Goal: Task Accomplishment & Management: Manage account settings

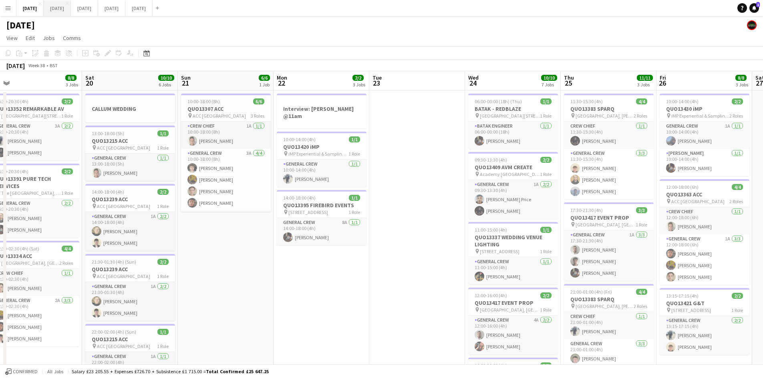
click at [71, 8] on button "[DATE] Close" at bounding box center [57, 8] width 27 height 16
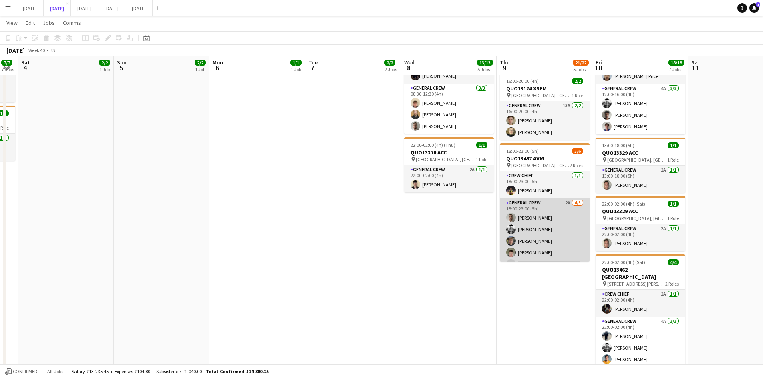
scroll to position [10, 0]
click at [553, 229] on app-card-role "General Crew 2A [DATE] 18:00-23:00 (5h) [PERSON_NAME] [PERSON_NAME] [PERSON_NAM…" at bounding box center [545, 225] width 90 height 74
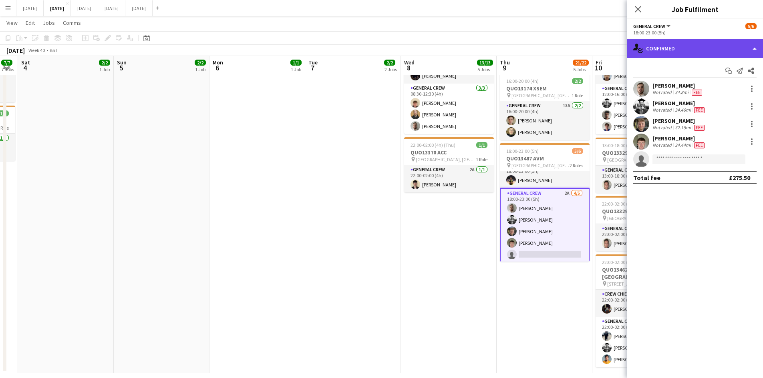
click at [705, 49] on div "single-neutral-actions-check-2 Confirmed" at bounding box center [695, 48] width 136 height 19
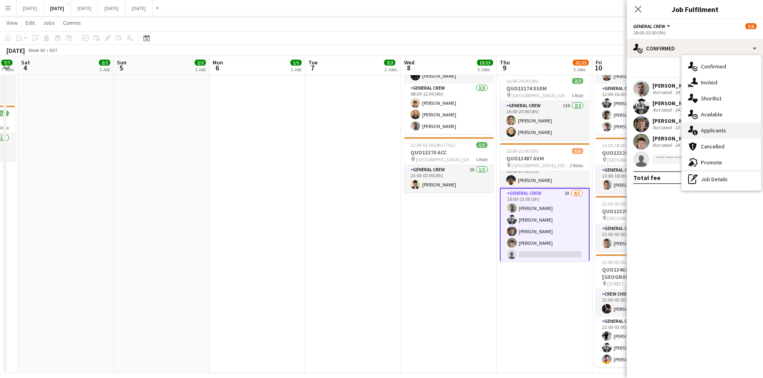
click at [716, 136] on div "single-neutral-actions-information Applicants" at bounding box center [721, 131] width 79 height 16
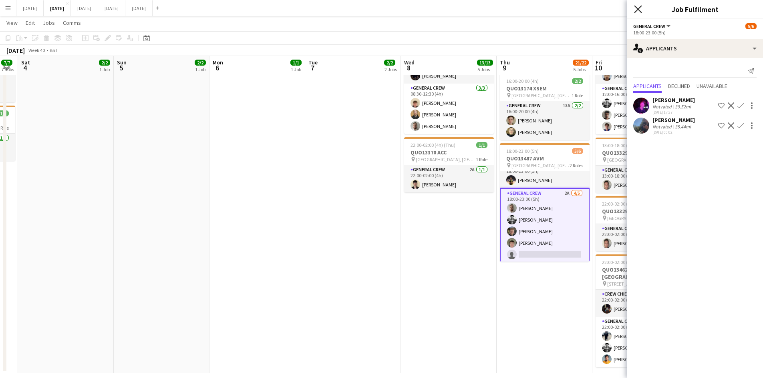
click at [638, 9] on icon at bounding box center [638, 9] width 8 height 8
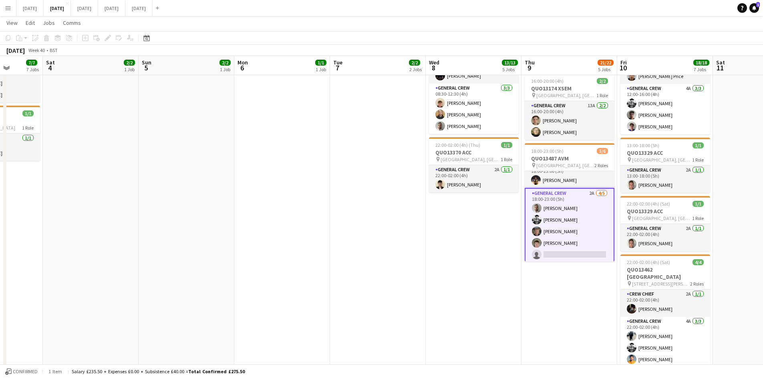
drag, startPoint x: 364, startPoint y: 231, endPoint x: 404, endPoint y: 238, distance: 40.0
click at [397, 240] on app-calendar-viewport "Wed 1 Thu 2 14/14 4 Jobs Fri 3 7/7 7 Jobs Sat 4 2/2 1 Job Sun 5 2/2 1 Job Mon 6…" at bounding box center [381, 42] width 763 height 663
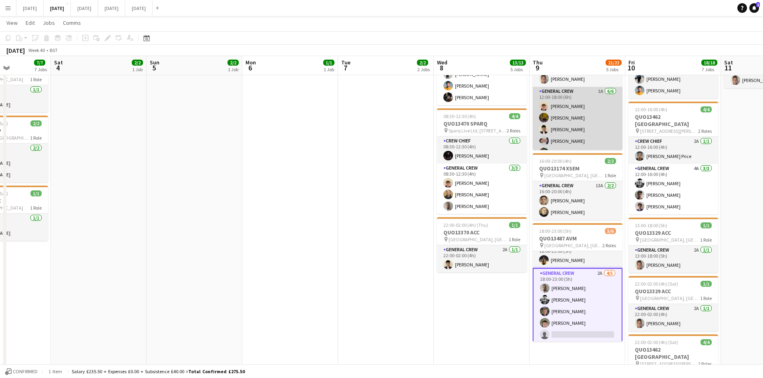
scroll to position [49, 0]
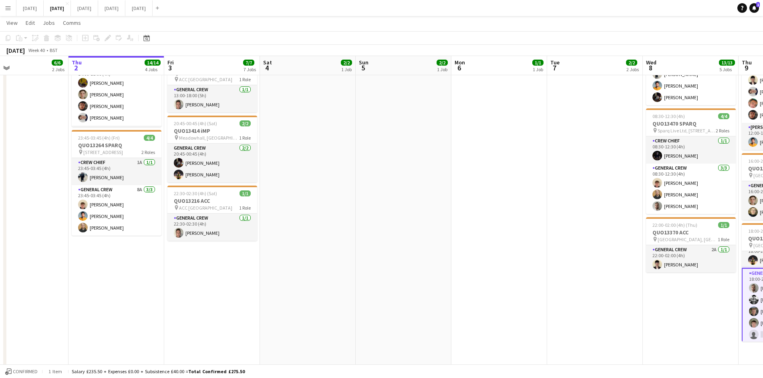
drag, startPoint x: 405, startPoint y: 200, endPoint x: 614, endPoint y: 203, distance: 208.7
click at [610, 204] on app-calendar-viewport "Mon 29 Tue 30 Wed 1 6/6 2 Jobs Thu 2 14/14 4 Jobs Fri 3 7/7 7 Jobs Sat 4 2/2 1 …" at bounding box center [381, 122] width 763 height 663
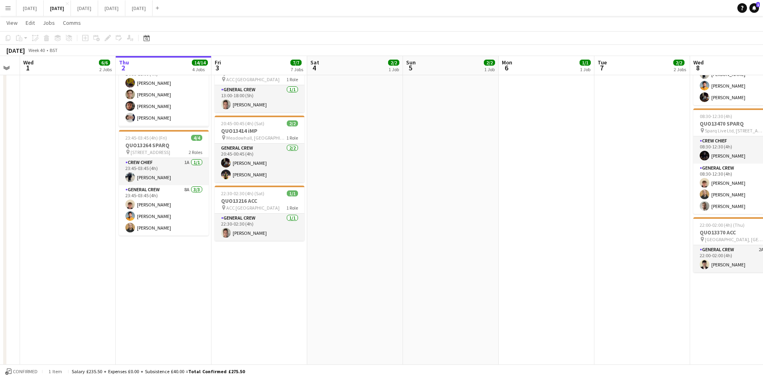
drag, startPoint x: 481, startPoint y: 220, endPoint x: 669, endPoint y: 229, distance: 188.4
click at [661, 231] on app-calendar-viewport "Mon 29 Tue 30 Wed 1 6/6 2 Jobs Thu 2 14/14 4 Jobs Fri 3 7/7 7 Jobs Sat 4 2/2 1 …" at bounding box center [381, 122] width 763 height 663
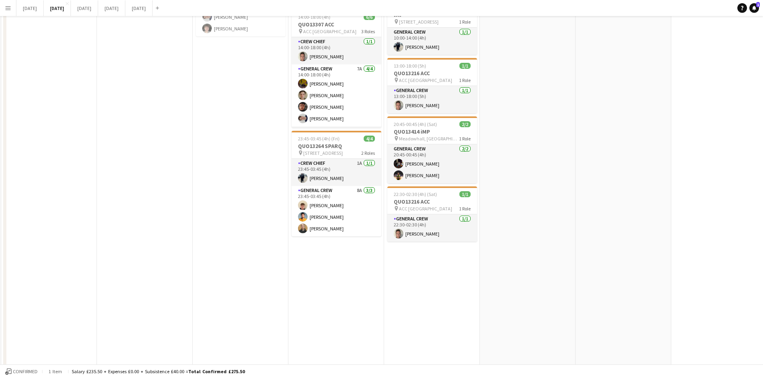
scroll to position [0, 0]
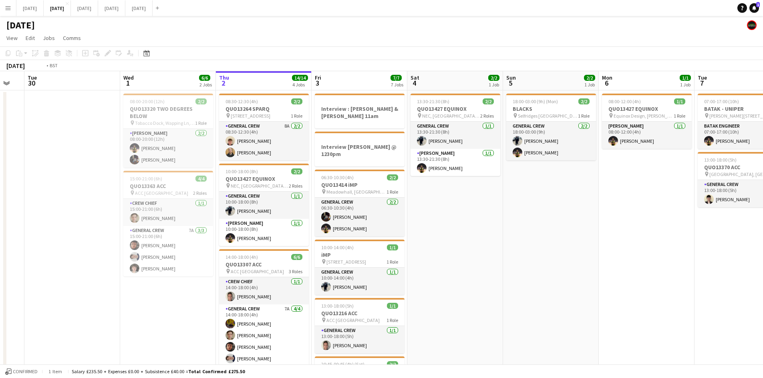
drag, startPoint x: 685, startPoint y: 252, endPoint x: 546, endPoint y: 225, distance: 141.2
click at [546, 225] on app-calendar-viewport "Sat 27 Sun 28 Mon 29 Tue 30 Wed 1 6/6 2 Jobs Thu 2 14/14 4 Jobs Fri 3 7/7 7 Job…" at bounding box center [381, 383] width 763 height 624
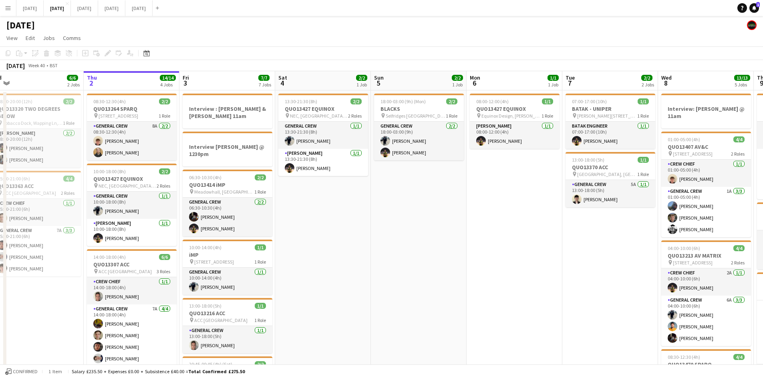
drag, startPoint x: 554, startPoint y: 248, endPoint x: 341, endPoint y: 189, distance: 220.7
click at [341, 189] on app-calendar-viewport "Sun 28 Mon 29 Tue 30 Wed 1 6/6 2 Jobs Thu 2 14/14 4 Jobs Fri 3 7/7 7 Jobs Sat 4…" at bounding box center [381, 383] width 763 height 624
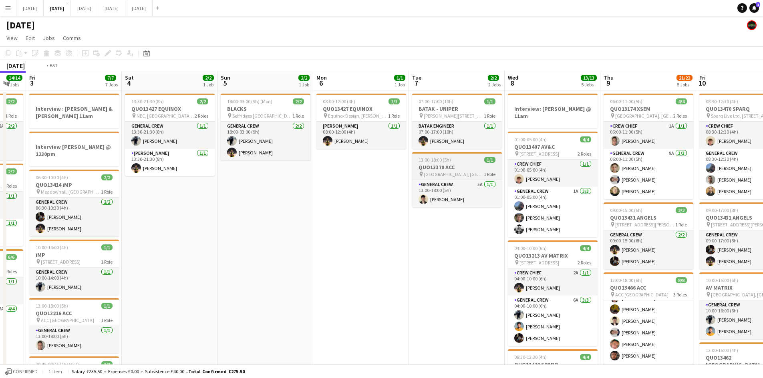
drag, startPoint x: 448, startPoint y: 228, endPoint x: 161, endPoint y: 164, distance: 294.3
click at [161, 165] on app-calendar-viewport "Tue 30 Wed 1 6/6 2 Jobs Thu 2 14/14 4 Jobs Fri 3 7/7 7 Jobs Sat 4 2/2 1 Job Sun…" at bounding box center [381, 383] width 763 height 624
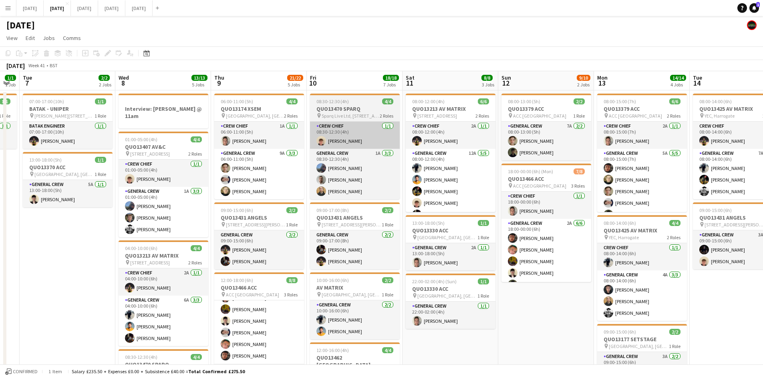
drag, startPoint x: 418, startPoint y: 209, endPoint x: 219, endPoint y: 146, distance: 209.4
click at [224, 150] on app-calendar-viewport "Sat 4 2/2 1 Job Sun 5 2/2 1 Job Mon 6 1/1 1 Job Tue 7 2/2 2 Jobs Wed 8 13/13 5 …" at bounding box center [381, 383] width 763 height 624
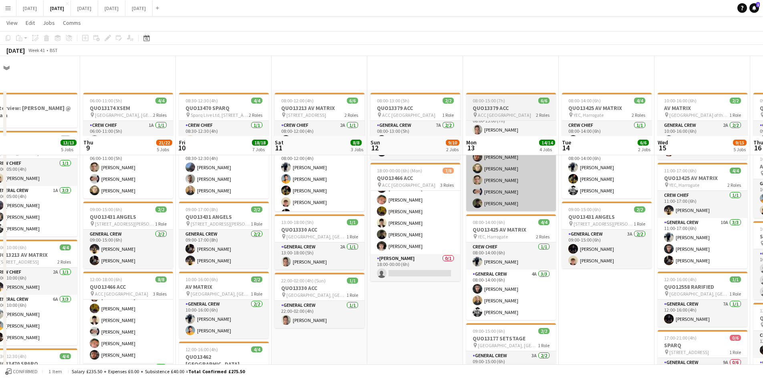
scroll to position [240, 0]
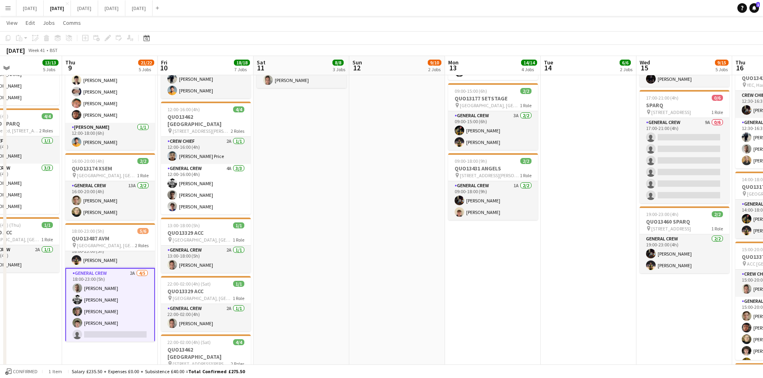
drag, startPoint x: 589, startPoint y: 189, endPoint x: 366, endPoint y: 141, distance: 227.8
click at [368, 141] on app-calendar-viewport "Sun 5 2/2 1 Job Mon 6 1/1 1 Job Tue 7 2/2 2 Jobs Wed 8 13/13 5 Jobs Thu 9 21/22…" at bounding box center [381, 216] width 763 height 851
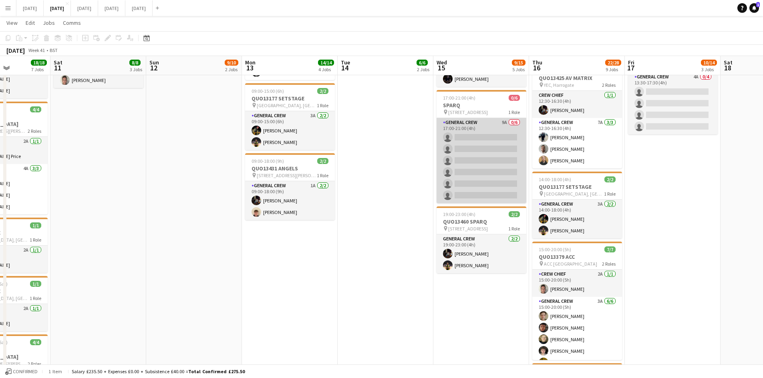
click at [471, 168] on app-card-role "General Crew 9A 0/6 17:00-21:00 (4h) single-neutral-actions single-neutral-acti…" at bounding box center [482, 160] width 90 height 85
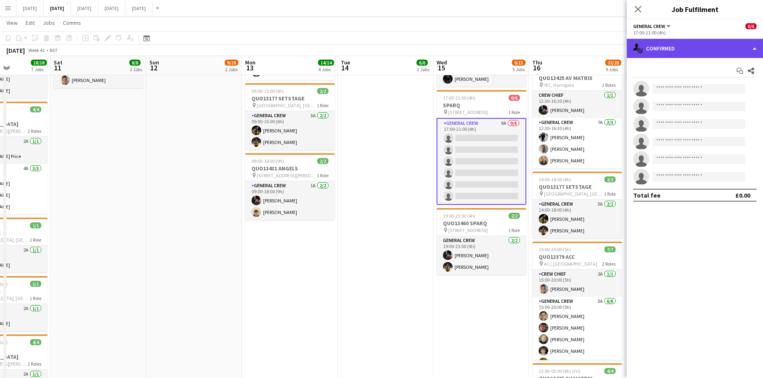
click at [684, 52] on div "single-neutral-actions-check-2 Confirmed" at bounding box center [695, 48] width 136 height 19
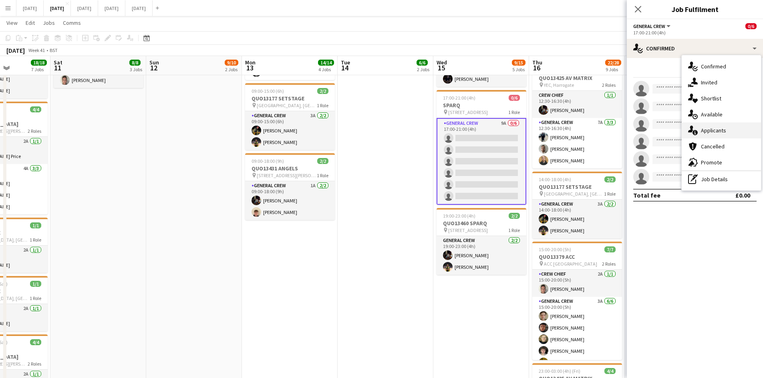
click at [715, 132] on span "Applicants" at bounding box center [713, 130] width 25 height 7
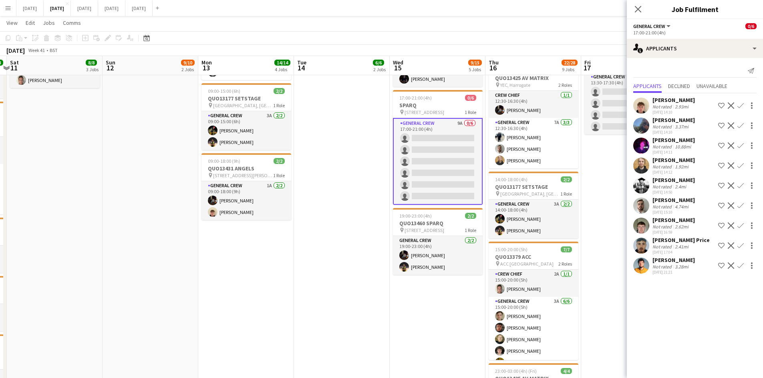
drag, startPoint x: 364, startPoint y: 232, endPoint x: 350, endPoint y: 227, distance: 15.0
click at [352, 227] on app-calendar-viewport "Wed 8 13/13 5 Jobs Thu 9 21/22 5 Jobs Fri 10 18/18 7 Jobs Sat 11 8/8 3 Jobs Sun…" at bounding box center [381, 216] width 763 height 851
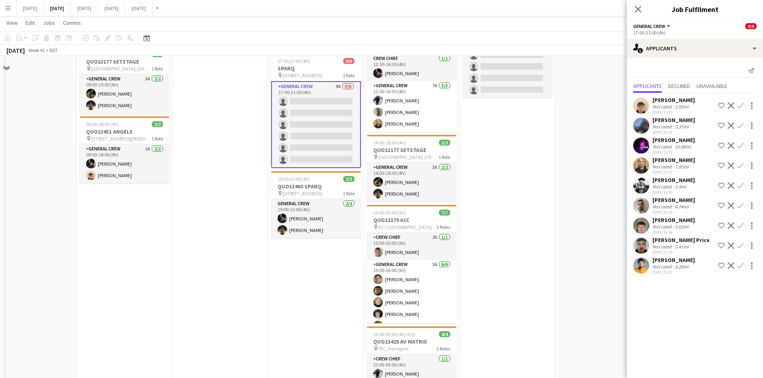
scroll to position [117, 0]
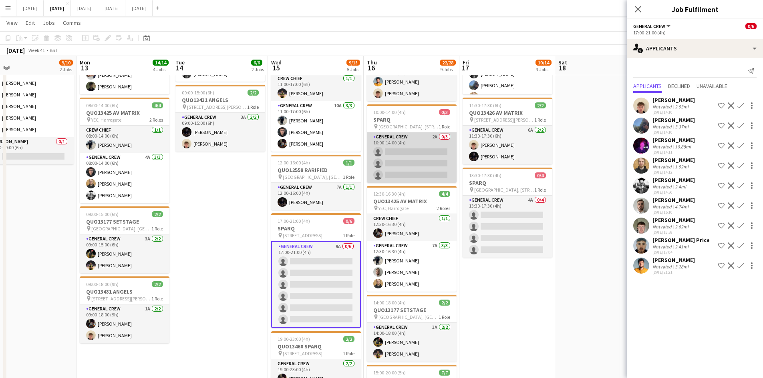
click at [425, 160] on app-card-role "General Crew 2A 0/3 10:00-14:00 (4h) single-neutral-actions single-neutral-acti…" at bounding box center [412, 158] width 90 height 50
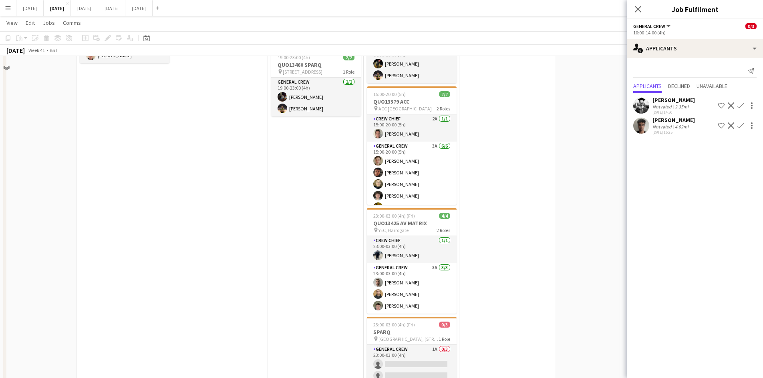
scroll to position [477, 0]
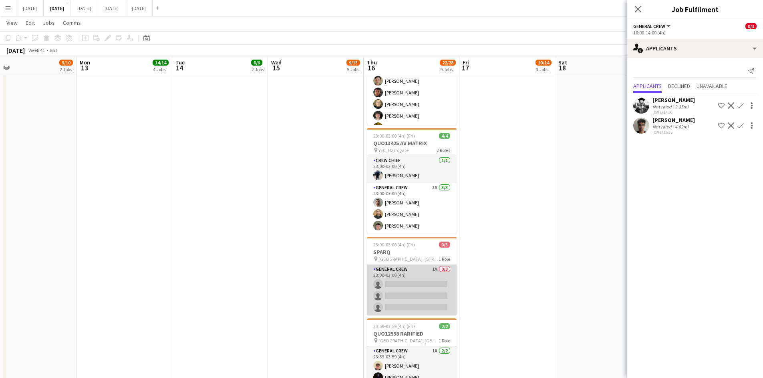
click at [412, 300] on app-card-role "General Crew 1A 0/3 23:00-03:00 (4h) single-neutral-actions single-neutral-acti…" at bounding box center [412, 290] width 90 height 50
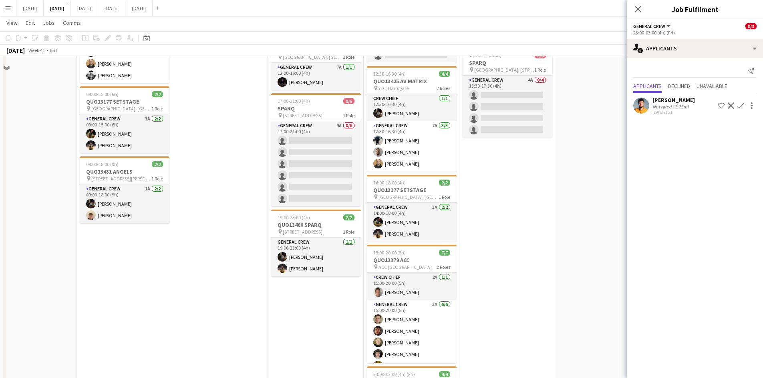
scroll to position [37, 0]
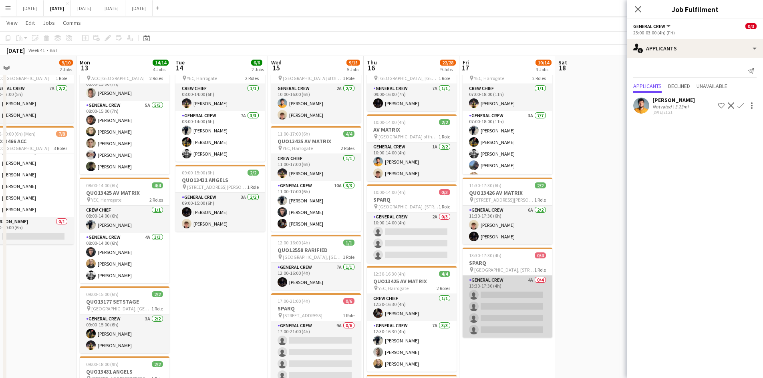
click at [502, 301] on app-card-role "General Crew 4A 0/4 13:30-17:30 (4h) single-neutral-actions single-neutral-acti…" at bounding box center [508, 307] width 90 height 62
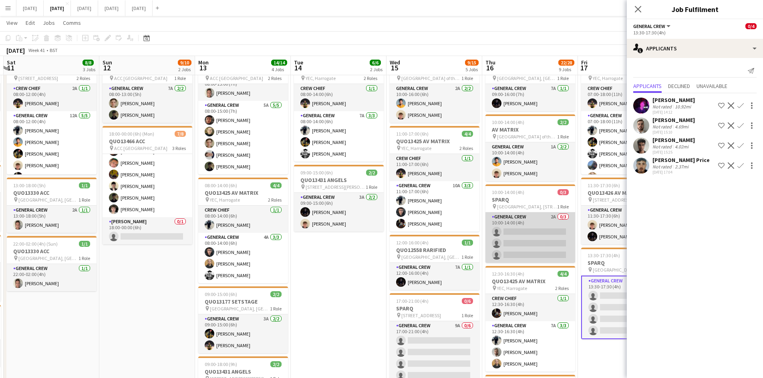
drag, startPoint x: 453, startPoint y: 245, endPoint x: 583, endPoint y: 231, distance: 131.0
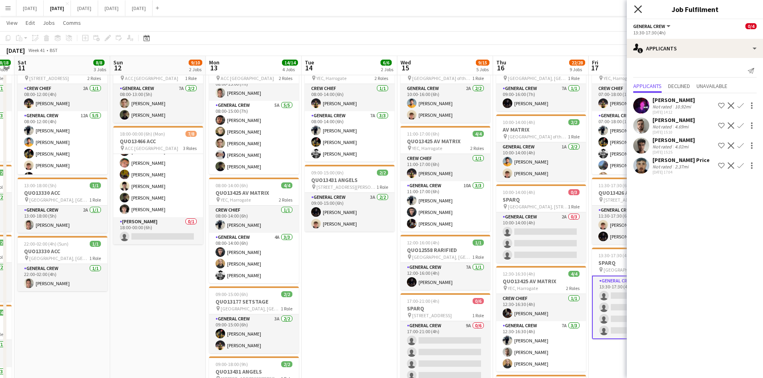
click at [640, 10] on icon "Close pop-in" at bounding box center [638, 9] width 8 height 8
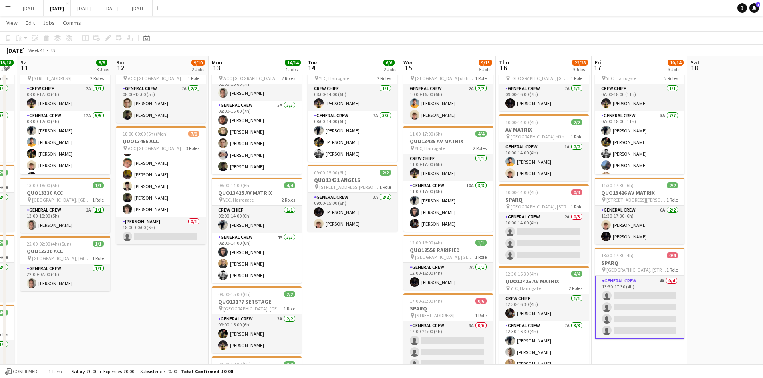
drag, startPoint x: 382, startPoint y: 249, endPoint x: 484, endPoint y: 258, distance: 102.0
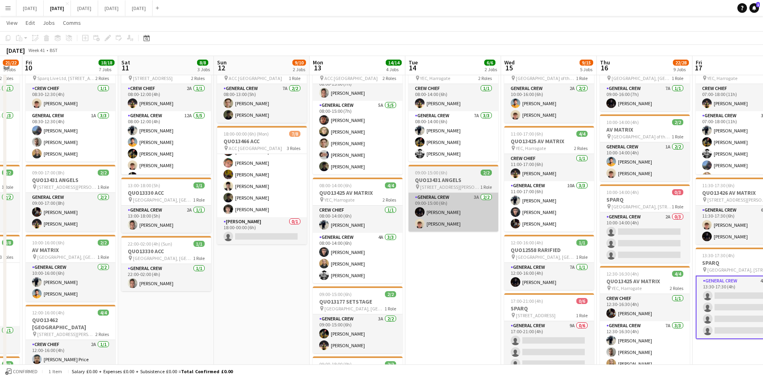
scroll to position [0, 0]
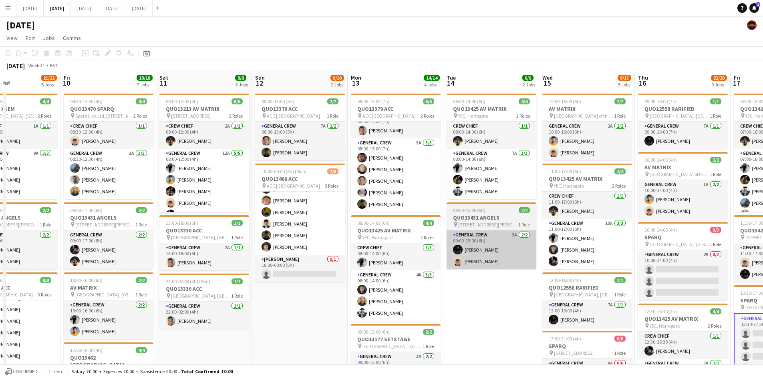
drag, startPoint x: 458, startPoint y: 270, endPoint x: 483, endPoint y: 255, distance: 29.1
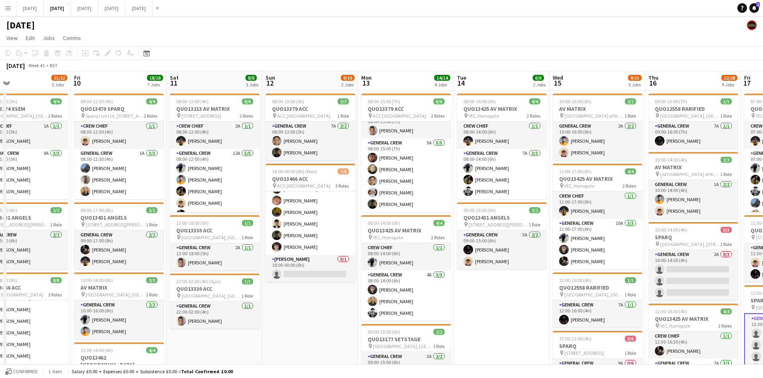
drag, startPoint x: 363, startPoint y: 273, endPoint x: 557, endPoint y: 258, distance: 194.8
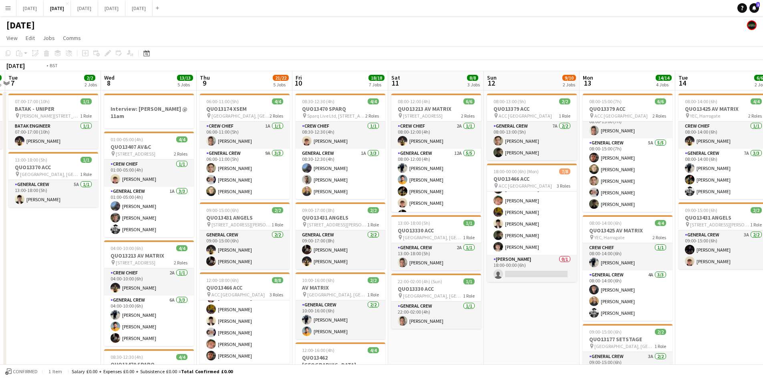
drag, startPoint x: 406, startPoint y: 264, endPoint x: 574, endPoint y: 242, distance: 169.7
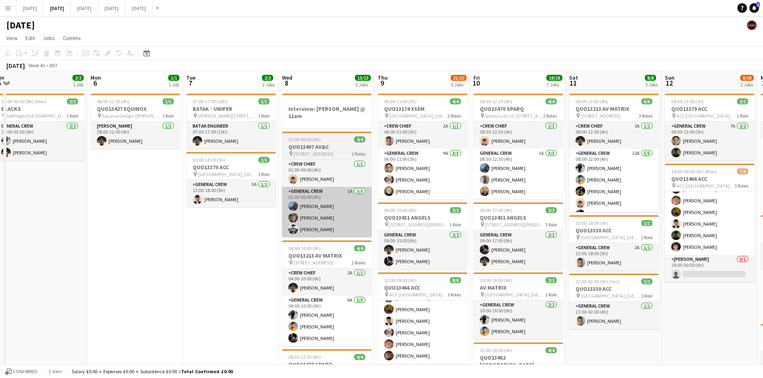
drag, startPoint x: 374, startPoint y: 238, endPoint x: 471, endPoint y: 224, distance: 98.4
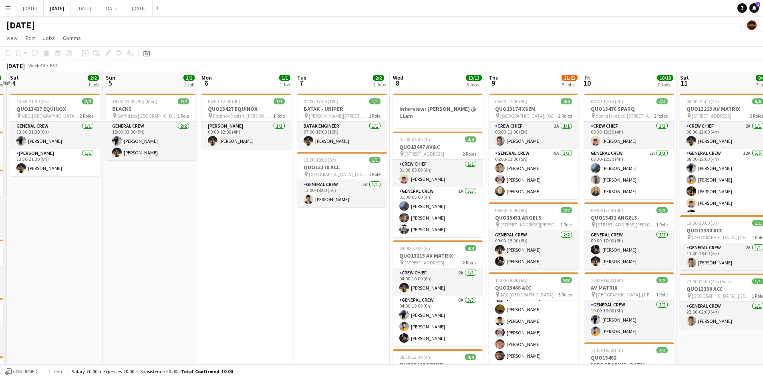
drag, startPoint x: 304, startPoint y: 233, endPoint x: 504, endPoint y: 223, distance: 200.1
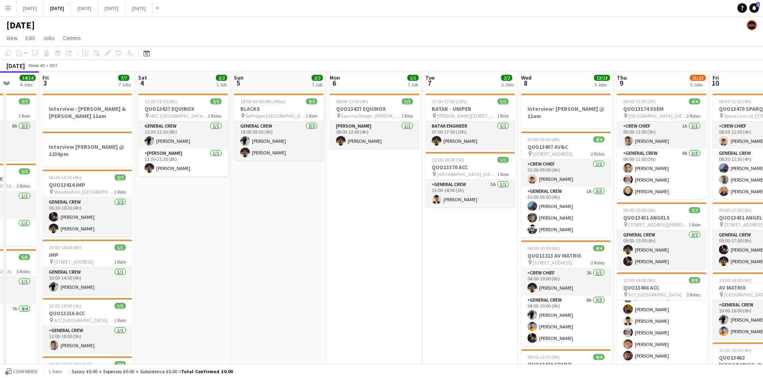
drag, startPoint x: 358, startPoint y: 241, endPoint x: 496, endPoint y: 235, distance: 137.9
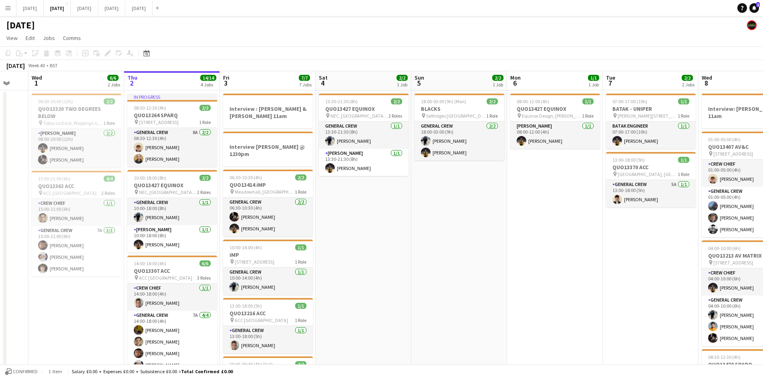
drag, startPoint x: 590, startPoint y: 261, endPoint x: 440, endPoint y: 254, distance: 150.4
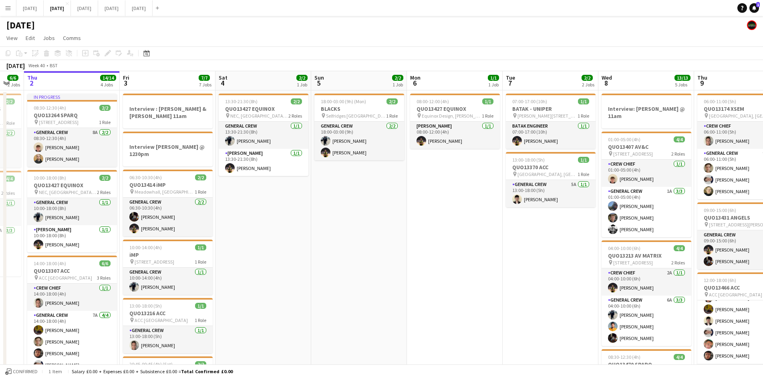
drag, startPoint x: 529, startPoint y: 269, endPoint x: 345, endPoint y: 239, distance: 185.7
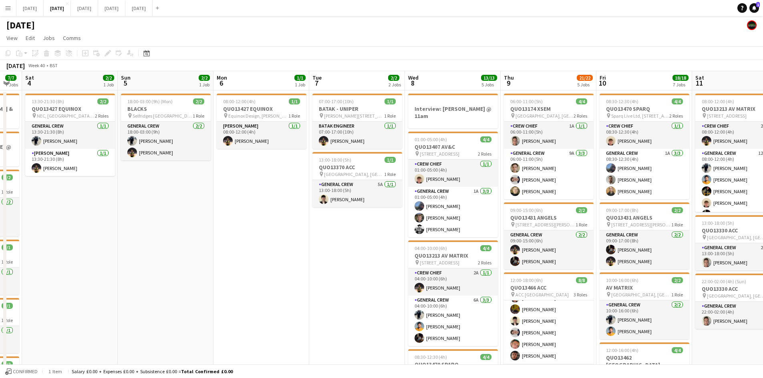
drag, startPoint x: 404, startPoint y: 255, endPoint x: 221, endPoint y: 234, distance: 185.0
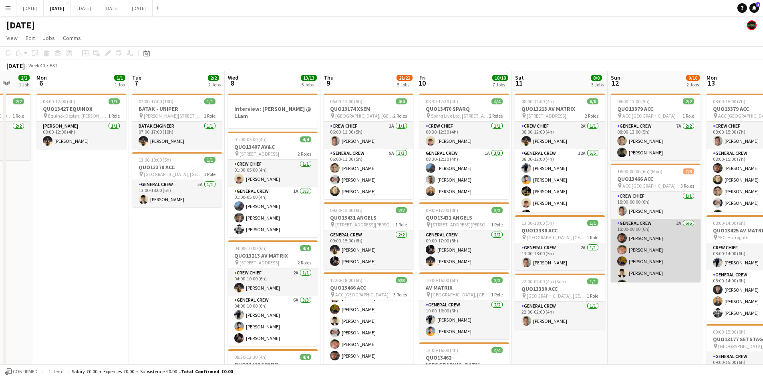
scroll to position [49, 0]
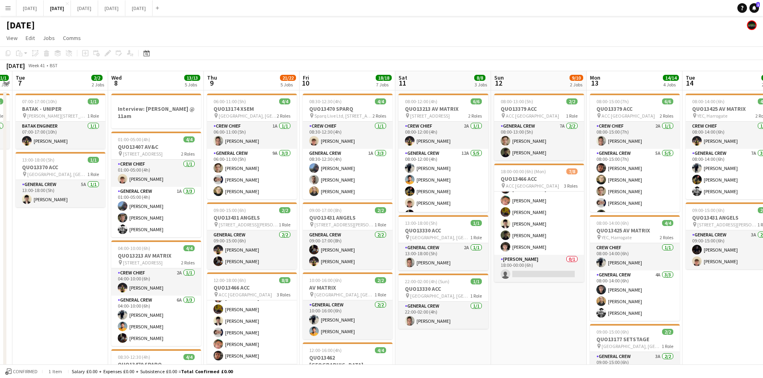
drag, startPoint x: 673, startPoint y: 284, endPoint x: 429, endPoint y: 241, distance: 247.9
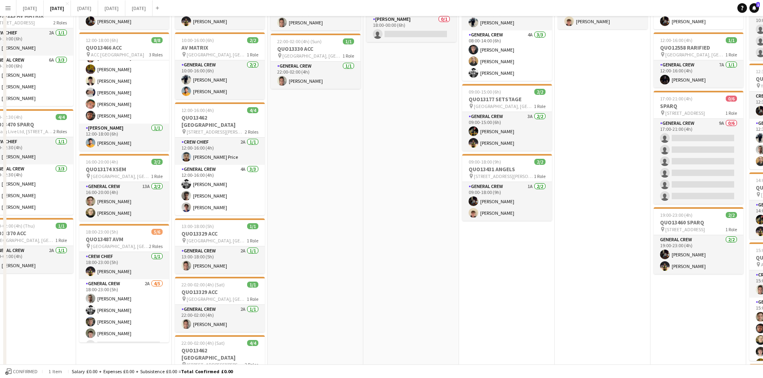
scroll to position [0, 0]
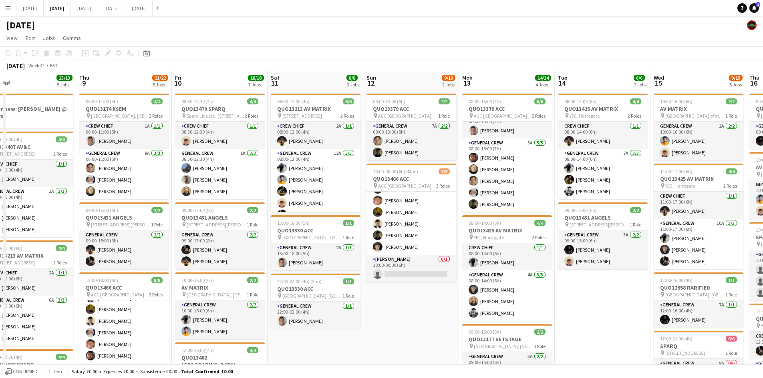
drag, startPoint x: 460, startPoint y: 227, endPoint x: 697, endPoint y: 199, distance: 238.7
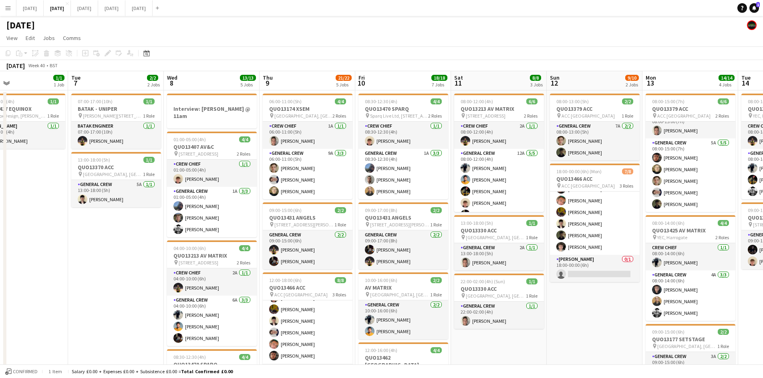
drag, startPoint x: 391, startPoint y: 221, endPoint x: 670, endPoint y: 193, distance: 280.2
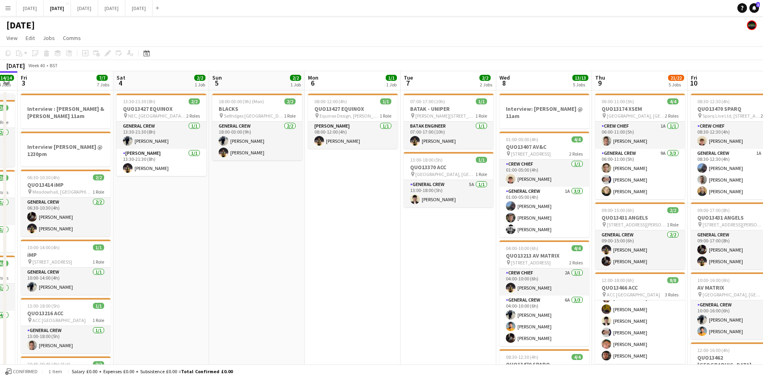
scroll to position [0, 197]
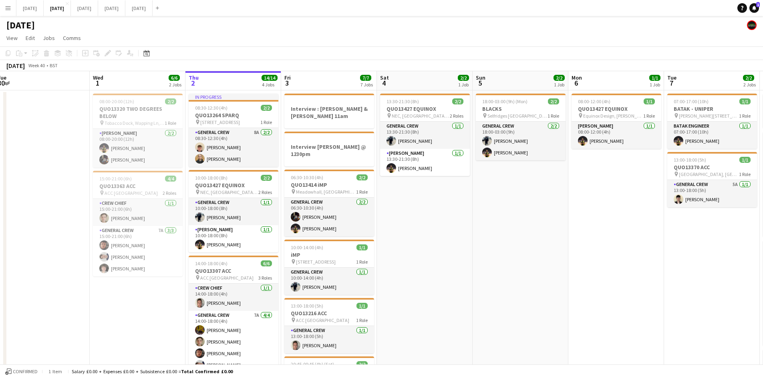
drag, startPoint x: 734, startPoint y: 223, endPoint x: 487, endPoint y: 219, distance: 246.3
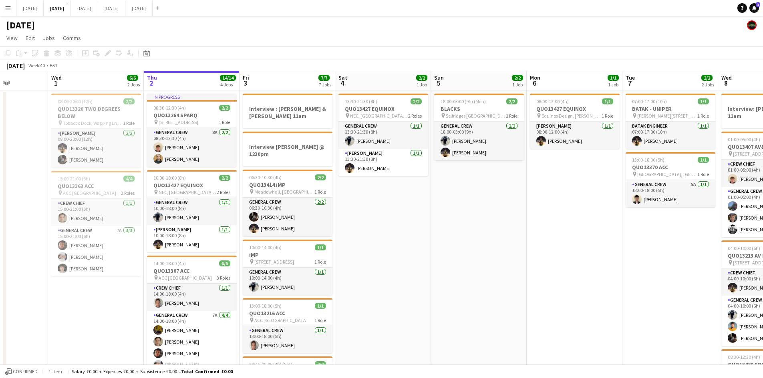
drag, startPoint x: 655, startPoint y: 256, endPoint x: 540, endPoint y: 252, distance: 114.6
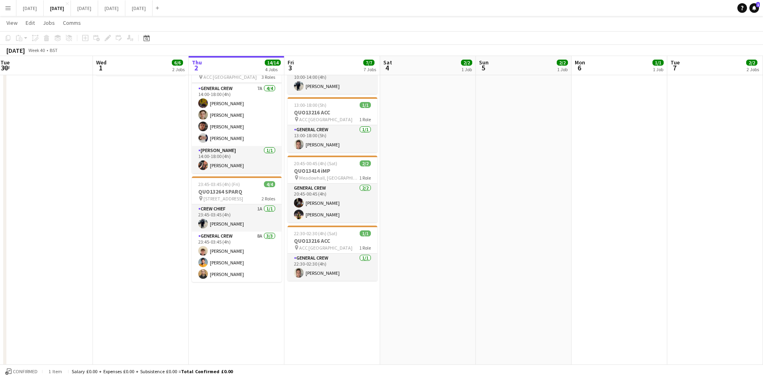
scroll to position [0, 0]
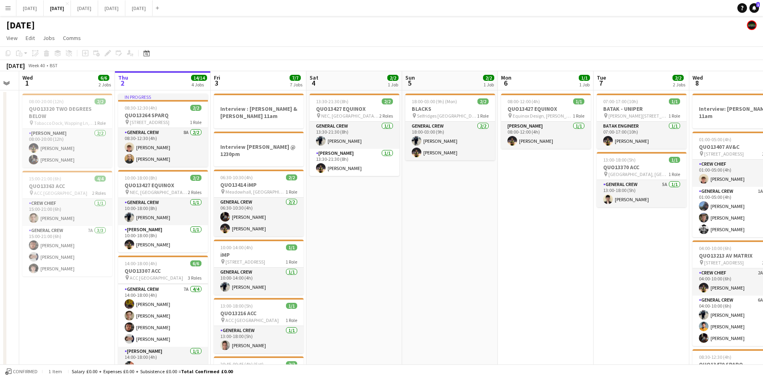
drag, startPoint x: 601, startPoint y: 266, endPoint x: 467, endPoint y: 236, distance: 136.6
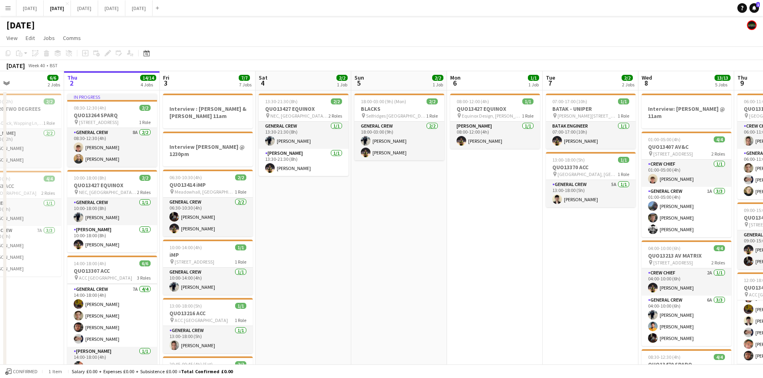
drag, startPoint x: 459, startPoint y: 249, endPoint x: 535, endPoint y: 270, distance: 78.9
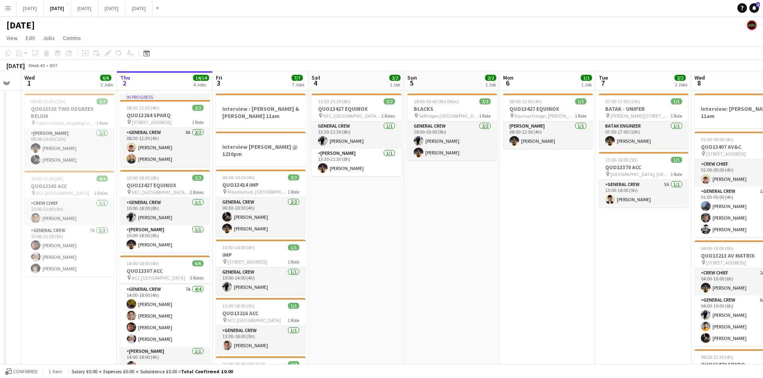
drag, startPoint x: 311, startPoint y: 234, endPoint x: 375, endPoint y: 231, distance: 64.6
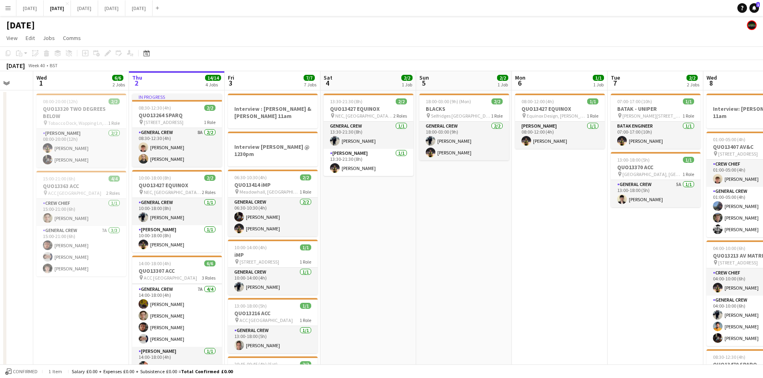
drag, startPoint x: 440, startPoint y: 224, endPoint x: 383, endPoint y: 205, distance: 59.4
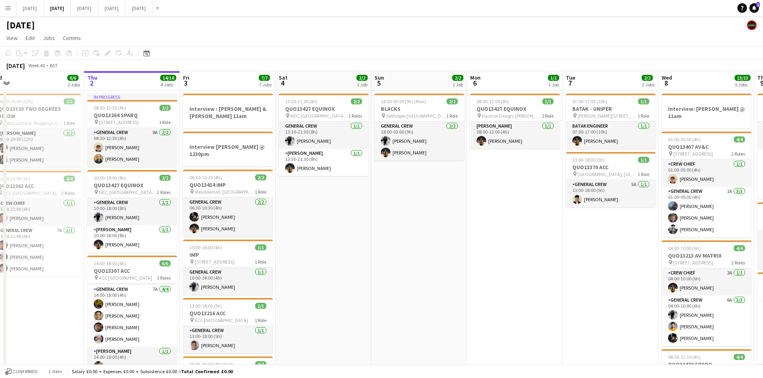
drag, startPoint x: 437, startPoint y: 231, endPoint x: 358, endPoint y: 215, distance: 80.5
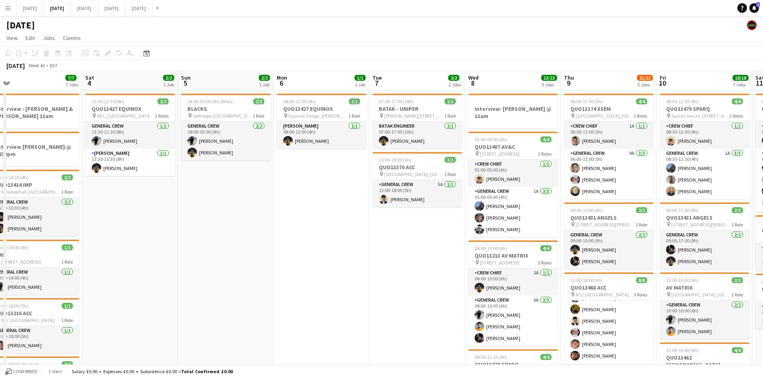
drag, startPoint x: 357, startPoint y: 226, endPoint x: 337, endPoint y: 210, distance: 25.1
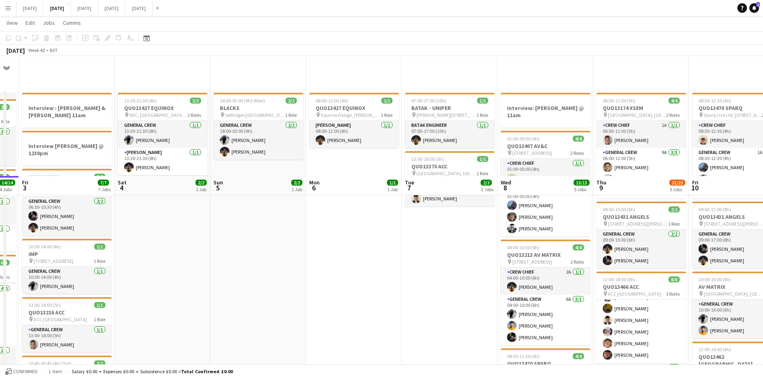
scroll to position [320, 0]
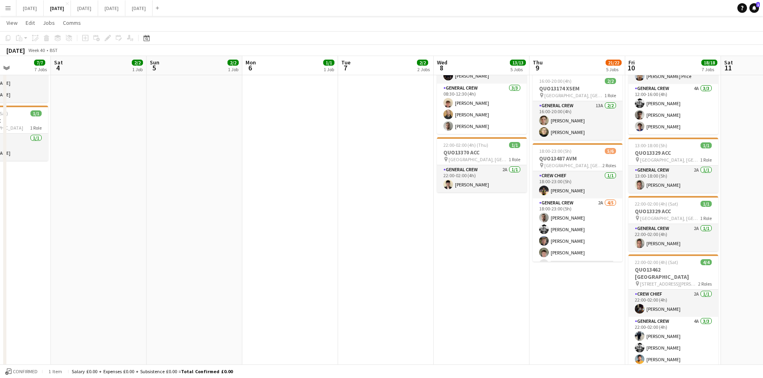
drag, startPoint x: 509, startPoint y: 250, endPoint x: 337, endPoint y: 221, distance: 174.5
click at [337, 221] on app-calendar-viewport "Tue 30 Wed 1 6/6 2 Jobs Thu 2 14/14 4 Jobs Fri 3 7/7 7 Jobs Sat 4 2/2 1 Job Sun…" at bounding box center [381, 136] width 763 height 851
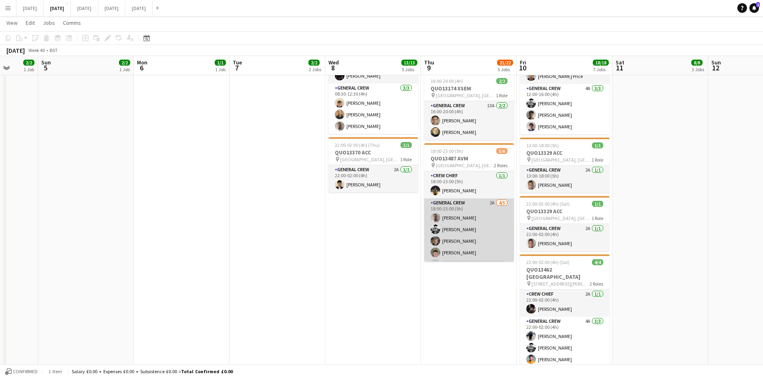
scroll to position [10, 0]
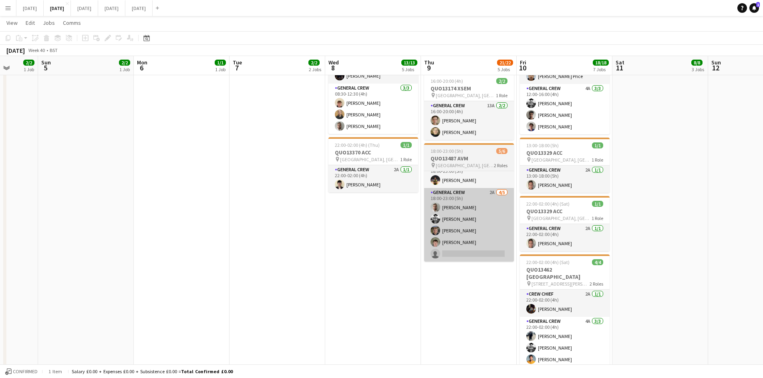
drag, startPoint x: 481, startPoint y: 290, endPoint x: 341, endPoint y: 255, distance: 144.9
click at [352, 257] on app-calendar-viewport "Thu 2 14/14 4 Jobs Fri 3 7/7 7 Jobs Sat 4 2/2 1 Job Sun 5 2/2 1 Job Mon 6 1/1 1…" at bounding box center [381, 136] width 763 height 851
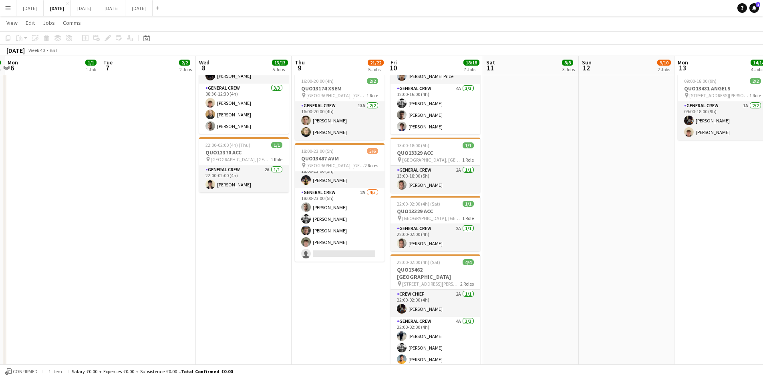
scroll to position [120, 0]
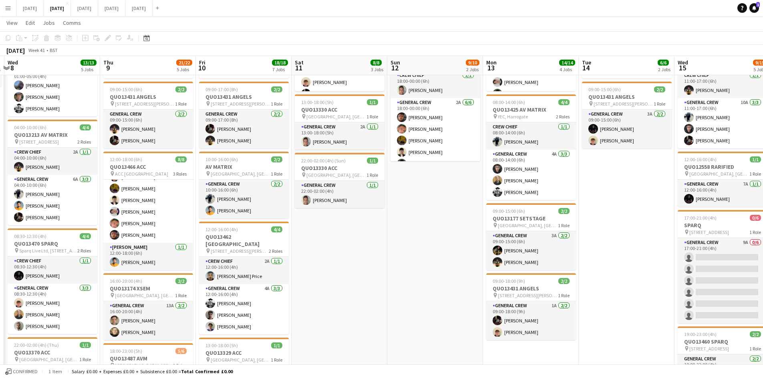
drag, startPoint x: 553, startPoint y: 256, endPoint x: 439, endPoint y: 240, distance: 115.7
click at [423, 237] on app-calendar-viewport "Sun 5 2/2 1 Job Mon 6 1/1 1 Job Tue 7 2/2 2 Jobs Wed 8 13/13 5 Jobs Thu 9 21/22…" at bounding box center [381, 336] width 763 height 851
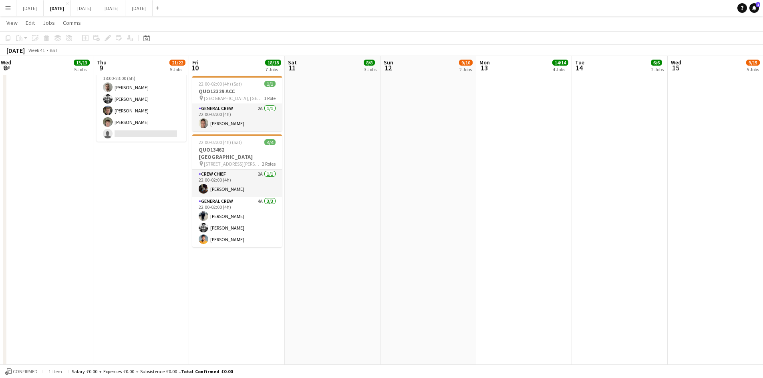
scroll to position [200, 0]
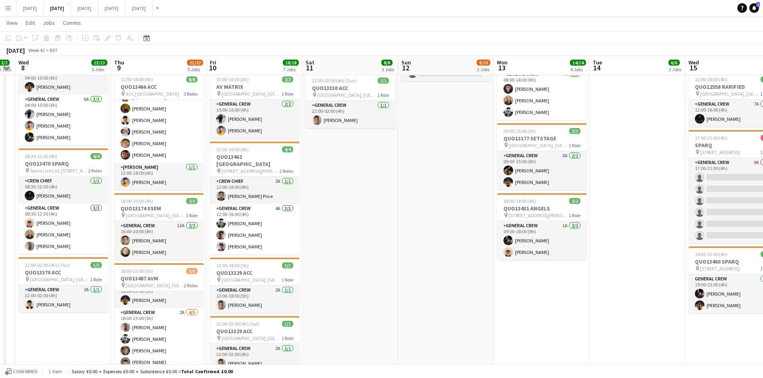
drag, startPoint x: 639, startPoint y: 243, endPoint x: 507, endPoint y: 218, distance: 134.1
click at [508, 218] on app-calendar-viewport "Sun 5 2/2 1 Job Mon 6 1/1 1 Job Tue 7 2/2 2 Jobs Wed 8 13/13 5 Jobs Thu 9 21/22…" at bounding box center [381, 256] width 763 height 851
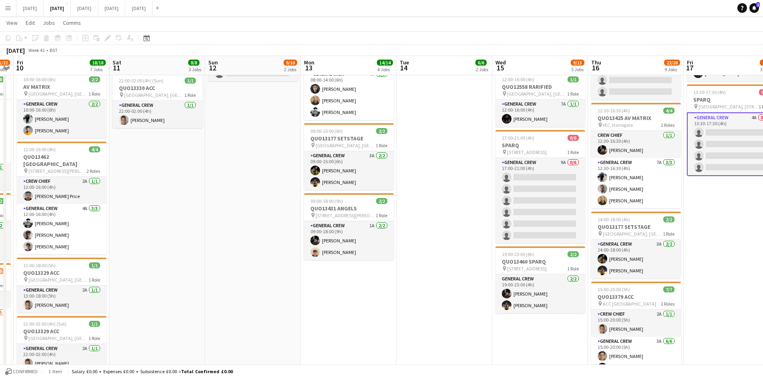
drag, startPoint x: 545, startPoint y: 238, endPoint x: 360, endPoint y: 213, distance: 187.2
click at [360, 213] on app-calendar-viewport "Tue 7 2/2 2 Jobs Wed 8 13/13 5 Jobs Thu 9 21/22 5 Jobs Fri 10 18/18 7 Jobs Sat …" at bounding box center [381, 256] width 763 height 851
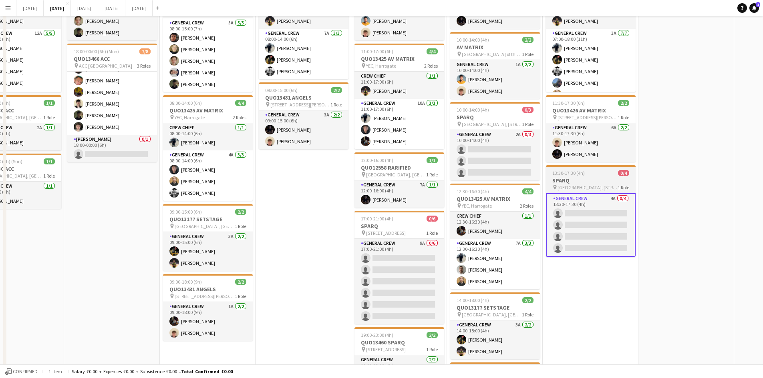
scroll to position [0, 0]
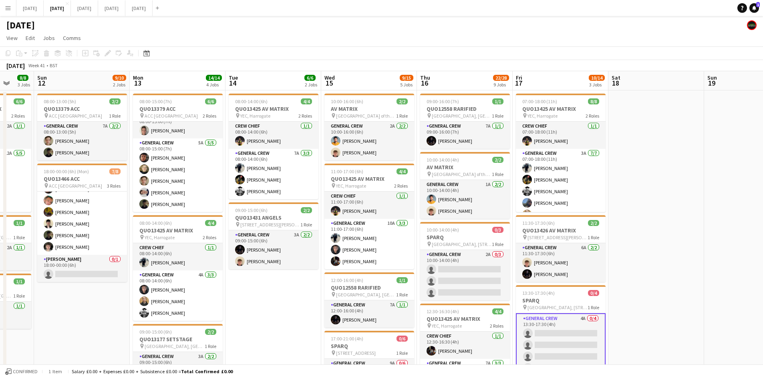
drag, startPoint x: 634, startPoint y: 231, endPoint x: 562, endPoint y: 223, distance: 72.5
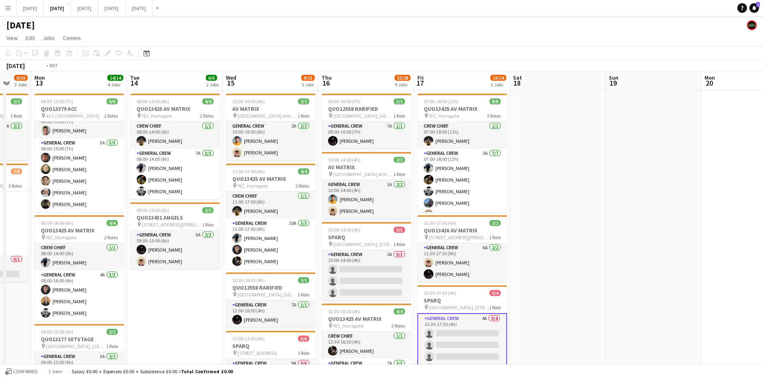
drag, startPoint x: 635, startPoint y: 249, endPoint x: 457, endPoint y: 200, distance: 185.0
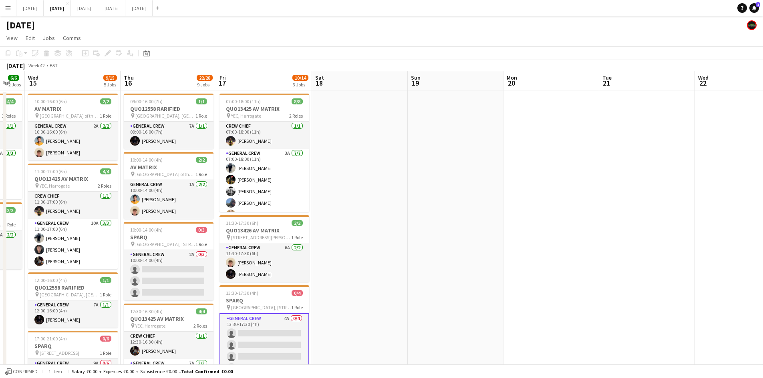
drag, startPoint x: 545, startPoint y: 223, endPoint x: 448, endPoint y: 214, distance: 98.1
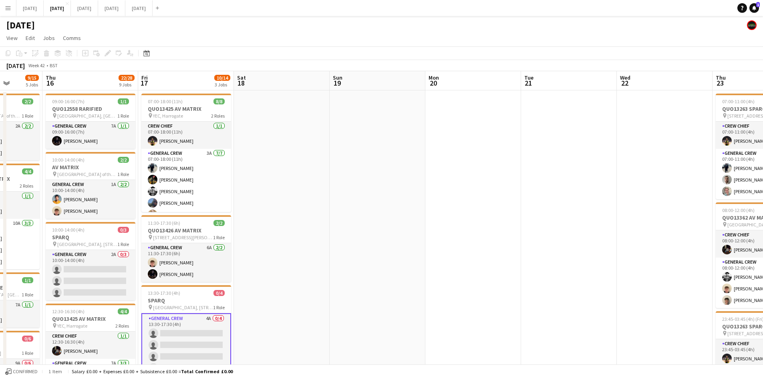
drag, startPoint x: 533, startPoint y: 230, endPoint x: 381, endPoint y: 220, distance: 152.1
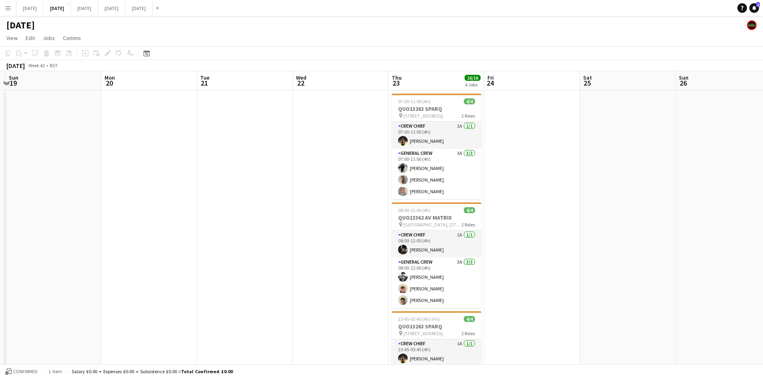
drag, startPoint x: 453, startPoint y: 233, endPoint x: 314, endPoint y: 227, distance: 139.9
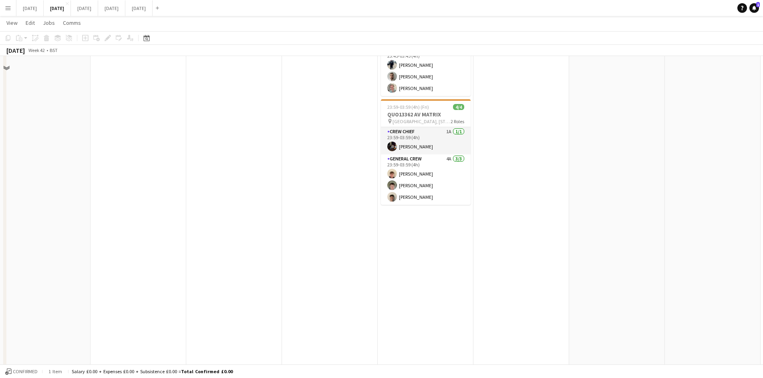
scroll to position [0, 0]
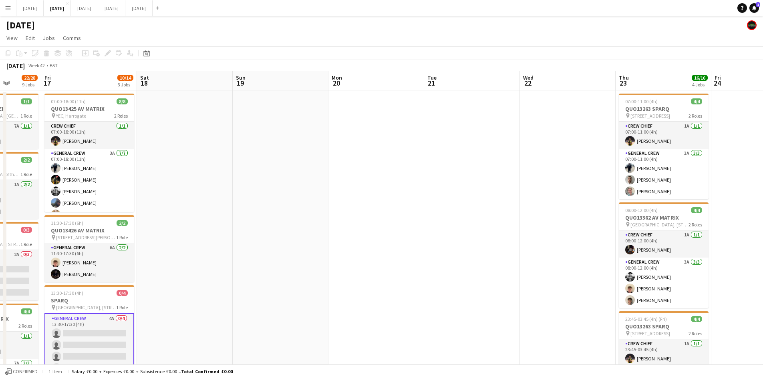
drag, startPoint x: 444, startPoint y: 232, endPoint x: 443, endPoint y: 217, distance: 14.5
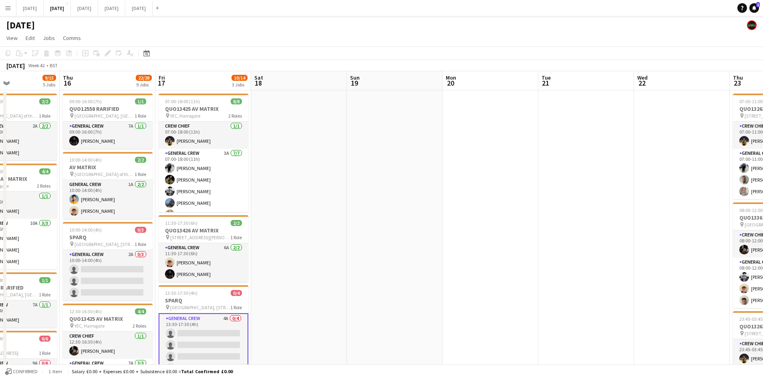
scroll to position [0, 245]
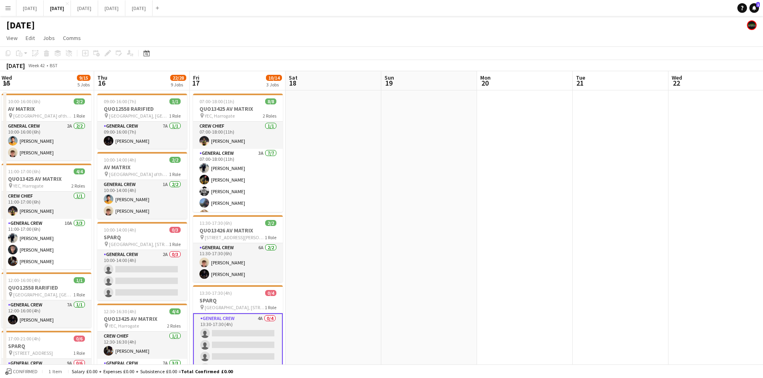
drag, startPoint x: 376, startPoint y: 233, endPoint x: 543, endPoint y: 203, distance: 170.4
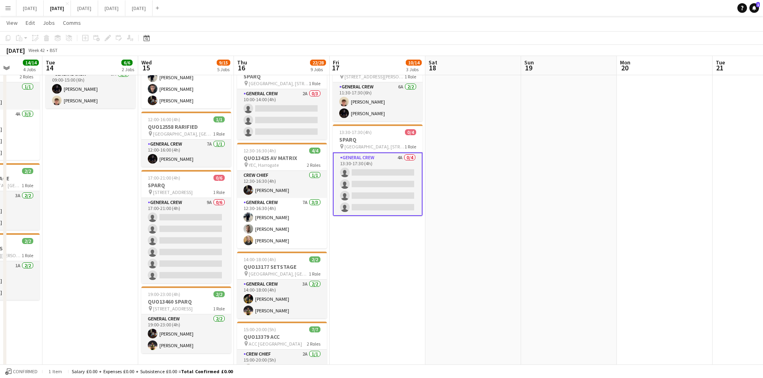
scroll to position [200, 0]
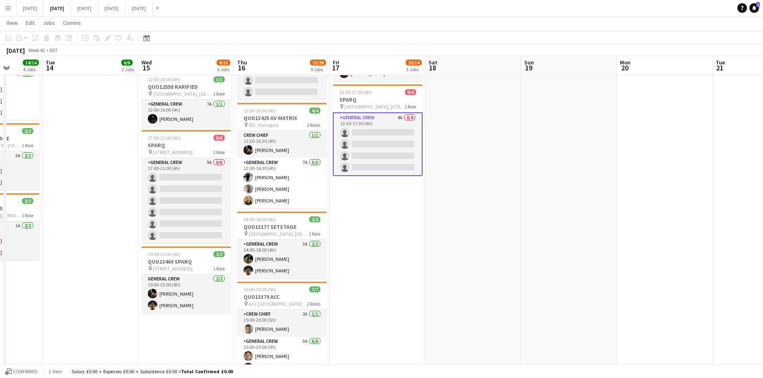
click at [368, 165] on app-card-role "General Crew 4A 0/4 13:30-17:30 (4h) single-neutral-actions single-neutral-acti…" at bounding box center [378, 145] width 90 height 64
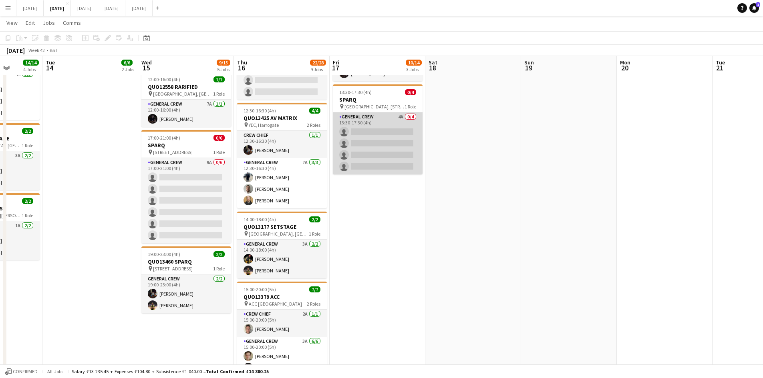
click at [336, 167] on app-card-role "General Crew 4A 0/4 13:30-17:30 (4h) single-neutral-actions single-neutral-acti…" at bounding box center [378, 144] width 90 height 62
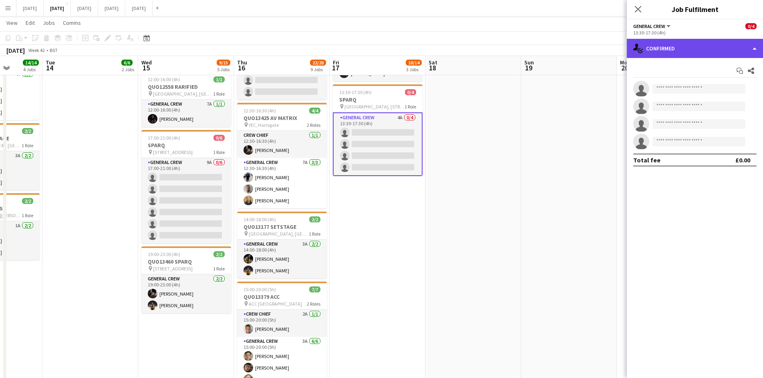
click at [694, 50] on div "single-neutral-actions-check-2 Confirmed" at bounding box center [695, 48] width 136 height 19
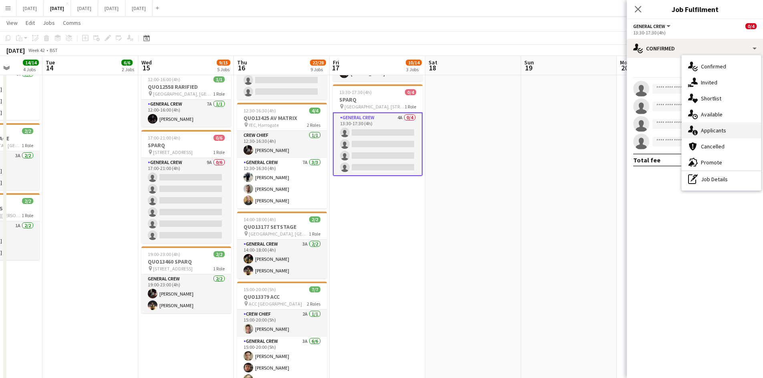
click at [708, 128] on span "Applicants" at bounding box center [713, 130] width 25 height 7
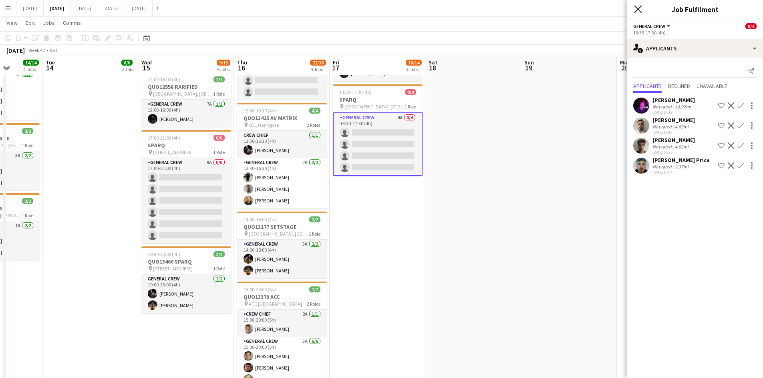
click at [639, 8] on icon at bounding box center [638, 9] width 8 height 8
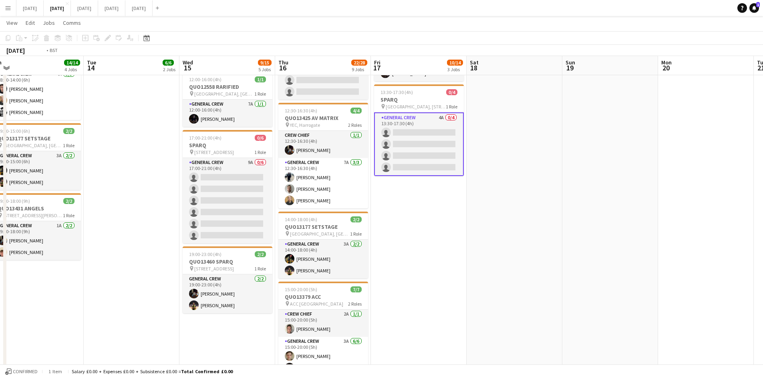
drag, startPoint x: 453, startPoint y: 207, endPoint x: 488, endPoint y: 204, distance: 35.0
click at [488, 204] on app-calendar-viewport "Sat 11 8/8 3 Jobs Sun 12 9/10 2 Jobs Mon 13 14/14 4 Jobs Tue 14 6/6 2 Jobs Wed …" at bounding box center [381, 256] width 763 height 851
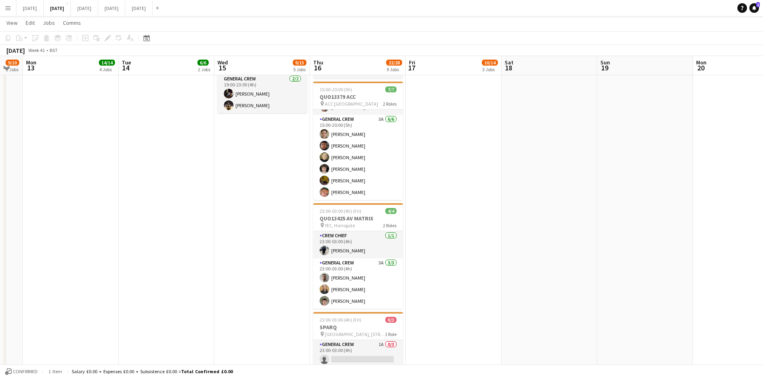
scroll to position [517, 0]
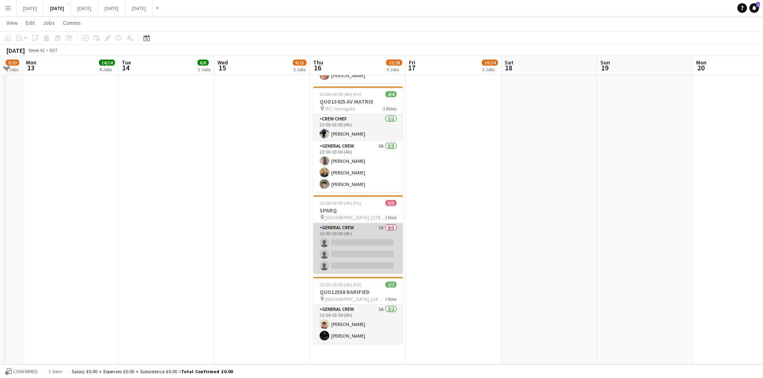
click at [370, 248] on app-card-role "General Crew 1A 0/3 23:00-03:00 (4h) single-neutral-actions single-neutral-acti…" at bounding box center [358, 248] width 90 height 50
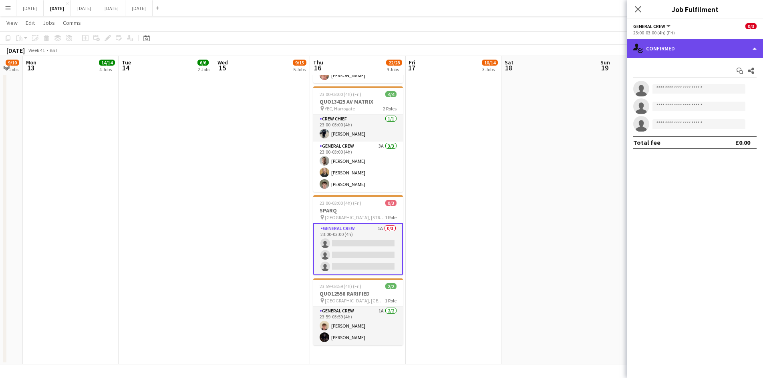
click at [690, 52] on div "single-neutral-actions-check-2 Confirmed" at bounding box center [695, 48] width 136 height 19
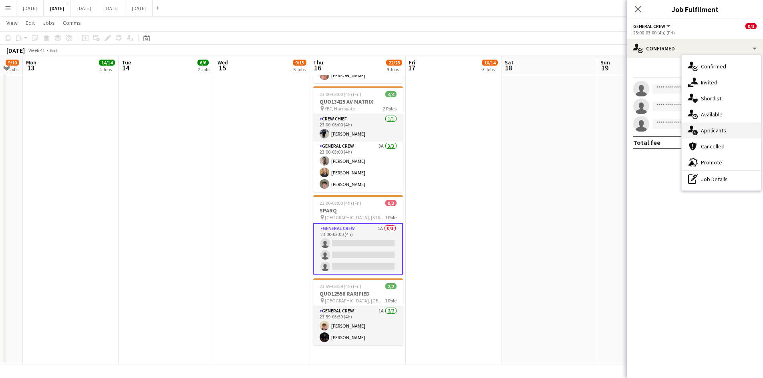
click at [714, 132] on span "Applicants" at bounding box center [713, 130] width 25 height 7
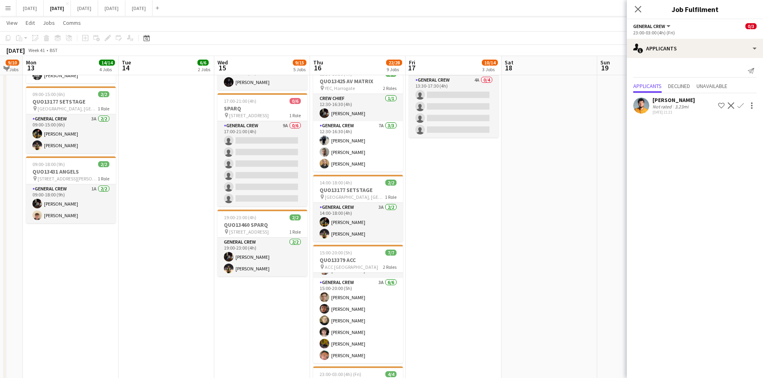
scroll to position [37, 0]
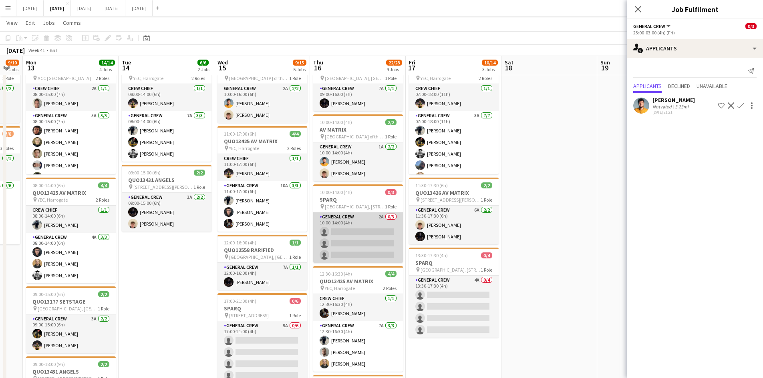
click at [344, 240] on app-card-role "General Crew 2A 0/3 10:00-14:00 (4h) single-neutral-actions single-neutral-acti…" at bounding box center [358, 238] width 90 height 50
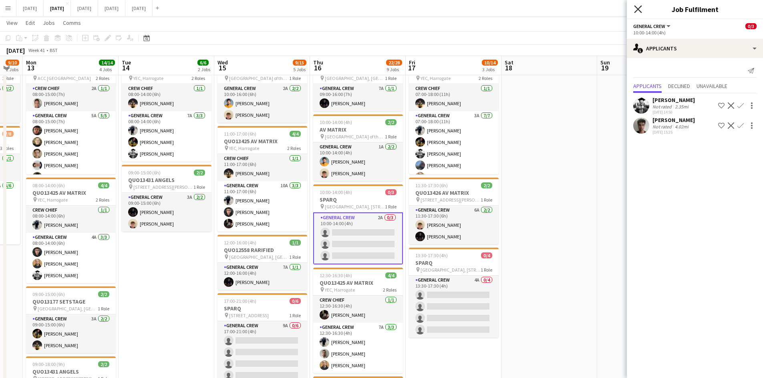
click at [638, 9] on icon at bounding box center [638, 9] width 8 height 8
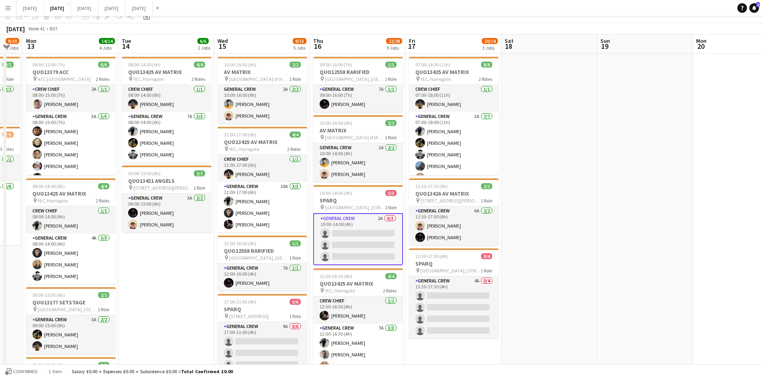
scroll to position [0, 0]
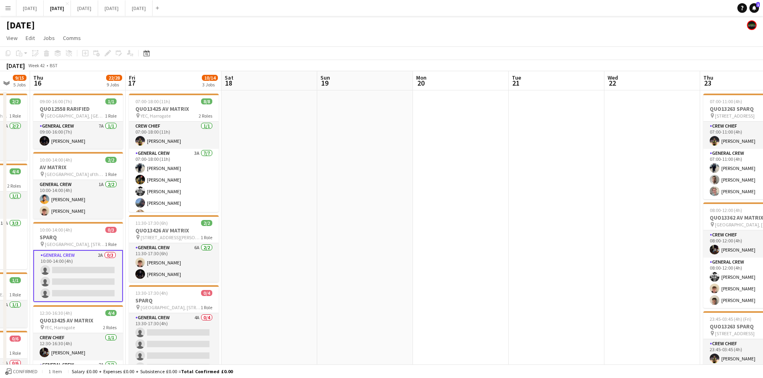
drag, startPoint x: 585, startPoint y: 177, endPoint x: 378, endPoint y: 119, distance: 215.6
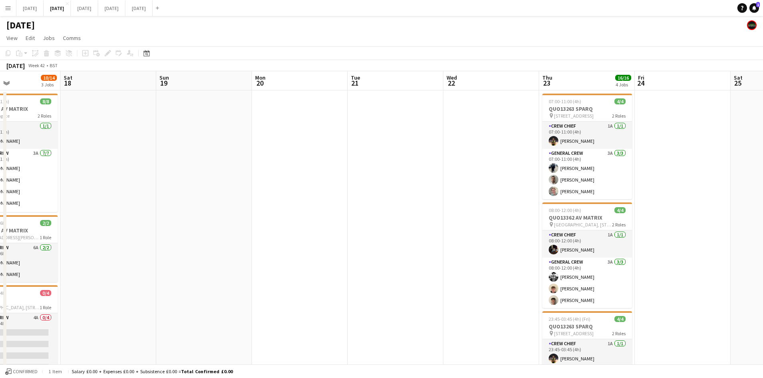
drag, startPoint x: 520, startPoint y: 177, endPoint x: 318, endPoint y: 121, distance: 210.0
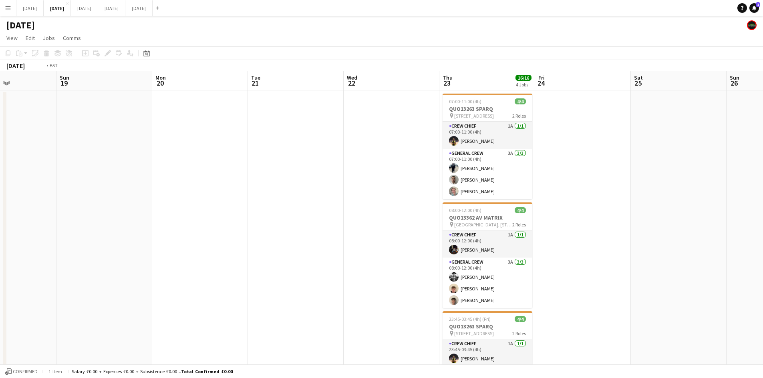
drag, startPoint x: 556, startPoint y: 146, endPoint x: 323, endPoint y: 128, distance: 233.8
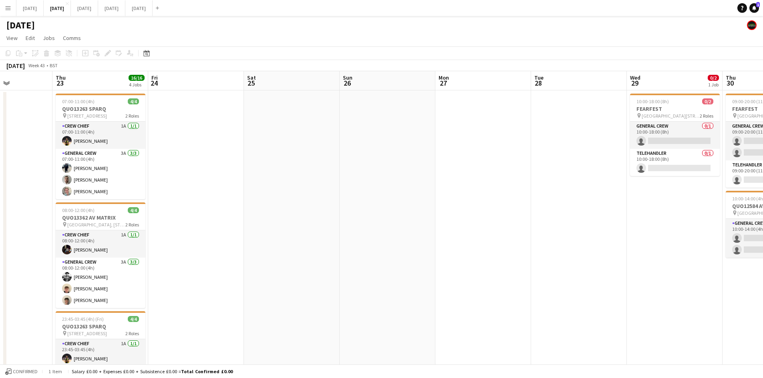
drag, startPoint x: 457, startPoint y: 158, endPoint x: 237, endPoint y: 130, distance: 222.0
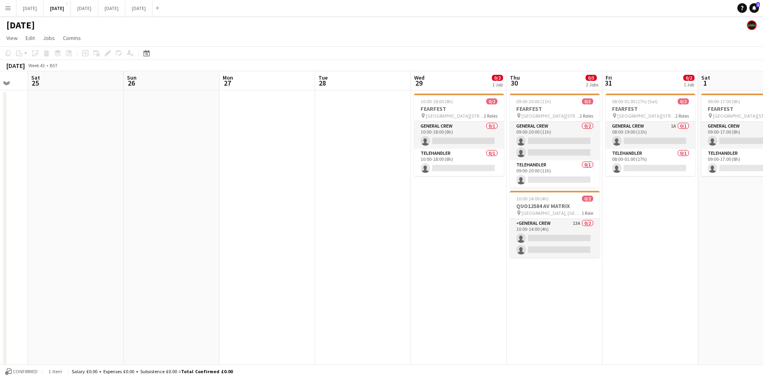
drag, startPoint x: 182, startPoint y: 153, endPoint x: 532, endPoint y: 151, distance: 350.4
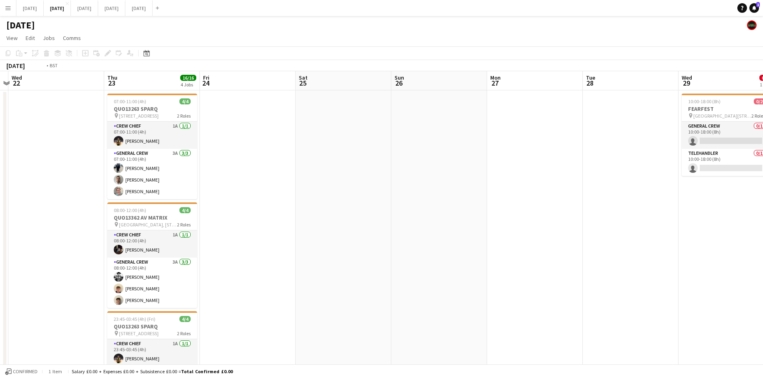
drag, startPoint x: 380, startPoint y: 162, endPoint x: 623, endPoint y: 144, distance: 243.8
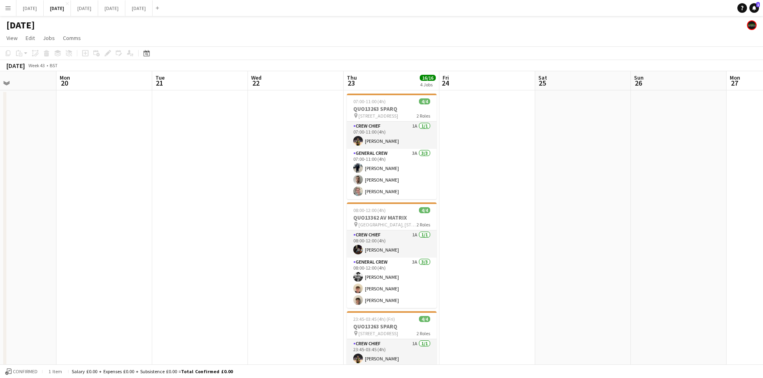
drag, startPoint x: 481, startPoint y: 181, endPoint x: 661, endPoint y: 165, distance: 181.3
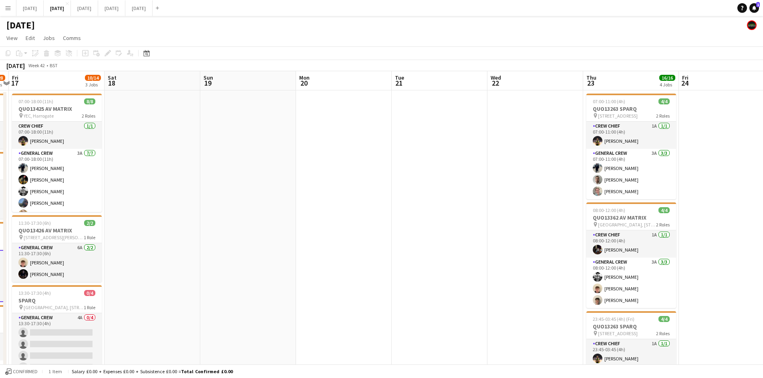
drag, startPoint x: 404, startPoint y: 167, endPoint x: 705, endPoint y: 167, distance: 301.6
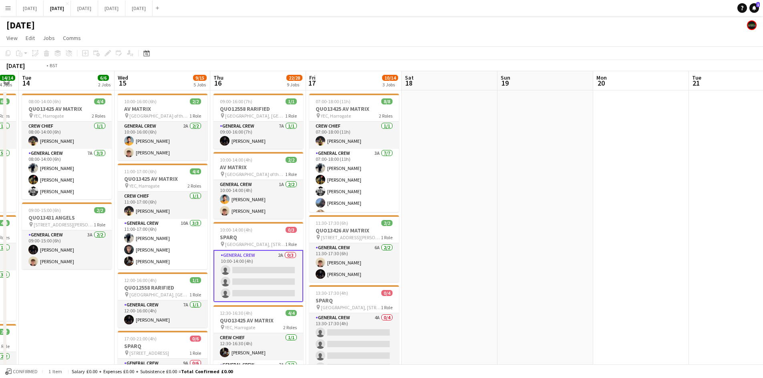
drag, startPoint x: 449, startPoint y: 168, endPoint x: 695, endPoint y: 145, distance: 247.0
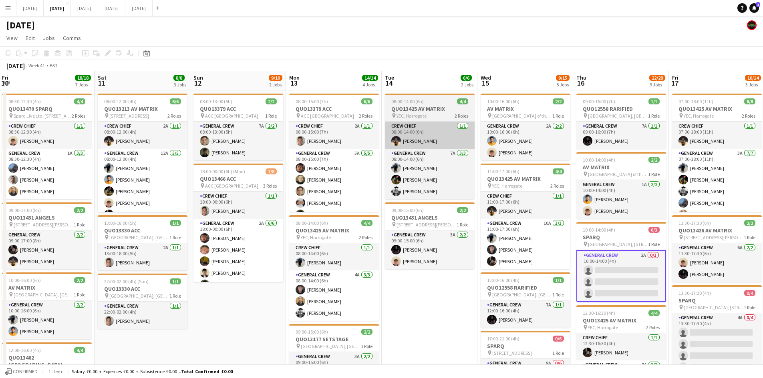
drag, startPoint x: 335, startPoint y: 147, endPoint x: 489, endPoint y: 143, distance: 154.2
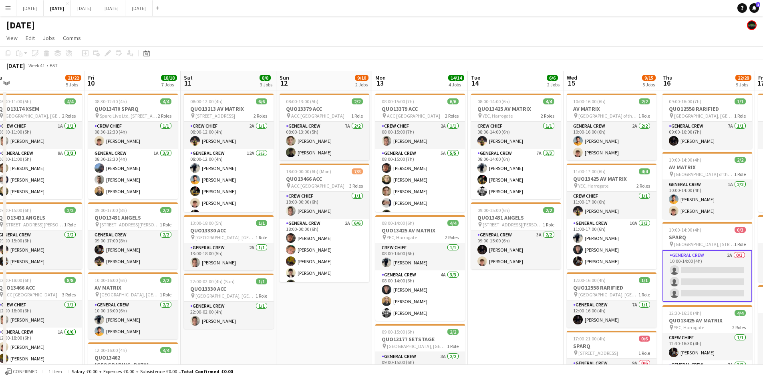
drag, startPoint x: 331, startPoint y: 146, endPoint x: 510, endPoint y: 152, distance: 179.5
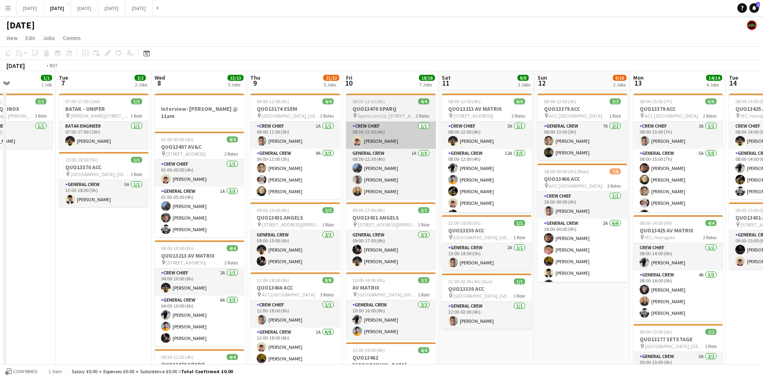
drag, startPoint x: 506, startPoint y: 152, endPoint x: 464, endPoint y: 125, distance: 50.1
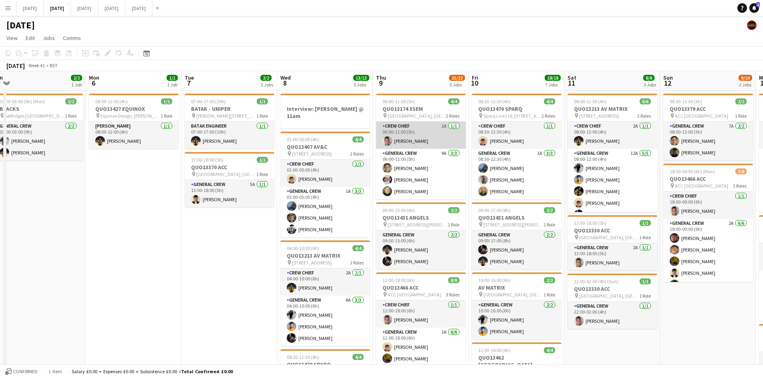
drag, startPoint x: 542, startPoint y: 139, endPoint x: 640, endPoint y: 127, distance: 98.9
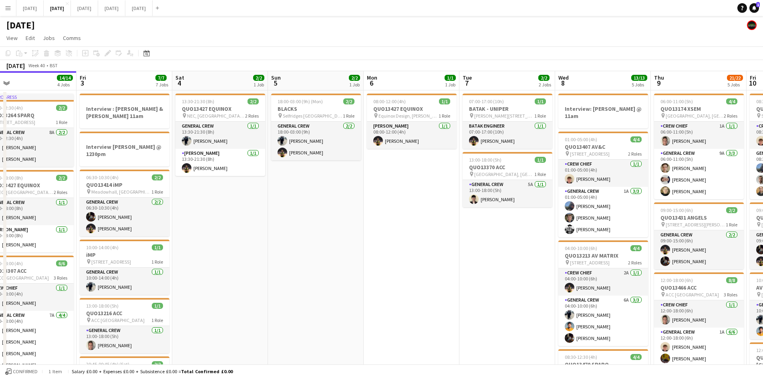
drag, startPoint x: 408, startPoint y: 148, endPoint x: 605, endPoint y: 153, distance: 196.7
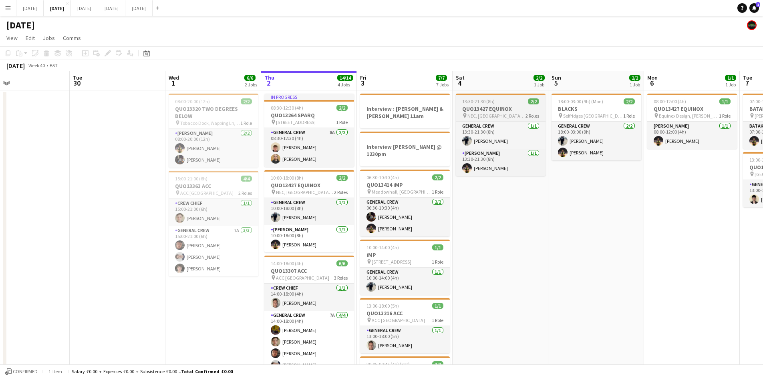
drag
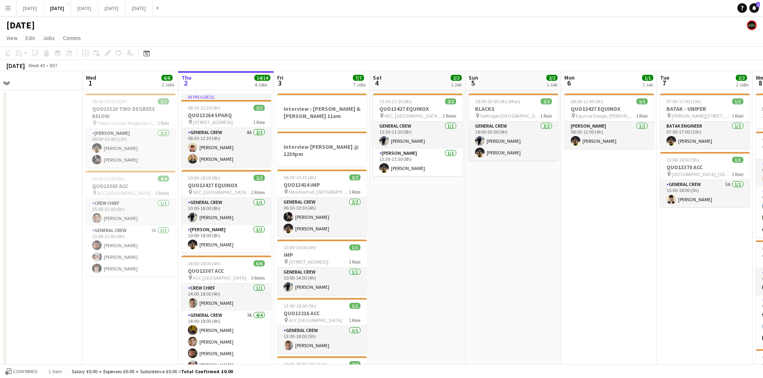
drag, startPoint x: 480, startPoint y: 250, endPoint x: 383, endPoint y: 236, distance: 97.9
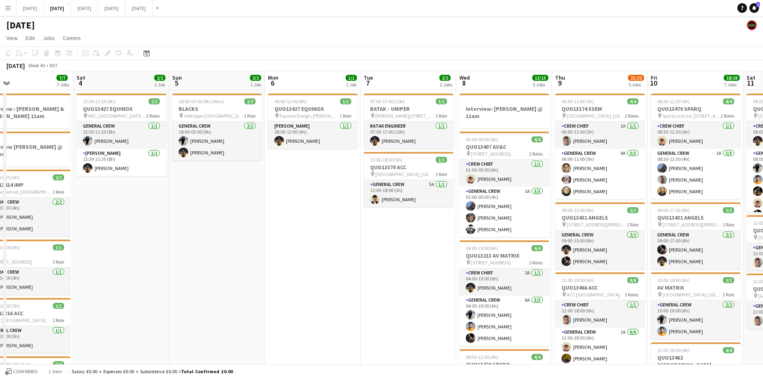
drag, startPoint x: 324, startPoint y: 233, endPoint x: 336, endPoint y: 235, distance: 11.7
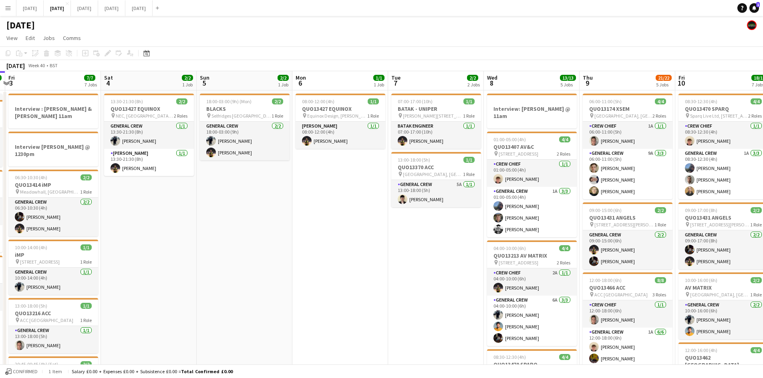
drag, startPoint x: 325, startPoint y: 240, endPoint x: 309, endPoint y: 236, distance: 16.9
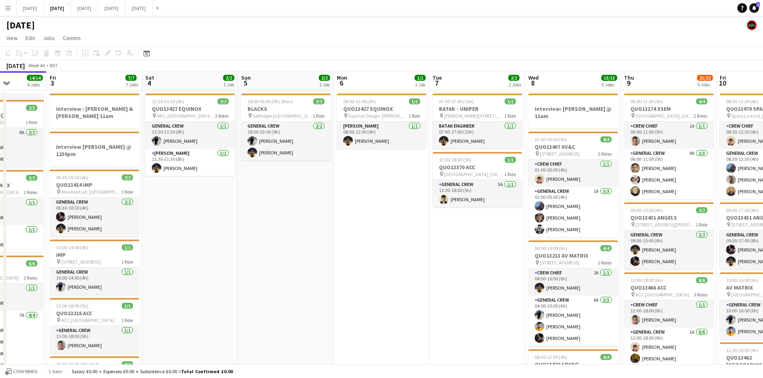
drag, startPoint x: 324, startPoint y: 245, endPoint x: 460, endPoint y: 244, distance: 135.8
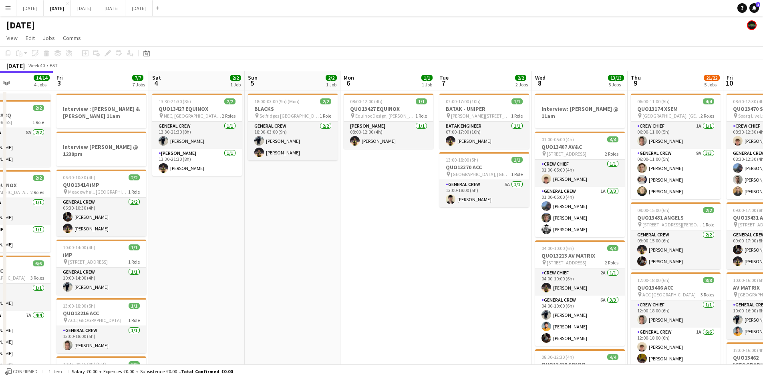
drag, startPoint x: 399, startPoint y: 245, endPoint x: 512, endPoint y: 233, distance: 113.1
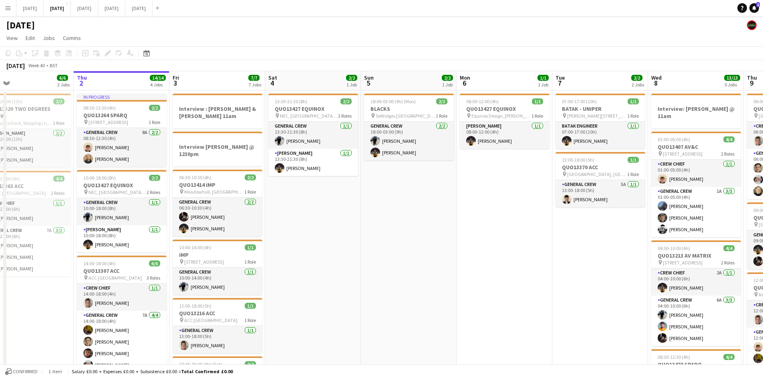
drag, startPoint x: 414, startPoint y: 246, endPoint x: 521, endPoint y: 237, distance: 108.1
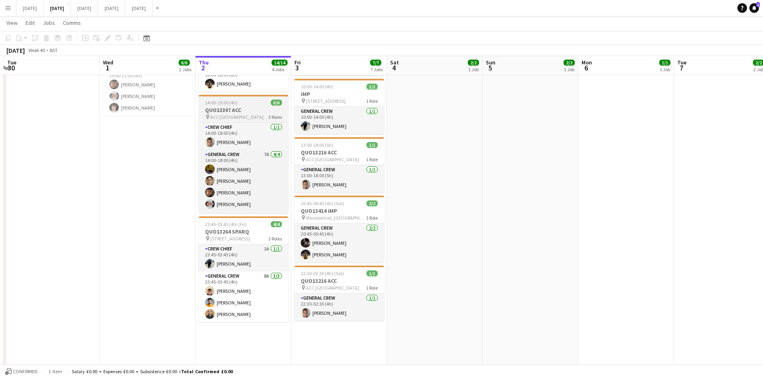
scroll to position [26, 0]
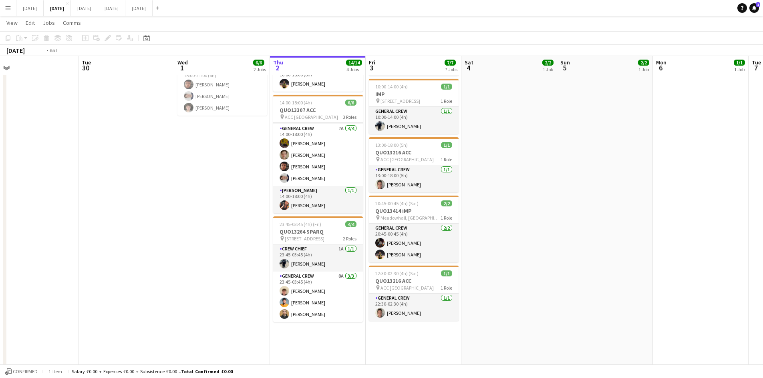
drag, startPoint x: 411, startPoint y: 219, endPoint x: 523, endPoint y: 223, distance: 112.6
click at [523, 223] on app-calendar-viewport "Sat 27 Sun 28 Mon 29 Tue 30 Wed 1 6/6 2 Jobs Thu 2 14/14 4 Jobs Fri 3 7/7 7 Job…" at bounding box center [381, 296] width 763 height 851
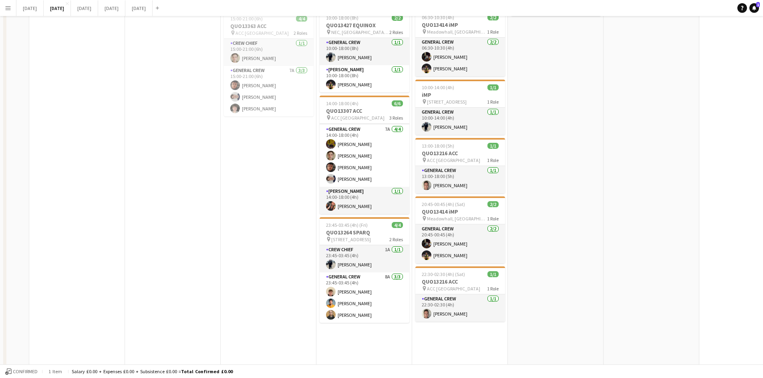
scroll to position [0, 0]
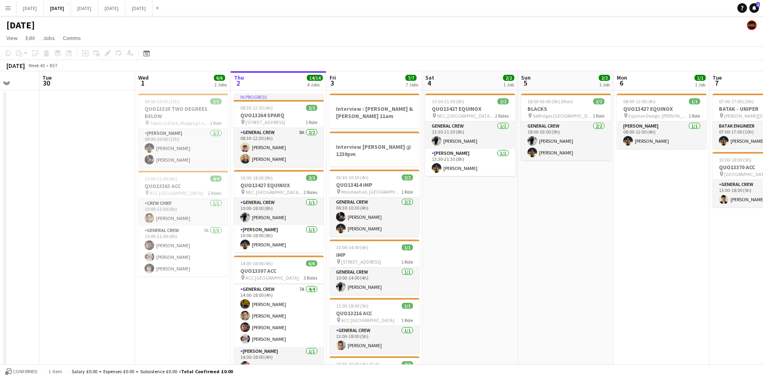
drag, startPoint x: 579, startPoint y: 204, endPoint x: 489, endPoint y: 176, distance: 95.1
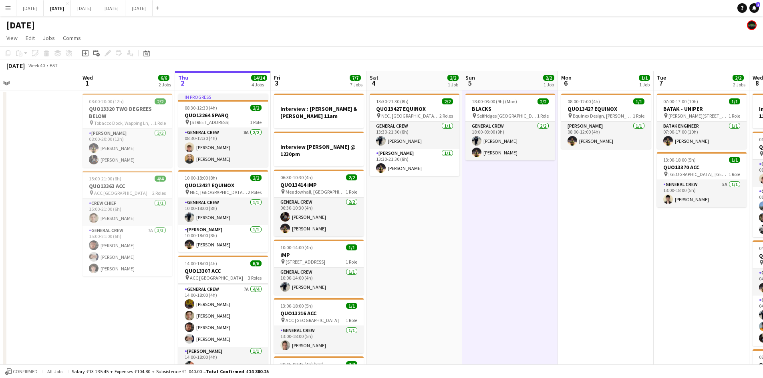
drag, startPoint x: 557, startPoint y: 224, endPoint x: 509, endPoint y: 221, distance: 48.2
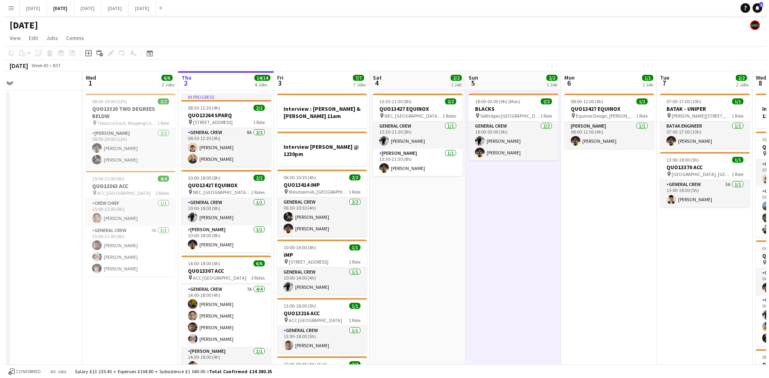
scroll to position [0, 317]
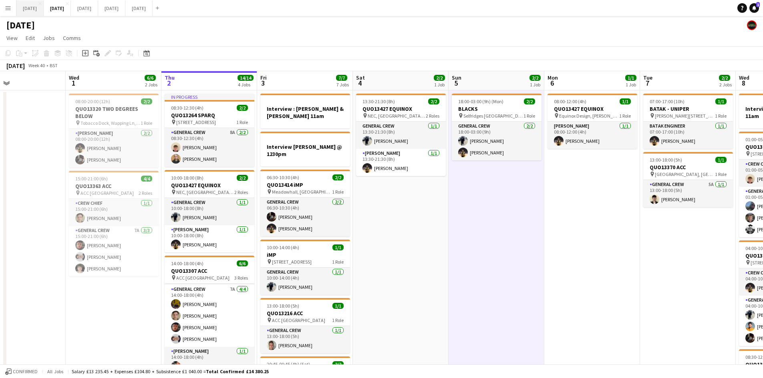
click at [44, 12] on button "[DATE] Close" at bounding box center [29, 8] width 27 height 16
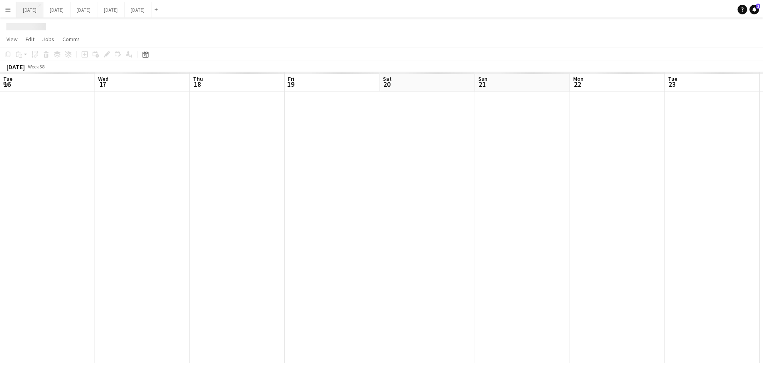
scroll to position [0, 301]
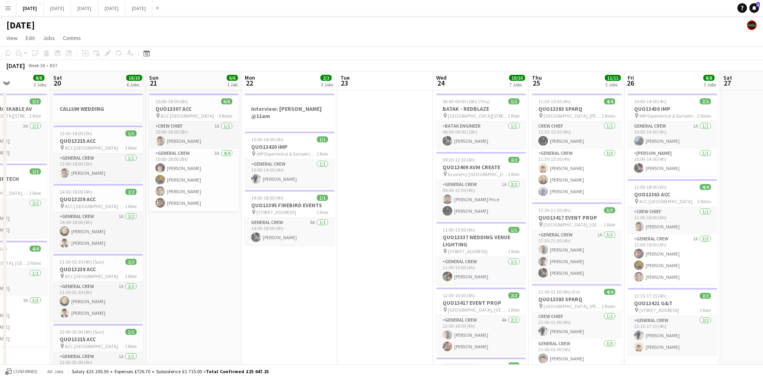
drag, startPoint x: 412, startPoint y: 254, endPoint x: 347, endPoint y: 253, distance: 64.9
click at [344, 249] on app-calendar-viewport "Wed 17 7/7 2 Jobs Thu 18 17/17 8 Jobs Fri 19 8/8 3 Jobs Sat 20 10/10 6 Jobs Sun…" at bounding box center [381, 382] width 763 height 623
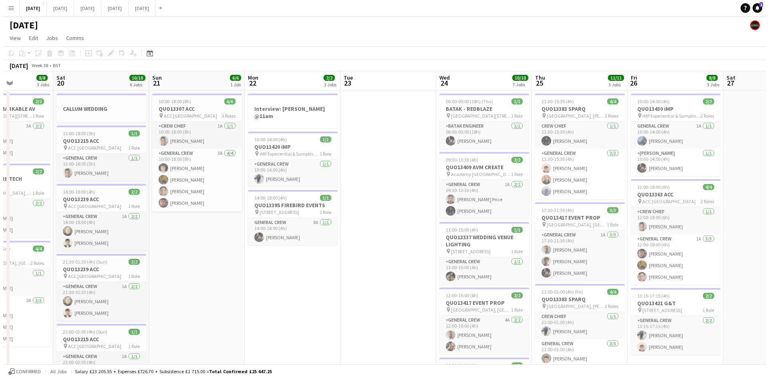
scroll to position [0, 273]
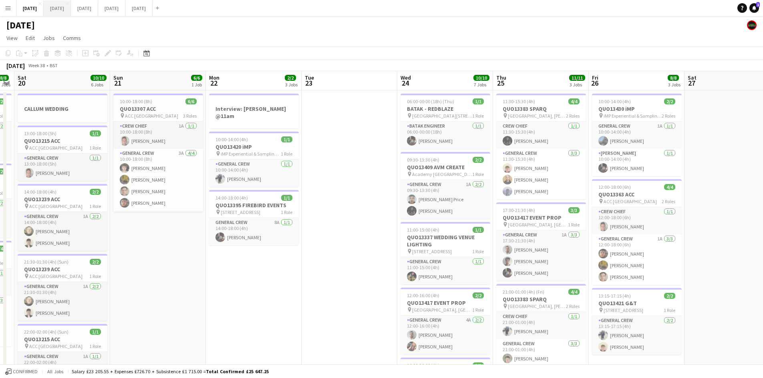
click at [71, 9] on button "[DATE] Close" at bounding box center [57, 8] width 27 height 16
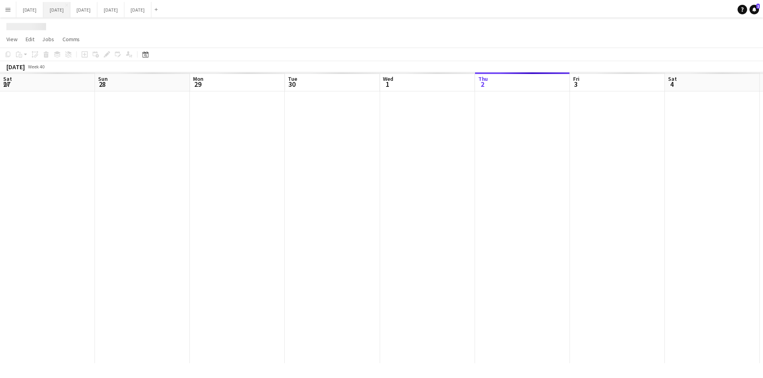
scroll to position [0, 317]
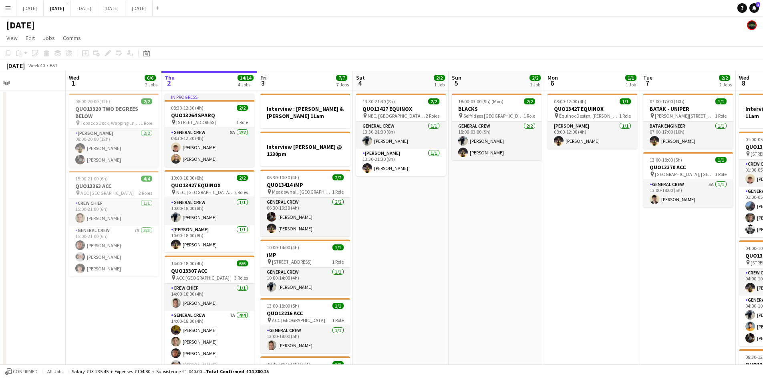
drag, startPoint x: 532, startPoint y: 259, endPoint x: 283, endPoint y: 206, distance: 254.6
click at [291, 209] on app-calendar-viewport "Sat 27 Sun 28 Mon 29 Tue 30 Wed 1 6/6 2 Jobs Thu 2 14/14 4 Jobs Fri 3 7/7 7 Job…" at bounding box center [381, 336] width 763 height 530
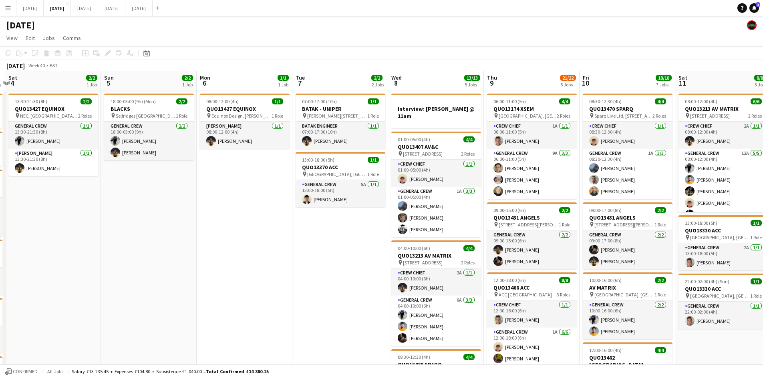
scroll to position [0, 282]
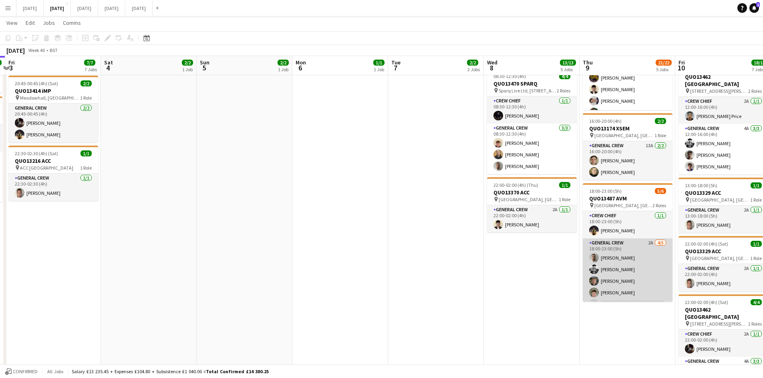
click at [630, 277] on app-card-role "General Crew 2A [DATE] 18:00-23:00 (5h) [PERSON_NAME] [PERSON_NAME] [PERSON_NAM…" at bounding box center [628, 276] width 90 height 74
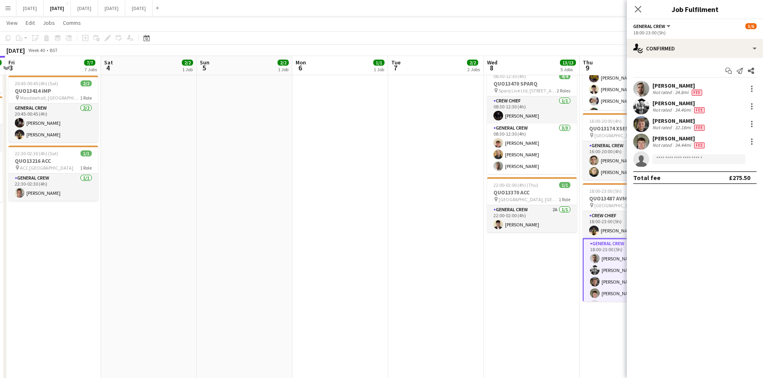
scroll to position [329, 0]
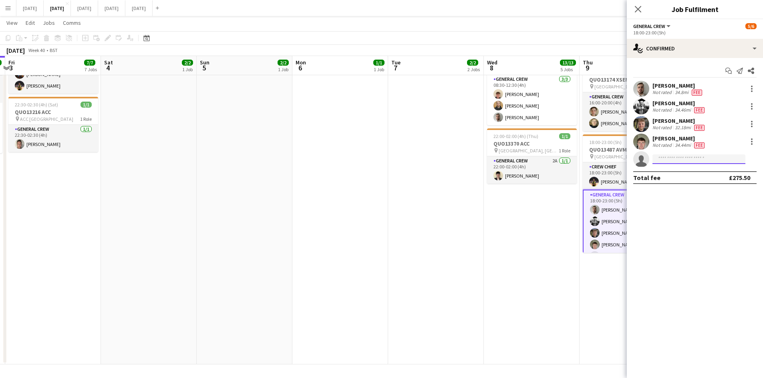
click at [676, 158] on input at bounding box center [698, 160] width 93 height 10
type input "***"
click at [675, 169] on span "[PERSON_NAME]" at bounding box center [682, 170] width 46 height 7
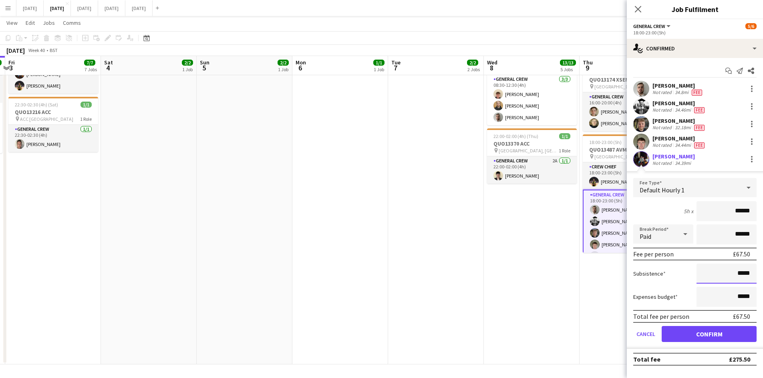
click at [738, 271] on input "*****" at bounding box center [726, 274] width 60 height 20
type input "******"
click at [715, 331] on button "Confirm" at bounding box center [709, 334] width 95 height 16
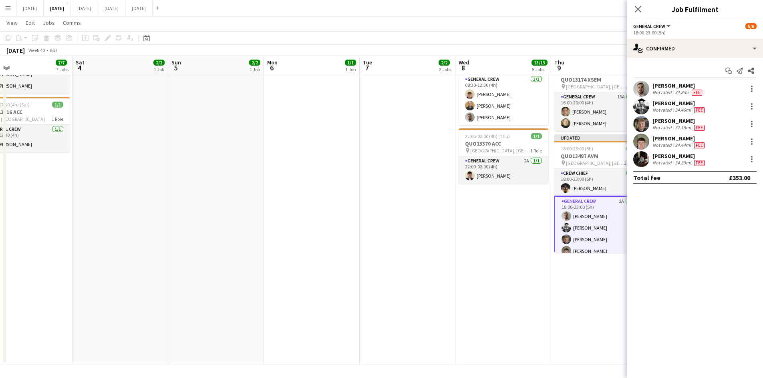
drag, startPoint x: 574, startPoint y: 289, endPoint x: 445, endPoint y: 250, distance: 134.9
click at [445, 251] on app-calendar-viewport "Tue 30 Wed 1 6/6 2 Jobs Thu 2 14/14 4 Jobs Fri 3 7/7 7 Jobs Sat 4 2/2 1 Job Sun…" at bounding box center [381, 33] width 763 height 663
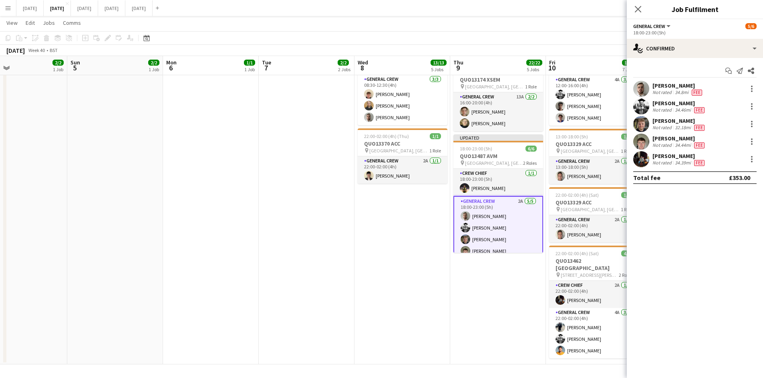
scroll to position [89, 0]
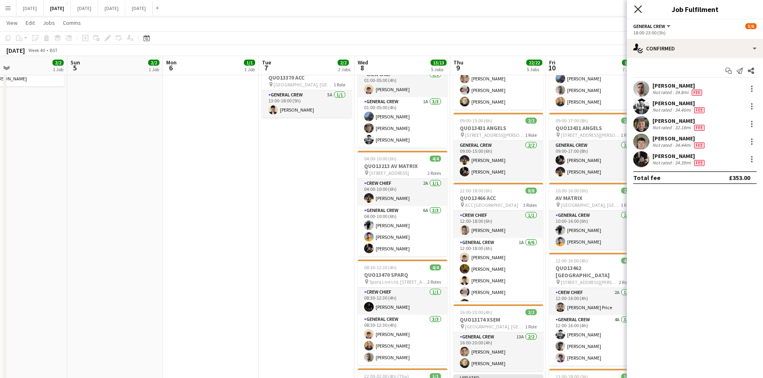
click at [634, 6] on icon at bounding box center [638, 9] width 8 height 8
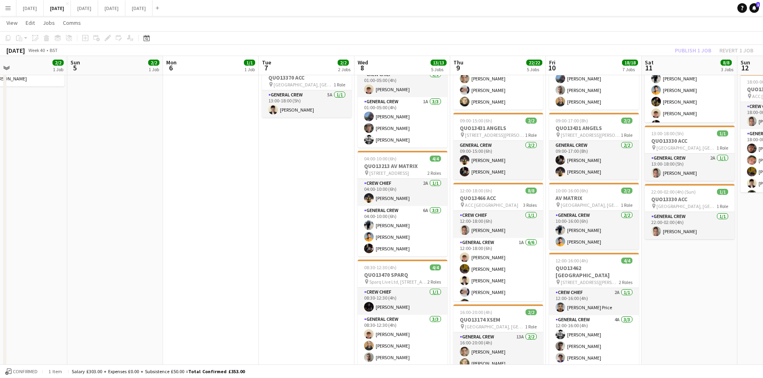
click at [692, 53] on div "Publish 1 job Revert 1 job" at bounding box center [714, 50] width 98 height 10
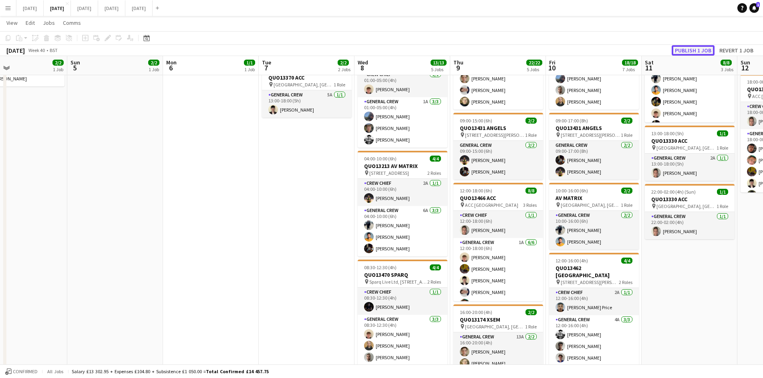
click at [688, 45] on button "Publish 1 job" at bounding box center [693, 50] width 43 height 10
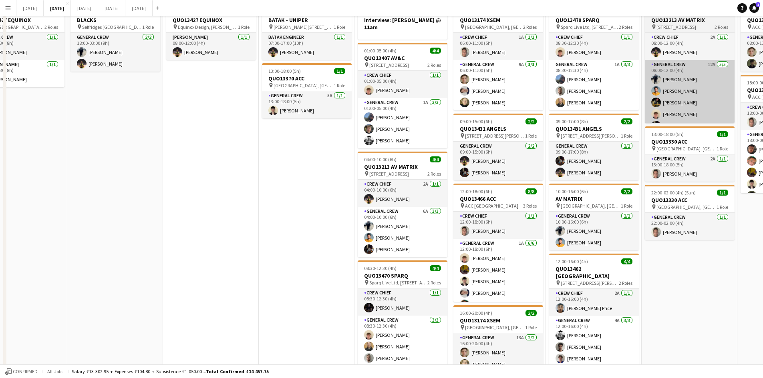
scroll to position [0, 0]
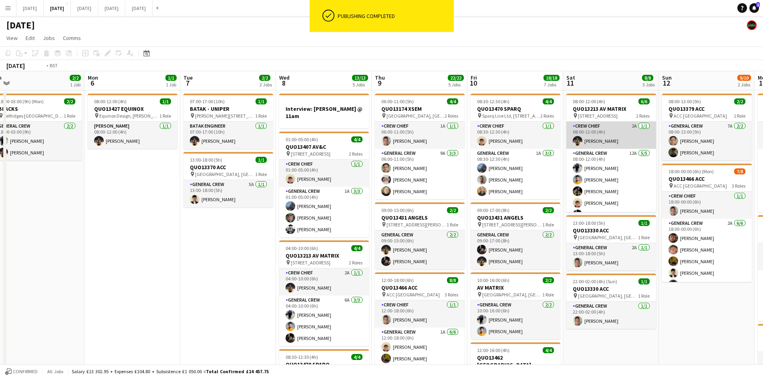
drag, startPoint x: 694, startPoint y: 194, endPoint x: 444, endPoint y: 144, distance: 255.3
click at [456, 145] on app-calendar-viewport "Wed 1 6/6 2 Jobs Thu 2 14/14 4 Jobs Fri 3 7/7 7 Jobs Sat 4 2/2 1 Job Sun 5 2/2 …" at bounding box center [381, 383] width 763 height 624
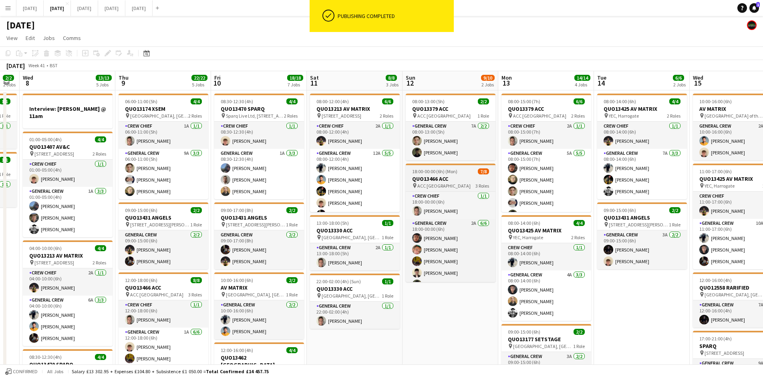
drag, startPoint x: 477, startPoint y: 184, endPoint x: 468, endPoint y: 180, distance: 10.0
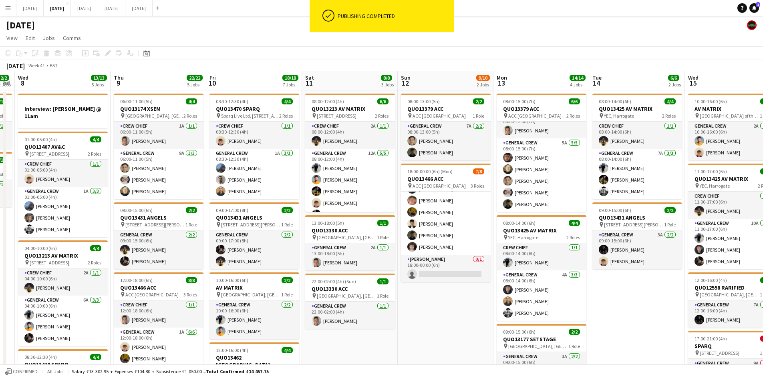
scroll to position [200, 0]
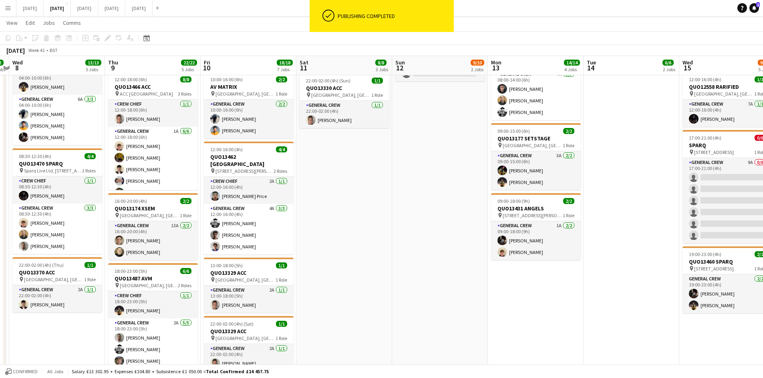
click at [485, 200] on app-calendar-viewport "Sun 5 2/2 1 Job Mon 6 1/1 1 Job Tue 7 2/2 2 Jobs Wed 8 13/13 5 Jobs Thu 9 22/22…" at bounding box center [381, 256] width 763 height 851
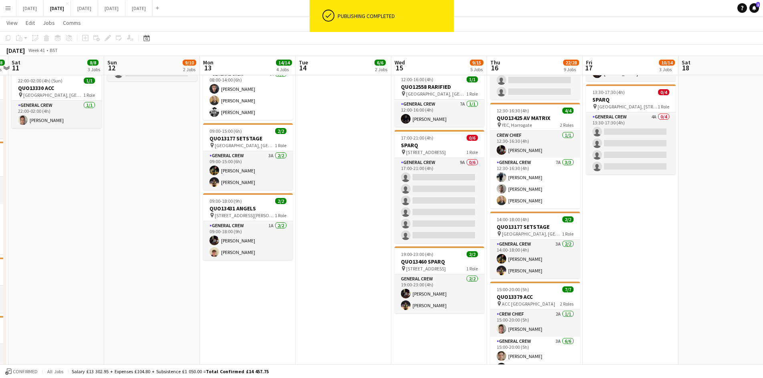
scroll to position [0, 242]
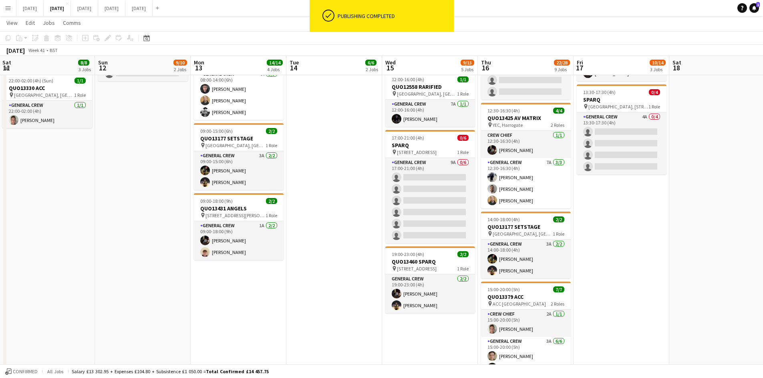
drag, startPoint x: 431, startPoint y: 195, endPoint x: 328, endPoint y: 166, distance: 106.7
click at [328, 166] on app-calendar-viewport "Wed 8 13/13 5 Jobs Thu 9 22/22 5 Jobs Fri 10 18/18 7 Jobs Sat 11 8/8 3 Jobs Sun…" at bounding box center [381, 256] width 763 height 851
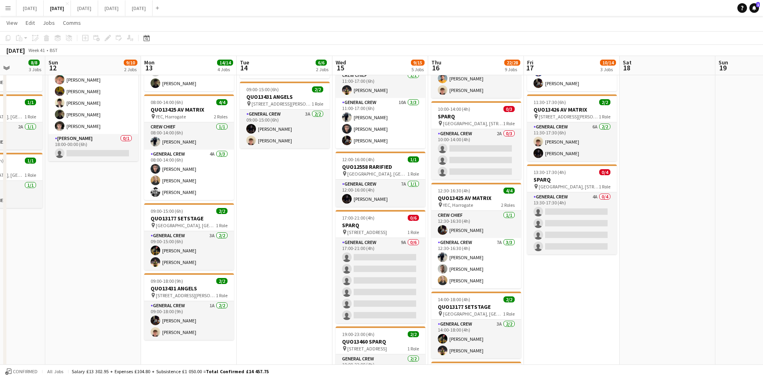
scroll to position [0, 0]
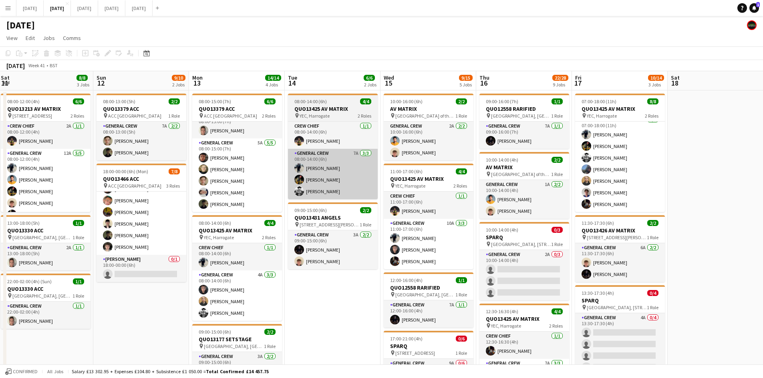
drag, startPoint x: 291, startPoint y: 200, endPoint x: 465, endPoint y: 179, distance: 175.5
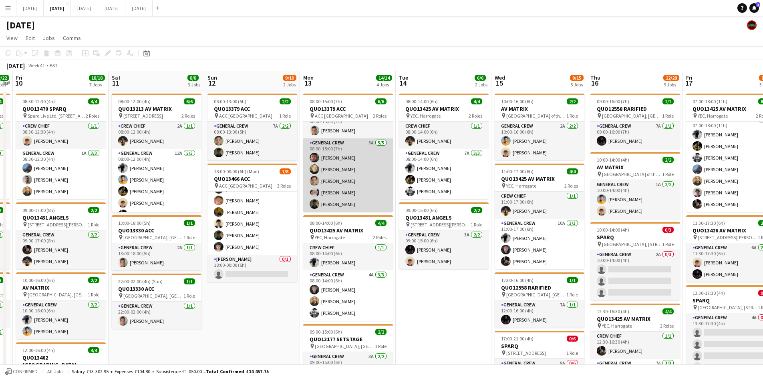
drag, startPoint x: 329, startPoint y: 209, endPoint x: 525, endPoint y: 179, distance: 198.0
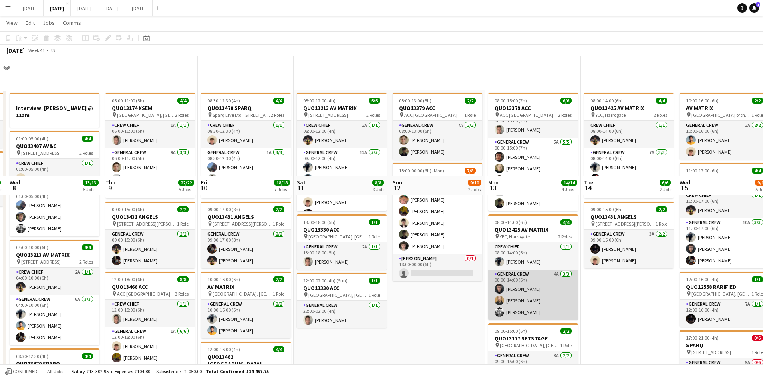
scroll to position [200, 0]
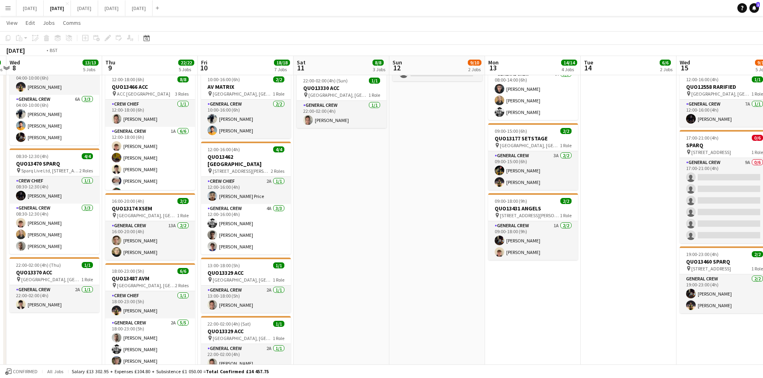
click at [619, 157] on app-calendar-viewport "Mon 6 1/1 1 Job Tue 7 2/2 2 Jobs Wed 8 13/13 5 Jobs Thu 9 22/22 5 Jobs Fri 10 1…" at bounding box center [381, 256] width 763 height 851
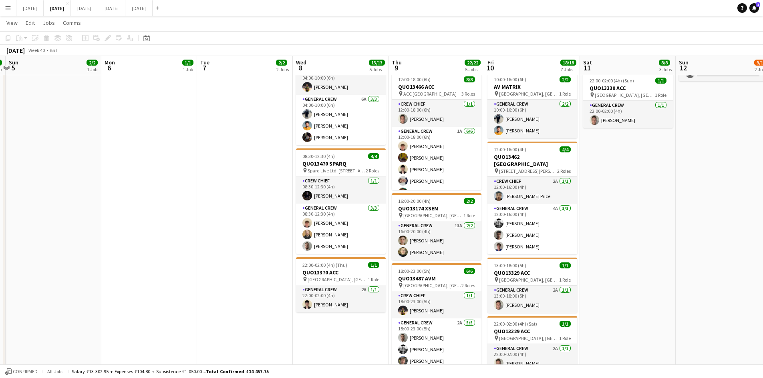
drag, startPoint x: 442, startPoint y: 171, endPoint x: 585, endPoint y: 150, distance: 144.9
click at [572, 157] on app-calendar-viewport "Fri 3 7/7 7 Jobs Sat 4 2/2 1 Job Sun 5 2/2 1 Job Mon 6 1/1 1 Job Tue 7 2/2 2 Jo…" at bounding box center [381, 256] width 763 height 851
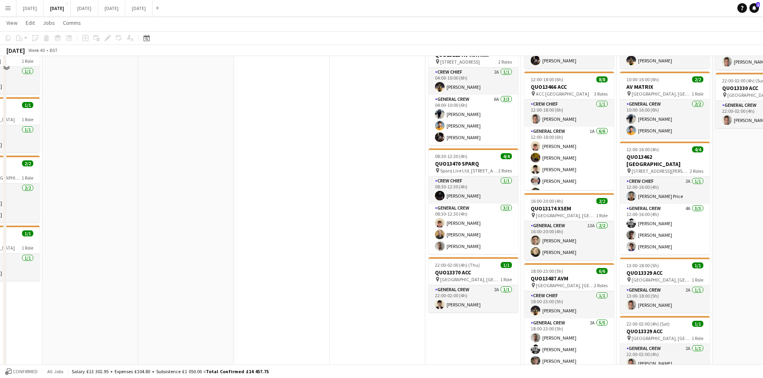
scroll to position [0, 0]
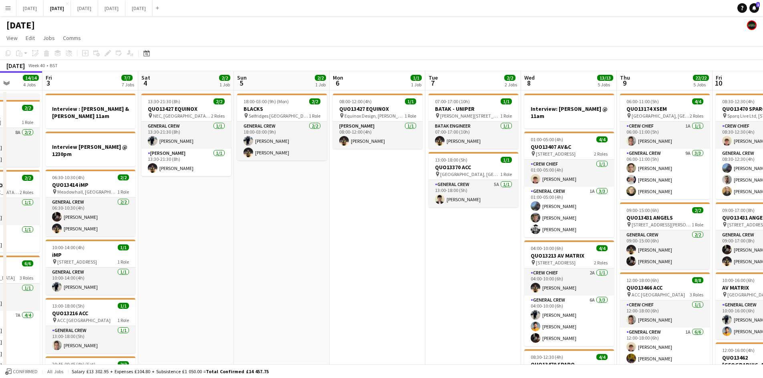
drag, startPoint x: 278, startPoint y: 221, endPoint x: 551, endPoint y: 189, distance: 274.6
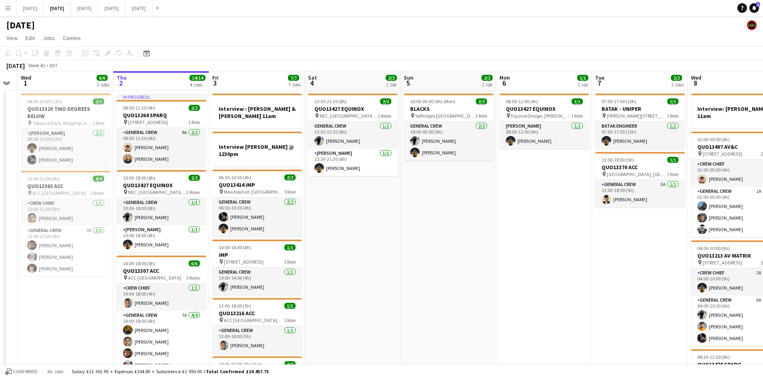
drag, startPoint x: 390, startPoint y: 198, endPoint x: 592, endPoint y: 160, distance: 206.3
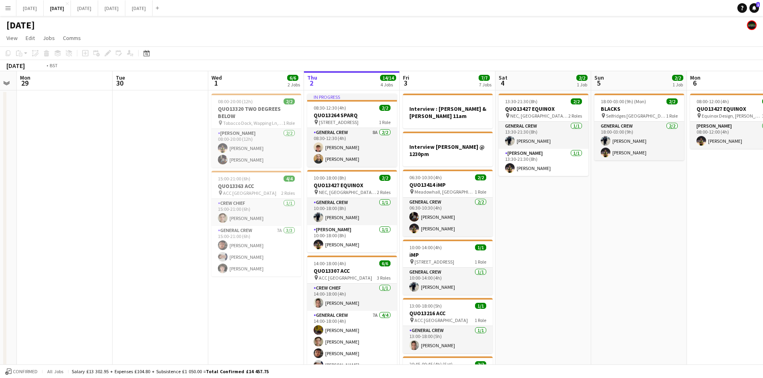
scroll to position [0, 254]
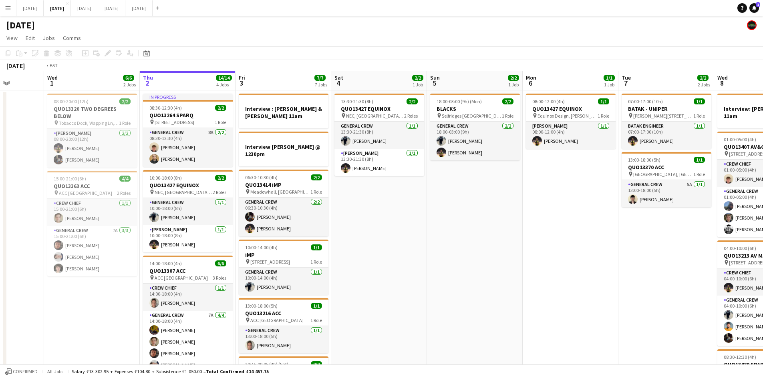
drag, startPoint x: 598, startPoint y: 178, endPoint x: 248, endPoint y: 89, distance: 360.7
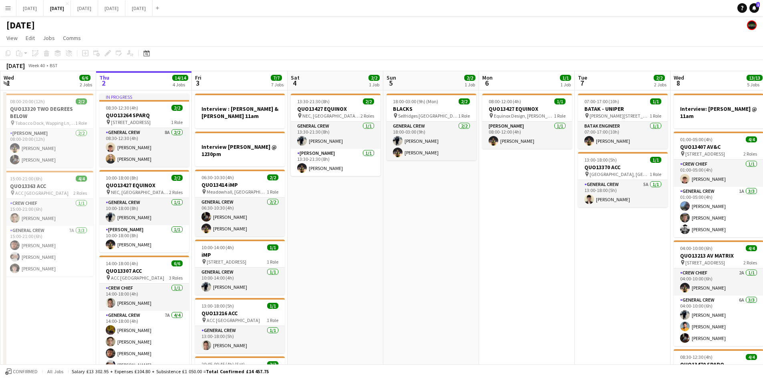
drag, startPoint x: 425, startPoint y: 205, endPoint x: 499, endPoint y: 212, distance: 74.4
click at [497, 213] on app-calendar-viewport "Mon 29 Tue 30 Wed 1 6/6 2 Jobs Thu 2 14/14 4 Jobs Fri 3 7/7 7 Jobs Sat 4 2/2 1 …" at bounding box center [381, 383] width 763 height 624
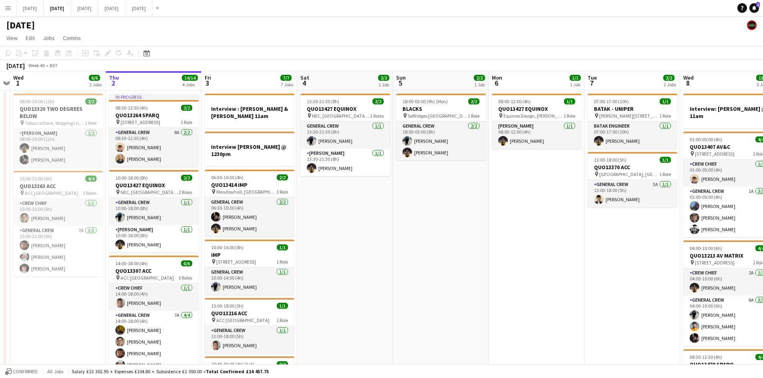
click at [519, 221] on app-calendar-viewport "Mon 29 Tue 30 Wed 1 6/6 2 Jobs Thu 2 14/14 4 Jobs Fri 3 7/7 7 Jobs Sat 4 2/2 1 …" at bounding box center [381, 383] width 763 height 624
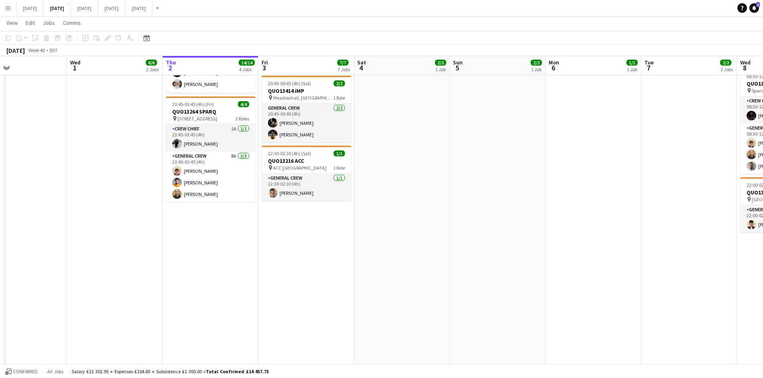
scroll to position [0, 0]
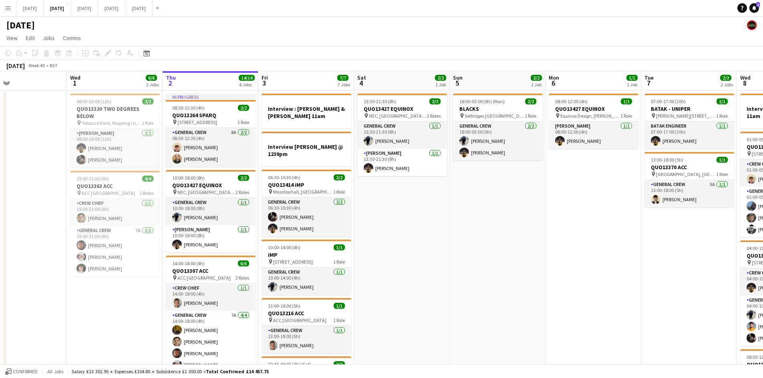
drag, startPoint x: 573, startPoint y: 233, endPoint x: 518, endPoint y: 218, distance: 57.2
click at [519, 218] on app-calendar-viewport "Sun 28 Mon 29 Tue 30 Wed 1 6/6 2 Jobs Thu 2 14/14 4 Jobs Fri 3 7/7 7 Jobs Sat 4…" at bounding box center [381, 383] width 763 height 624
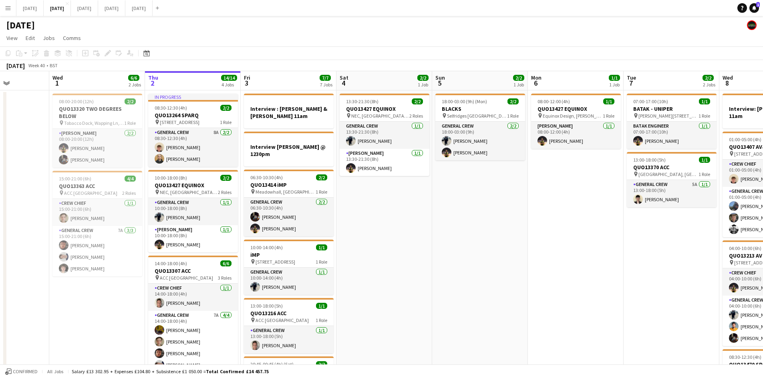
drag, startPoint x: 503, startPoint y: 227, endPoint x: 471, endPoint y: 217, distance: 34.1
click at [471, 217] on app-calendar-viewport "Sun 28 Mon 29 Tue 30 Wed 1 6/6 2 Jobs Thu 2 14/14 4 Jobs Fri 3 7/7 7 Jobs Sat 4…" at bounding box center [381, 383] width 763 height 624
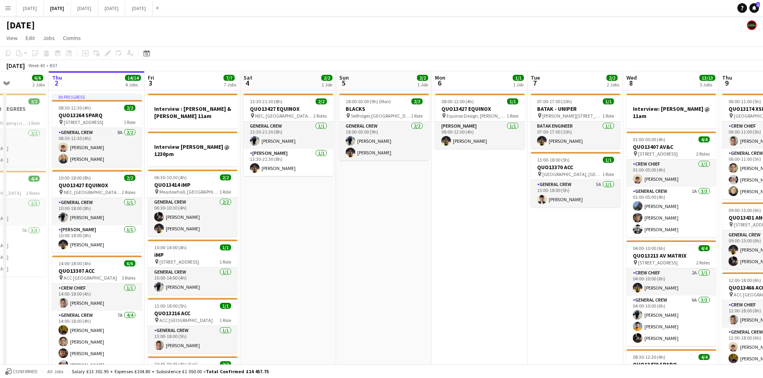
drag, startPoint x: 459, startPoint y: 237, endPoint x: 391, endPoint y: 230, distance: 68.8
click at [392, 232] on app-calendar-viewport "Mon 29 Tue 30 Wed 1 6/6 2 Jobs Thu 2 14/14 4 Jobs Fri 3 7/7 7 Jobs Sat 4 2/2 1 …" at bounding box center [381, 383] width 763 height 624
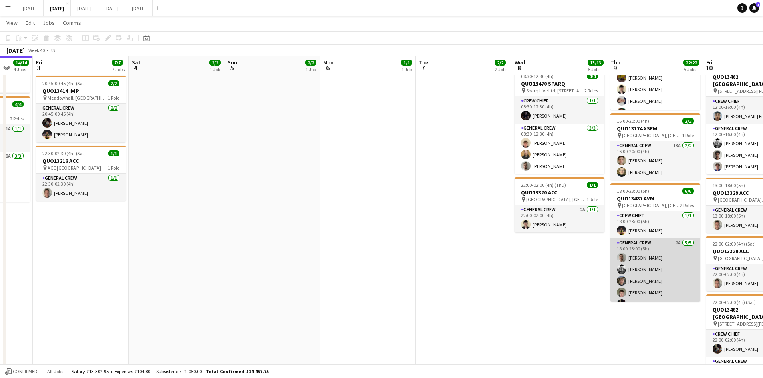
scroll to position [10, 0]
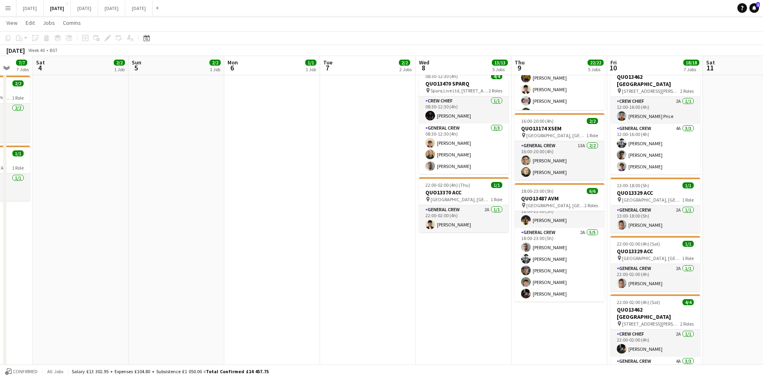
drag, startPoint x: 526, startPoint y: 282, endPoint x: 439, endPoint y: 260, distance: 89.7
click at [442, 261] on app-calendar-viewport "Wed 1 6/6 2 Jobs Thu 2 14/14 4 Jobs Fri 3 7/7 7 Jobs Sat 4 2/2 1 Job Sun 5 2/2 …" at bounding box center [381, 82] width 763 height 663
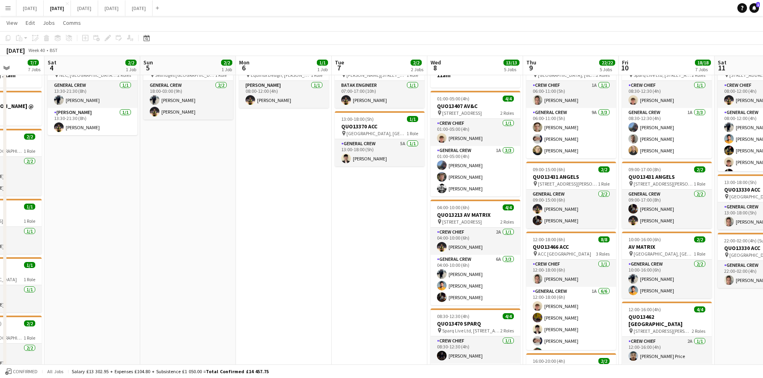
scroll to position [0, 0]
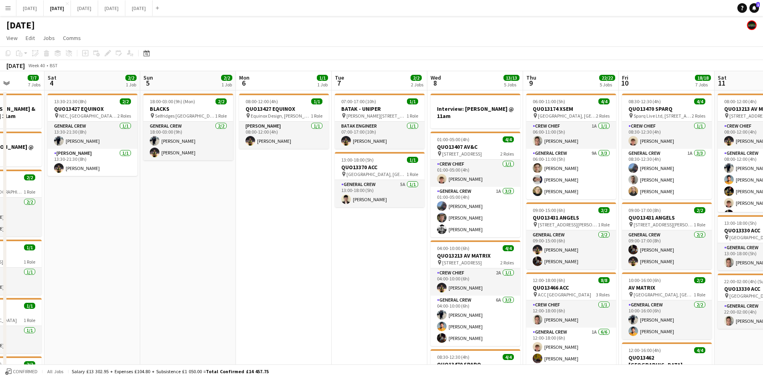
drag, startPoint x: 358, startPoint y: 253, endPoint x: 486, endPoint y: 250, distance: 127.8
click at [471, 255] on app-calendar-viewport "Wed 1 6/6 2 Jobs Thu 2 14/14 4 Jobs Fri 3 7/7 7 Jobs Sat 4 2/2 1 Job Sun 5 2/2 …" at bounding box center [381, 383] width 763 height 624
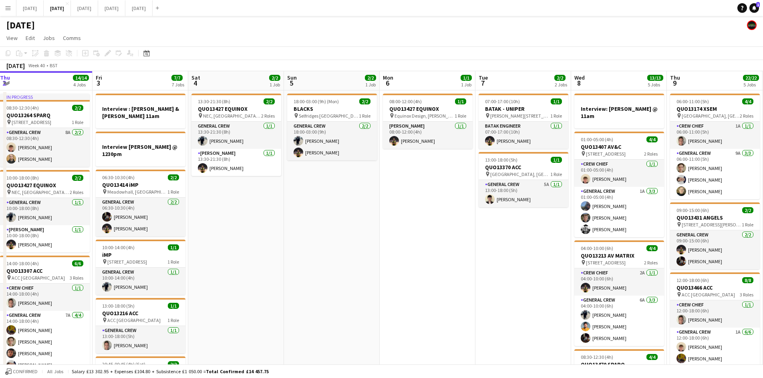
drag, startPoint x: 329, startPoint y: 230, endPoint x: 467, endPoint y: 236, distance: 138.7
click at [466, 240] on app-calendar-viewport "Tue 30 Wed 1 6/6 2 Jobs Thu 2 14/14 4 Jobs Fri 3 7/7 7 Jobs Sat 4 2/2 1 Job Sun…" at bounding box center [381, 383] width 763 height 624
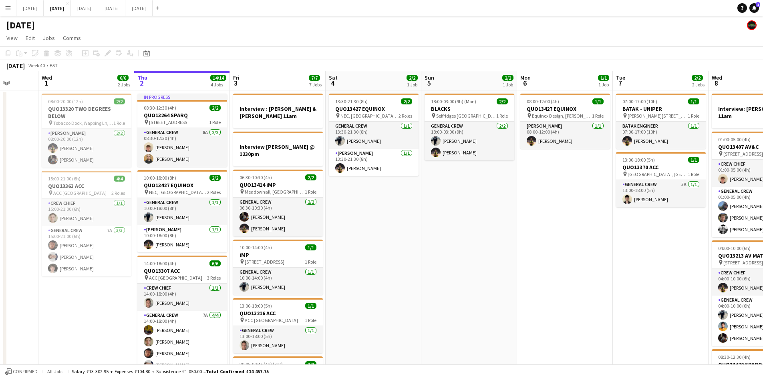
drag, startPoint x: 571, startPoint y: 250, endPoint x: 440, endPoint y: 237, distance: 131.6
click at [420, 237] on app-calendar-viewport "Sun 28 Mon 29 Tue 30 Wed 1 6/6 2 Jobs Thu 2 14/14 4 Jobs Fri 3 7/7 7 Jobs Sat 4…" at bounding box center [381, 383] width 763 height 624
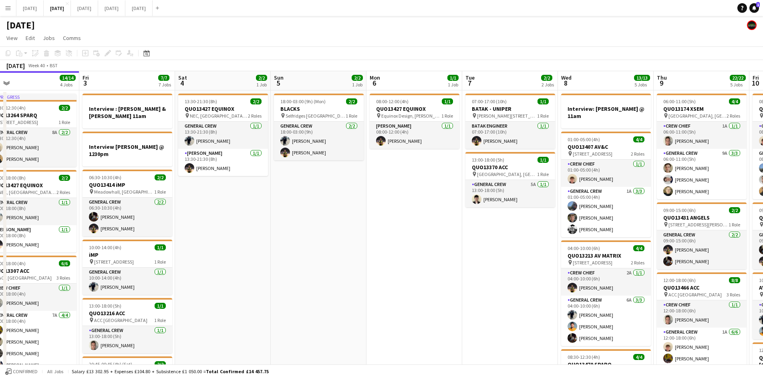
drag, startPoint x: 504, startPoint y: 247, endPoint x: 362, endPoint y: 231, distance: 142.6
click at [361, 233] on app-calendar-viewport "Mon 29 Tue 30 Wed 1 6/6 2 Jobs Thu 2 14/14 4 Jobs Fri 3 7/7 7 Jobs Sat 4 2/2 1 …" at bounding box center [381, 383] width 763 height 624
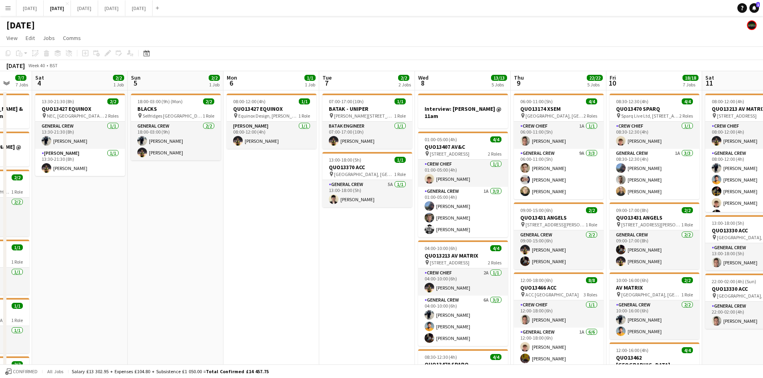
drag, startPoint x: 434, startPoint y: 243, endPoint x: 351, endPoint y: 240, distance: 82.5
click at [351, 241] on app-calendar-viewport "Wed 1 6/6 2 Jobs Thu 2 14/14 4 Jobs Fri 3 7/7 7 Jobs Sat 4 2/2 1 Job Sun 5 2/2 …" at bounding box center [381, 383] width 763 height 624
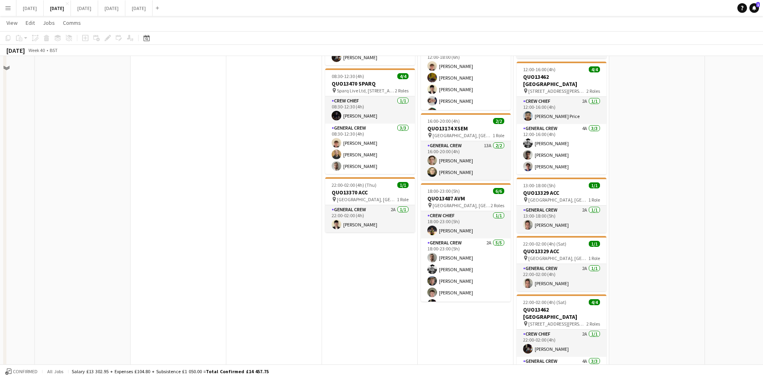
scroll to position [80, 0]
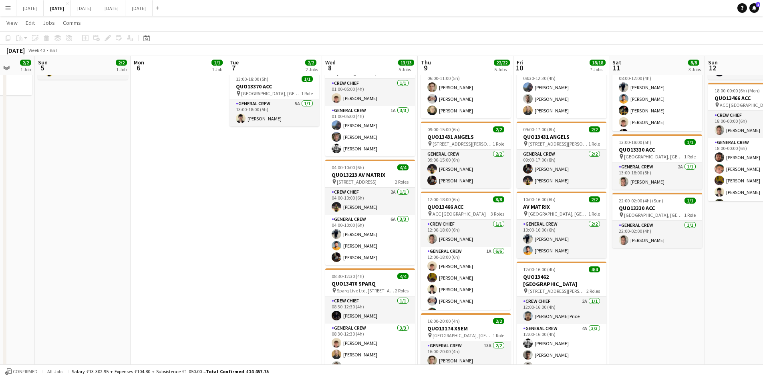
click at [592, 247] on app-calendar-viewport "Thu 2 14/14 4 Jobs Fri 3 7/7 7 Jobs Sat 4 2/2 1 Job Sun 5 2/2 1 Job Mon 6 1/1 1…" at bounding box center [381, 282] width 763 height 663
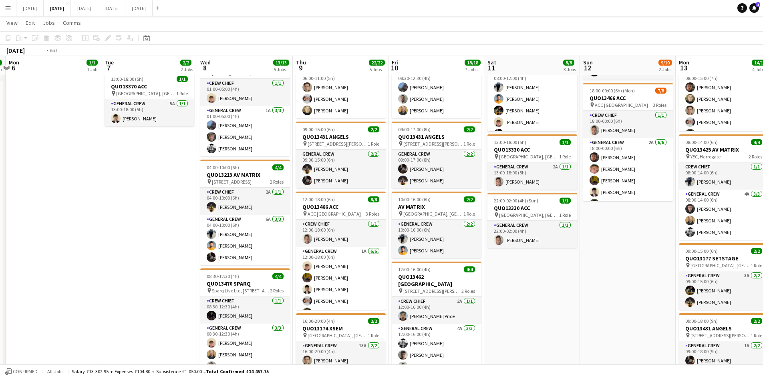
click at [513, 244] on app-calendar-viewport "Fri 3 7/7 7 Jobs Sat 4 2/2 1 Job Sun 5 2/2 1 Job Mon 6 1/1 1 Job Tue 7 2/2 2 Jo…" at bounding box center [381, 282] width 763 height 663
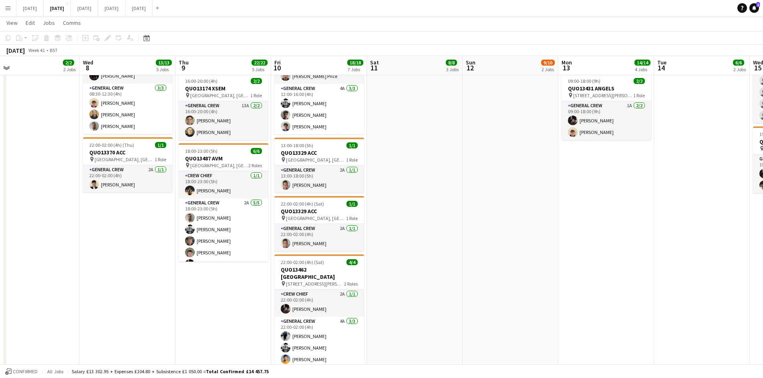
scroll to position [40, 0]
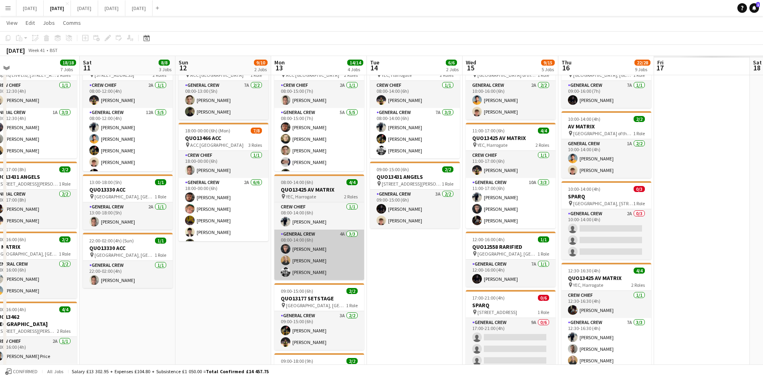
drag, startPoint x: 618, startPoint y: 260, endPoint x: 381, endPoint y: 249, distance: 237.3
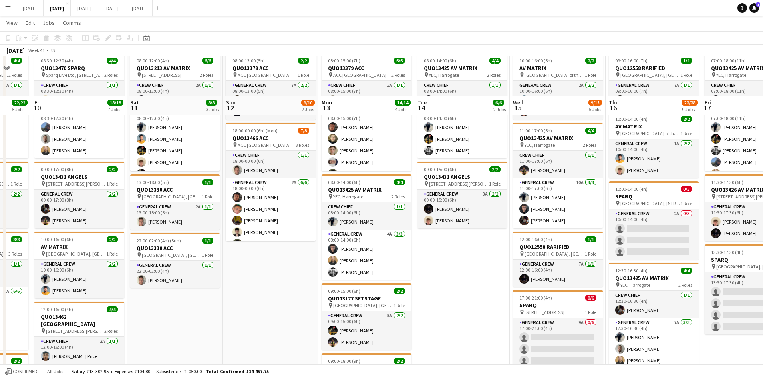
scroll to position [80, 0]
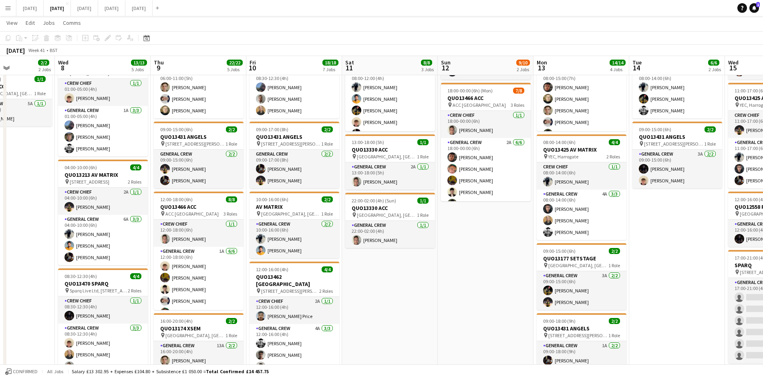
drag, startPoint x: 514, startPoint y: 250, endPoint x: 528, endPoint y: 249, distance: 14.5
click at [528, 249] on app-calendar-viewport "Sun 5 2/2 1 Job Mon 6 1/1 1 Job Tue 7 2/2 2 Jobs Wed 8 13/13 5 Jobs Thu 9 22/22…" at bounding box center [381, 376] width 763 height 851
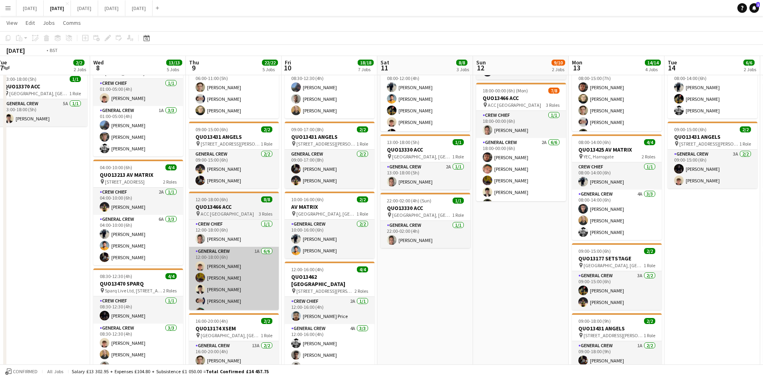
drag, startPoint x: 568, startPoint y: 273, endPoint x: 575, endPoint y: 264, distance: 11.6
click at [585, 270] on app-calendar-viewport "Sun 5 2/2 1 Job Mon 6 1/1 1 Job Tue 7 2/2 2 Jobs Wed 8 13/13 5 Jobs Thu 9 22/22…" at bounding box center [381, 376] width 763 height 851
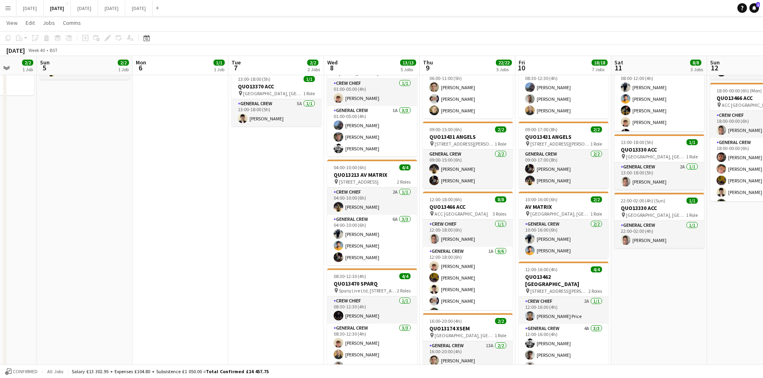
drag, startPoint x: 231, startPoint y: 267, endPoint x: 462, endPoint y: 266, distance: 230.3
click at [462, 266] on app-calendar-viewport "Thu 2 14/14 4 Jobs Fri 3 7/7 7 Jobs Sat 4 2/2 1 Job Sun 5 2/2 1 Job Mon 6 1/1 1…" at bounding box center [381, 376] width 763 height 851
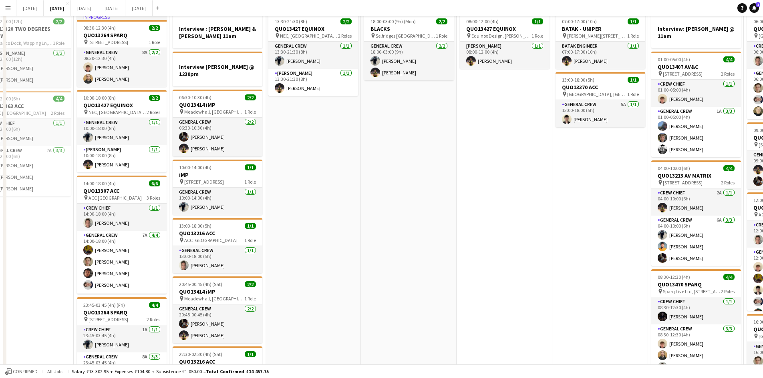
scroll to position [0, 0]
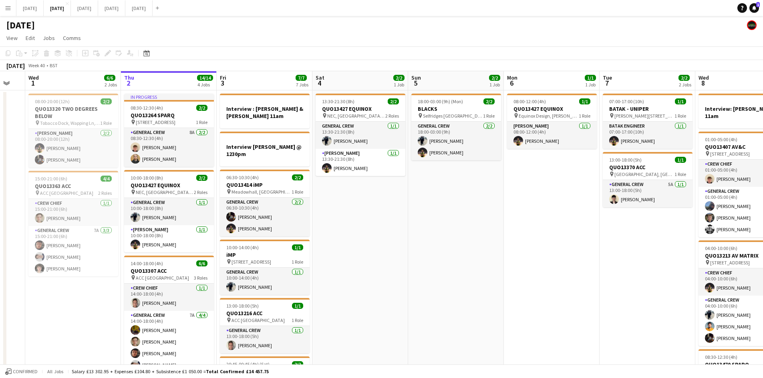
drag, startPoint x: 299, startPoint y: 274, endPoint x: 470, endPoint y: 255, distance: 172.0
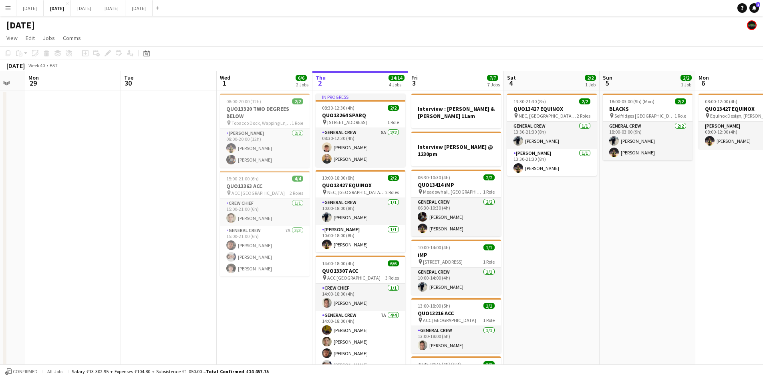
scroll to position [0, 219]
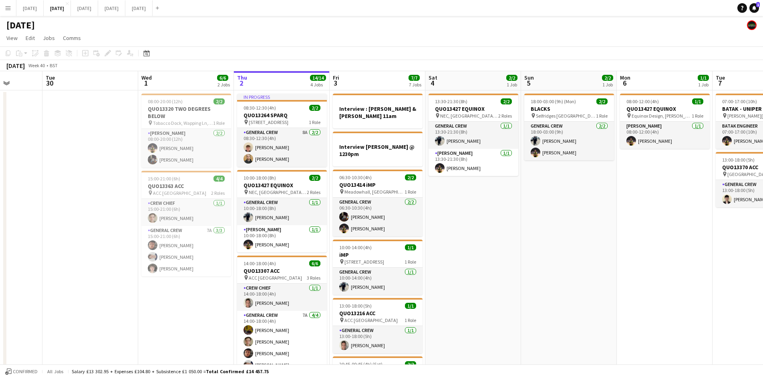
drag, startPoint x: 558, startPoint y: 259, endPoint x: 475, endPoint y: 236, distance: 86.7
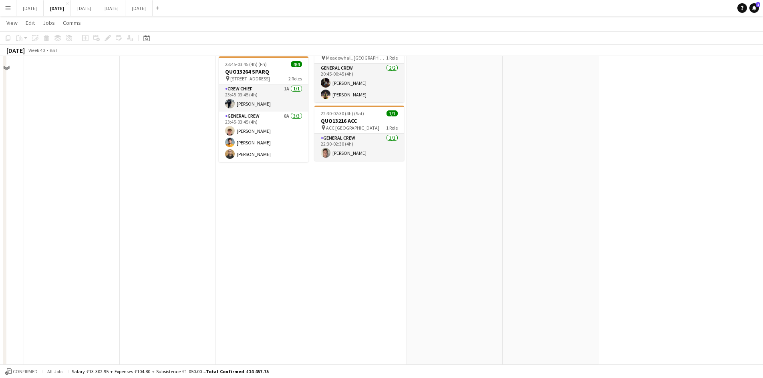
scroll to position [120, 0]
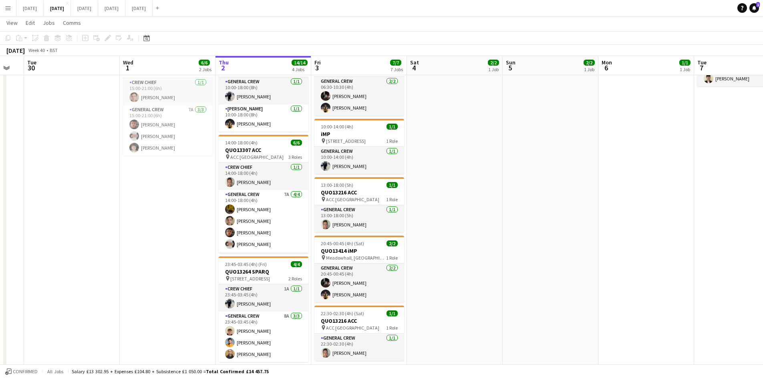
drag, startPoint x: 501, startPoint y: 217, endPoint x: 459, endPoint y: 204, distance: 44.7
click at [463, 205] on app-calendar-viewport "Sat 27 Sun 28 Mon 29 Tue 30 Wed 1 6/6 2 Jobs Thu 2 14/14 4 Jobs Fri 3 7/7 7 Job…" at bounding box center [381, 336] width 763 height 851
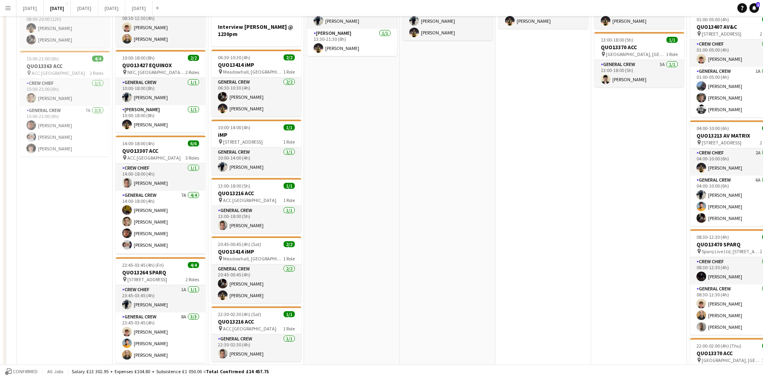
scroll to position [0, 0]
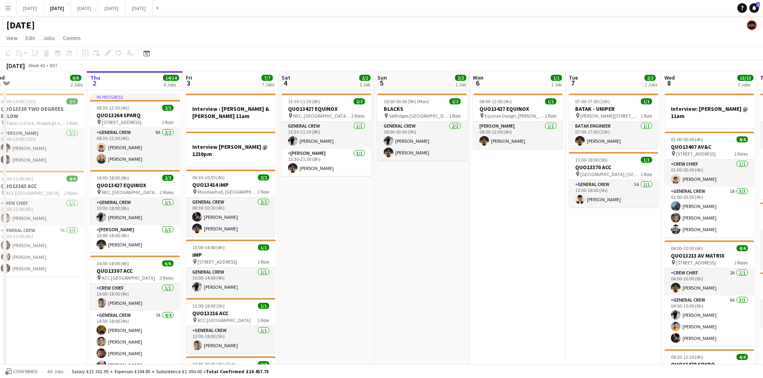
drag, startPoint x: 429, startPoint y: 214, endPoint x: 450, endPoint y: 223, distance: 23.0
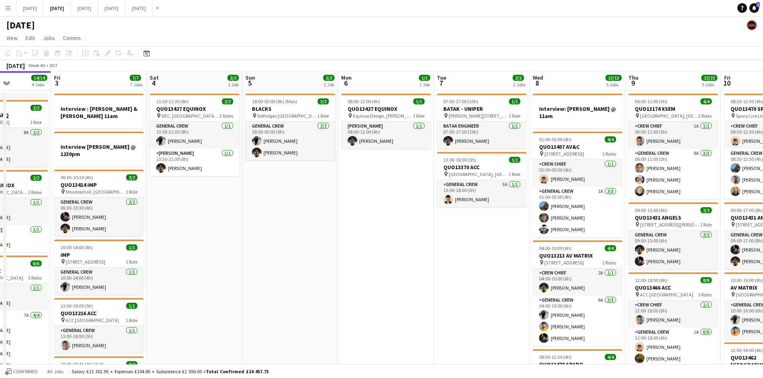
drag, startPoint x: 531, startPoint y: 272, endPoint x: 286, endPoint y: 225, distance: 249.6
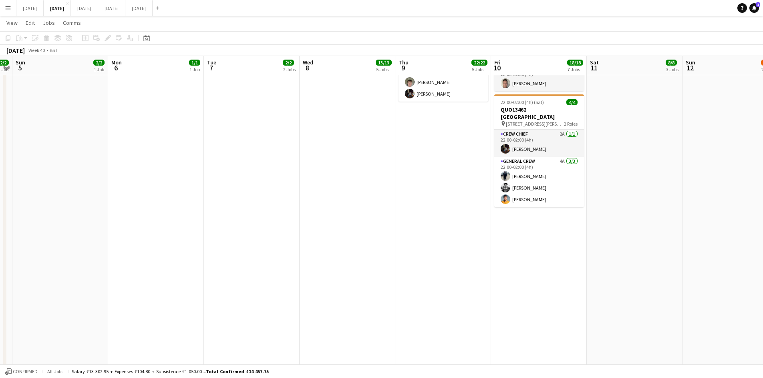
scroll to position [160, 0]
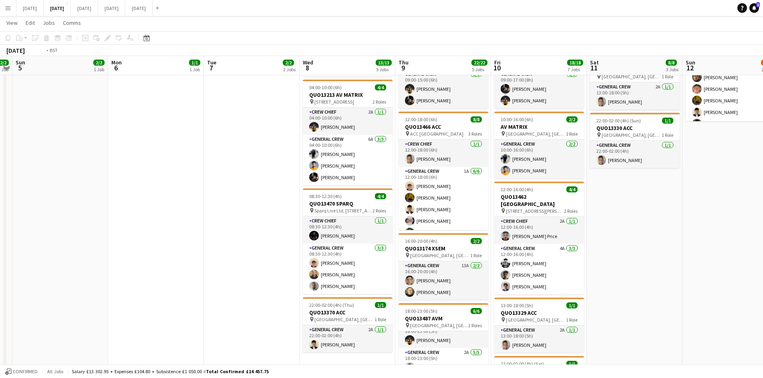
drag, startPoint x: 639, startPoint y: 258, endPoint x: 558, endPoint y: 241, distance: 83.0
click at [512, 224] on app-calendar-viewport "Thu 2 14/14 4 Jobs Fri 3 7/7 7 Jobs Sat 4 2/2 1 Job Sun 5 2/2 1 Job Mon 6 1/1 1…" at bounding box center [381, 296] width 763 height 851
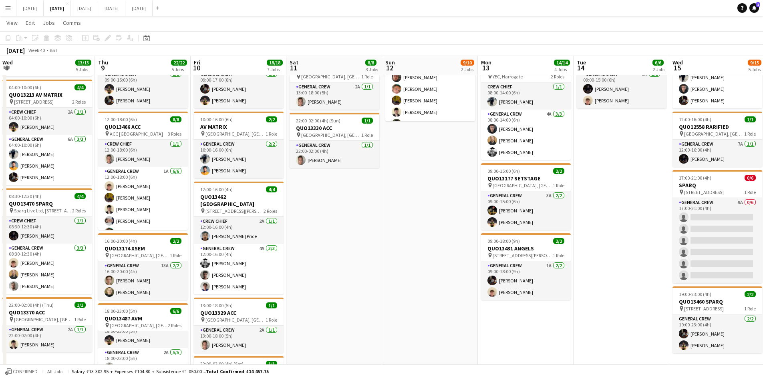
drag, startPoint x: 486, startPoint y: 240, endPoint x: 393, endPoint y: 226, distance: 93.9
click at [412, 228] on app-calendar-viewport "Sat 4 2/2 1 Job Sun 5 2/2 1 Job Mon 6 1/1 1 Job Tue 7 2/2 2 Jobs Wed 8 13/13 5 …" at bounding box center [381, 296] width 763 height 851
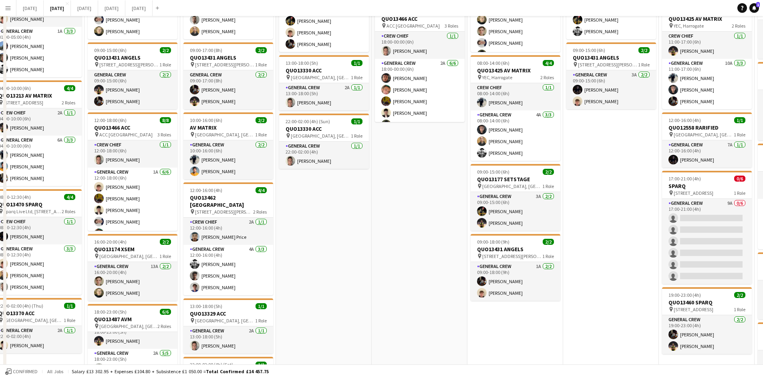
scroll to position [0, 0]
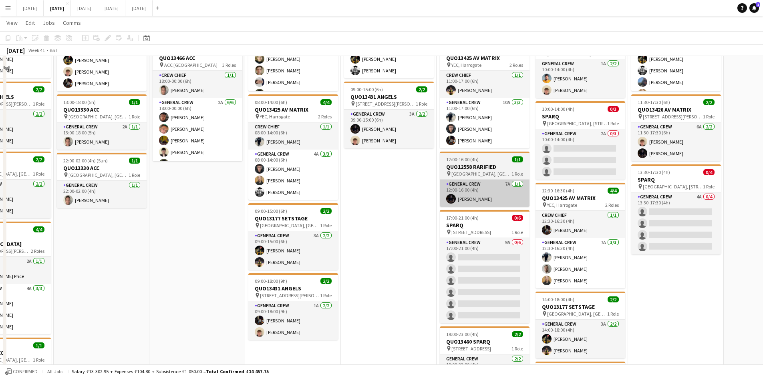
scroll to position [80, 0]
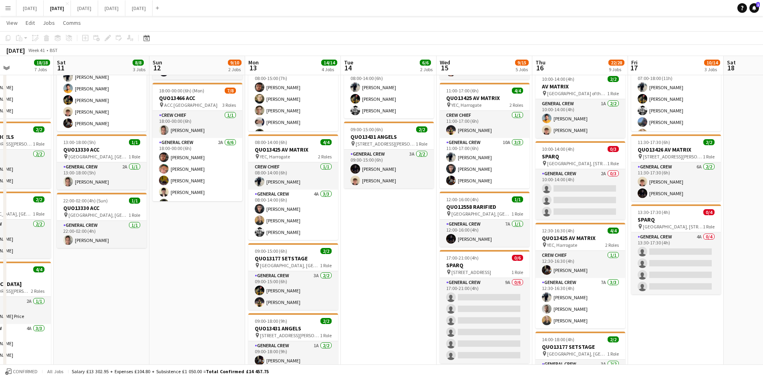
drag, startPoint x: 304, startPoint y: 255, endPoint x: 555, endPoint y: 205, distance: 255.1
click at [539, 211] on app-calendar-viewport "Wed 8 13/13 5 Jobs Thu 9 22/22 5 Jobs Fri 10 18/18 7 Jobs Sat 11 8/8 3 Jobs Sun…" at bounding box center [381, 376] width 763 height 851
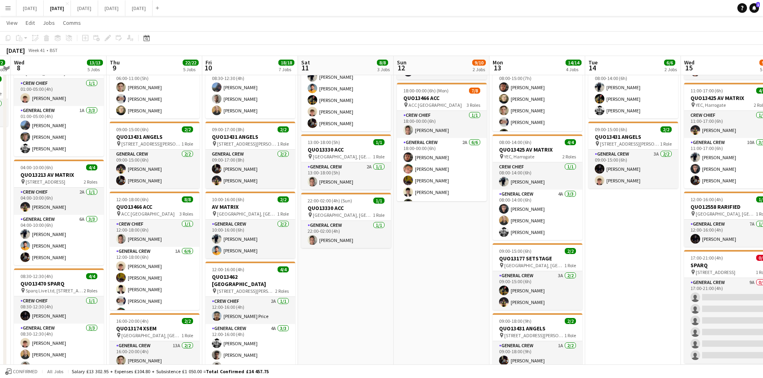
drag, startPoint x: 518, startPoint y: 213, endPoint x: 539, endPoint y: 210, distance: 21.4
click at [528, 211] on app-calendar-viewport "Mon 6 1/1 1 Job Tue 7 2/2 2 Jobs Wed 8 13/13 5 Jobs Thu 9 22/22 5 Jobs Fri 10 1…" at bounding box center [381, 376] width 763 height 851
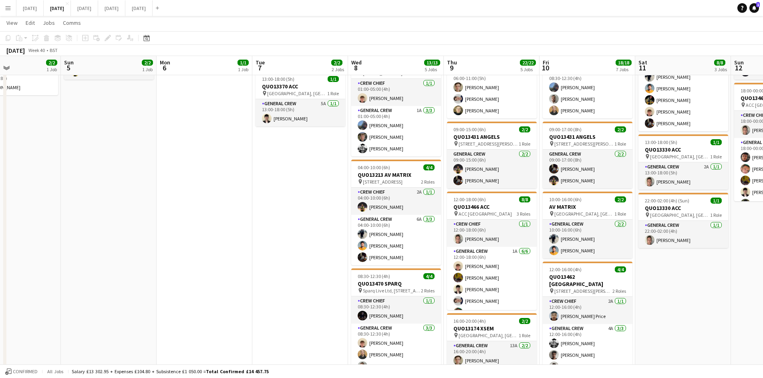
drag, startPoint x: 562, startPoint y: 236, endPoint x: 331, endPoint y: 218, distance: 231.8
click at [567, 234] on app-calendar-viewport "Thu 2 14/14 4 Jobs Fri 3 7/7 7 Jobs Sat 4 2/2 1 Job Sun 5 2/2 1 Job Mon 6 1/1 1…" at bounding box center [381, 376] width 763 height 851
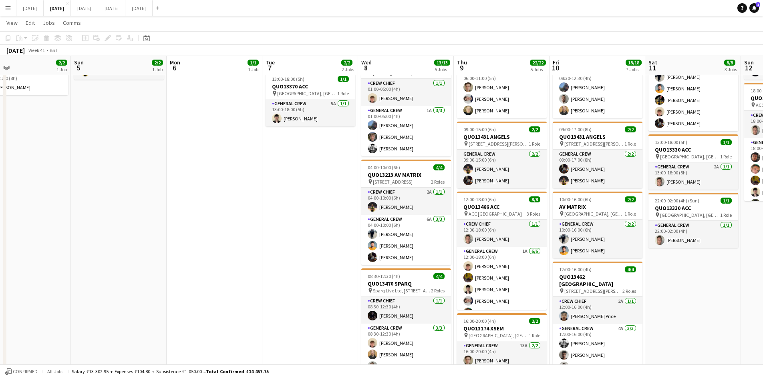
drag, startPoint x: 348, startPoint y: 233, endPoint x: 340, endPoint y: 219, distance: 16.1
click at [523, 219] on app-calendar-viewport "Thu 2 14/14 4 Jobs Fri 3 7/7 7 Jobs Sat 4 2/2 1 Job Sun 5 2/2 1 Job Mon 6 1/1 1…" at bounding box center [381, 376] width 763 height 851
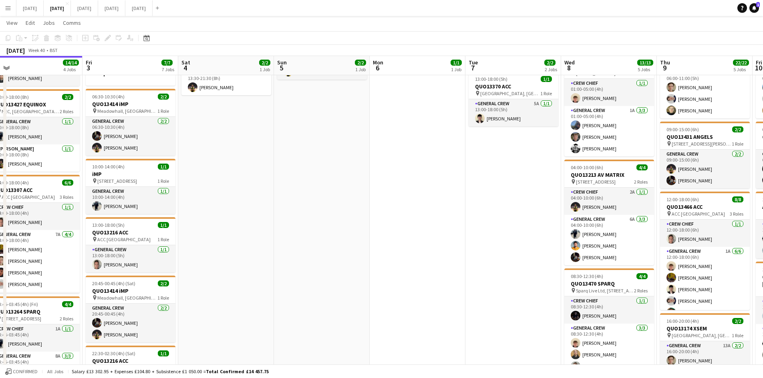
click at [488, 217] on app-calendar-viewport "Tue 30 Wed 1 6/6 2 Jobs Thu 2 14/14 4 Jobs Fri 3 7/7 7 Jobs Sat 4 2/2 1 Job Sun…" at bounding box center [381, 376] width 763 height 851
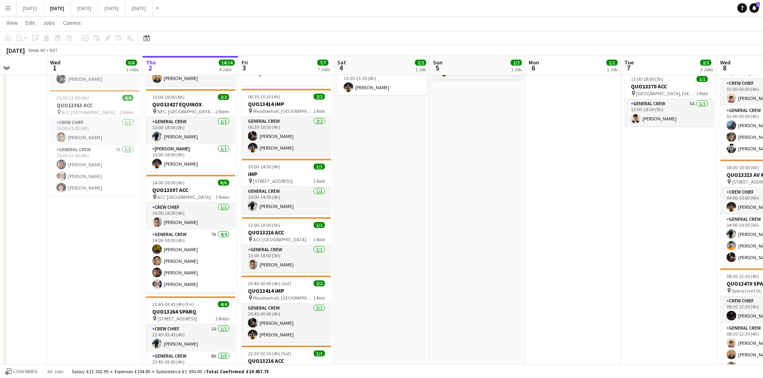
click at [570, 223] on app-calendar-viewport "Sun 28 Mon 29 Tue 30 Wed 1 6/6 2 Jobs Thu 2 14/14 4 Jobs Fri 3 7/7 7 Jobs Sat 4…" at bounding box center [381, 376] width 763 height 851
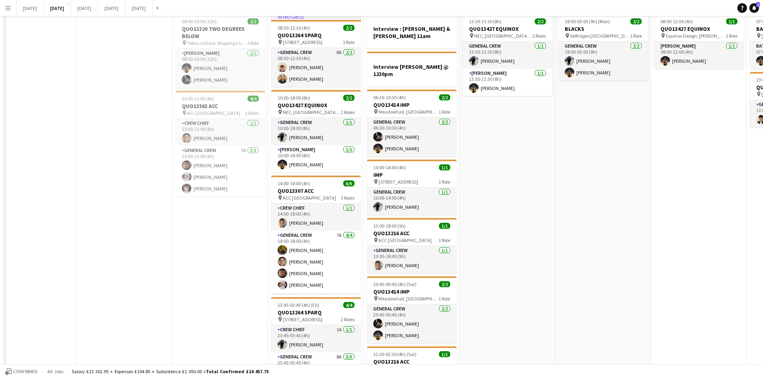
scroll to position [0, 0]
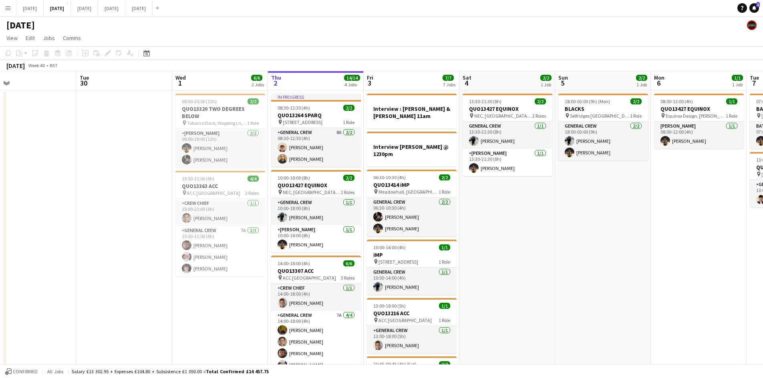
drag, startPoint x: 517, startPoint y: 221, endPoint x: 475, endPoint y: 217, distance: 43.0
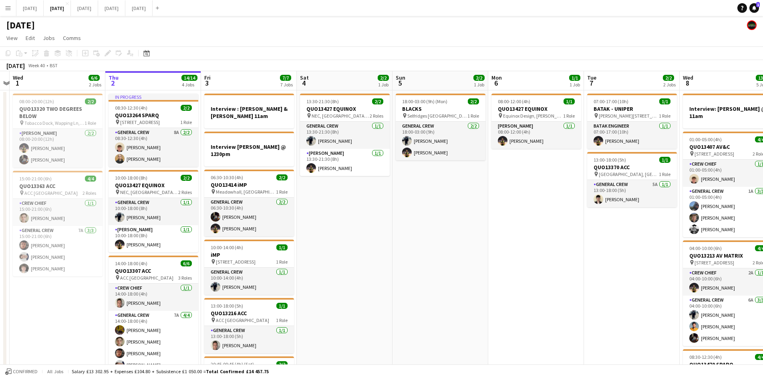
drag, startPoint x: 523, startPoint y: 259, endPoint x: 366, endPoint y: 229, distance: 159.4
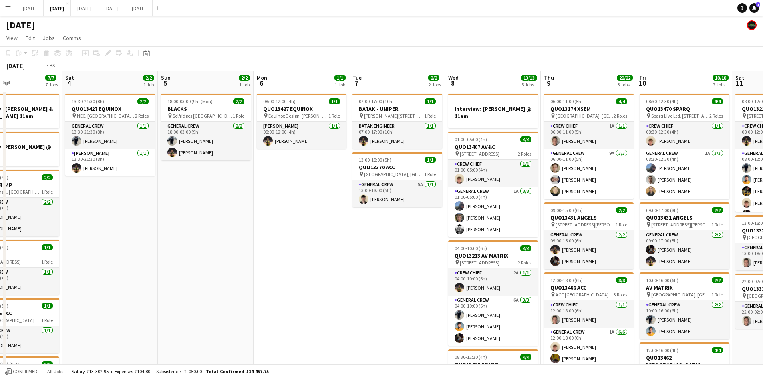
drag, startPoint x: 437, startPoint y: 262, endPoint x: 127, endPoint y: 192, distance: 316.8
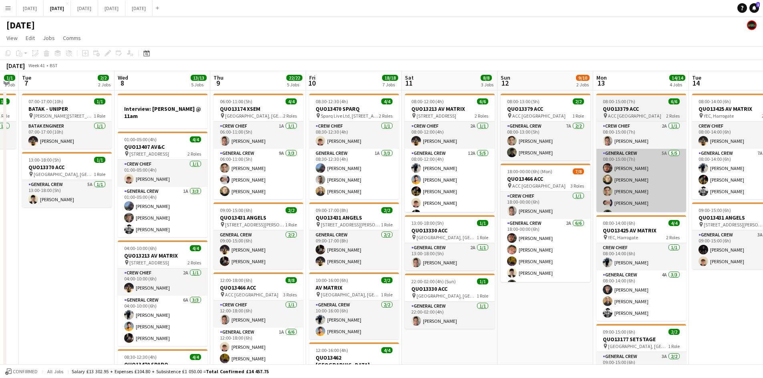
drag, startPoint x: 469, startPoint y: 229, endPoint x: 301, endPoint y: 206, distance: 169.8
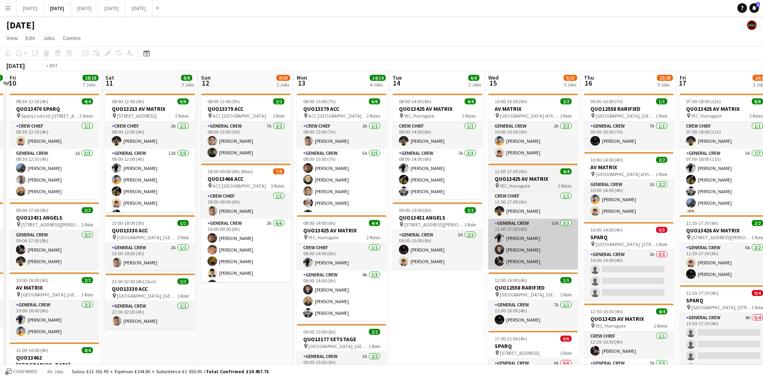
drag, startPoint x: 356, startPoint y: 235, endPoint x: 249, endPoint y: 223, distance: 107.6
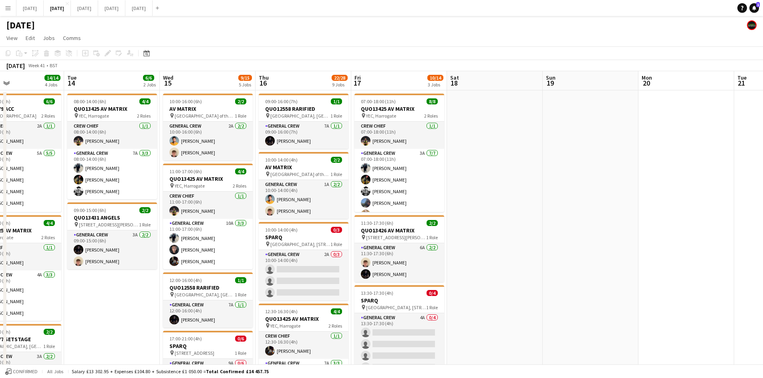
drag, startPoint x: 343, startPoint y: 218, endPoint x: 213, endPoint y: 193, distance: 132.3
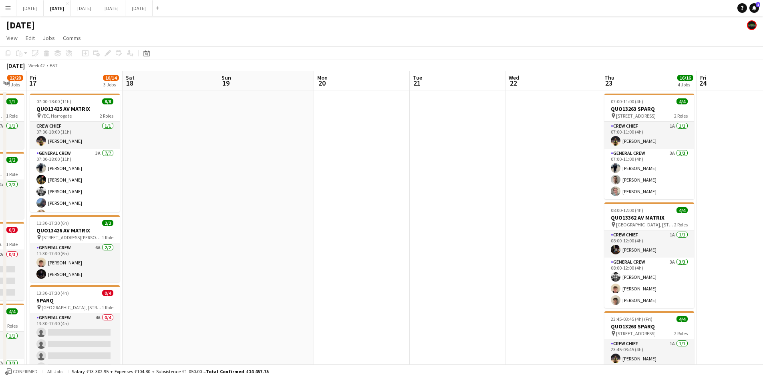
drag, startPoint x: 463, startPoint y: 232, endPoint x: 265, endPoint y: 192, distance: 202.2
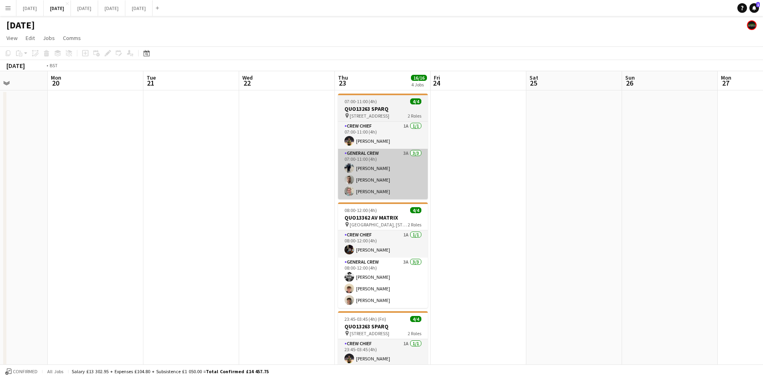
drag, startPoint x: 382, startPoint y: 215, endPoint x: 99, endPoint y: 173, distance: 286.6
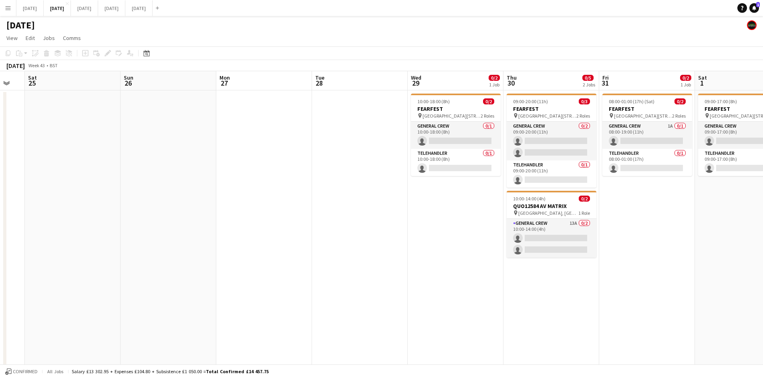
drag, startPoint x: 316, startPoint y: 196, endPoint x: 265, endPoint y: 186, distance: 51.8
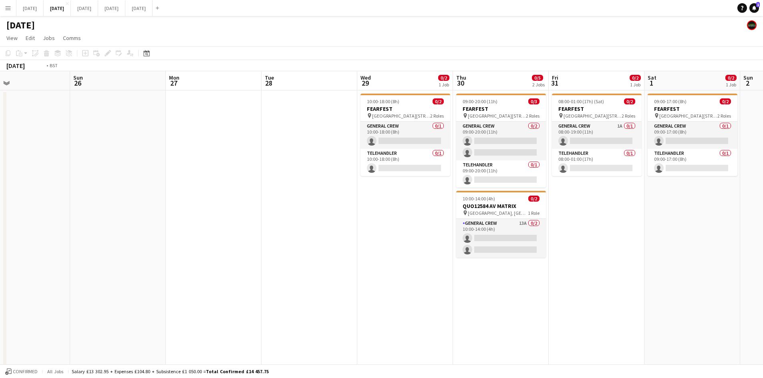
drag, startPoint x: 273, startPoint y: 201, endPoint x: 255, endPoint y: 198, distance: 18.4
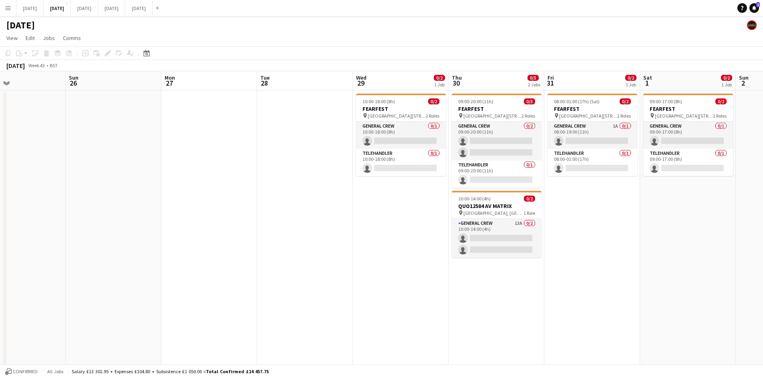
drag, startPoint x: 270, startPoint y: 209, endPoint x: 247, endPoint y: 217, distance: 24.2
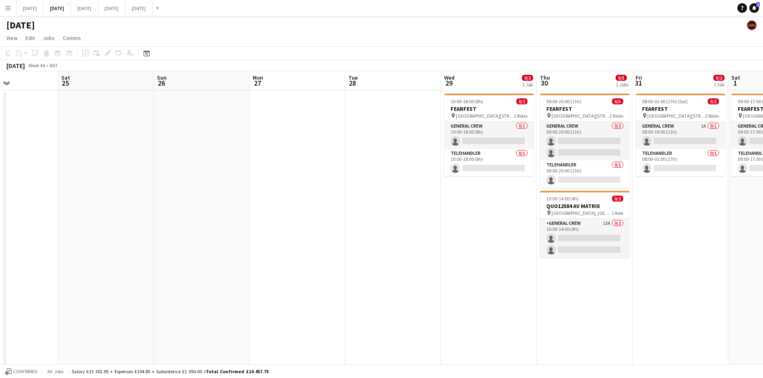
drag, startPoint x: 578, startPoint y: 215, endPoint x: 575, endPoint y: 219, distance: 4.6
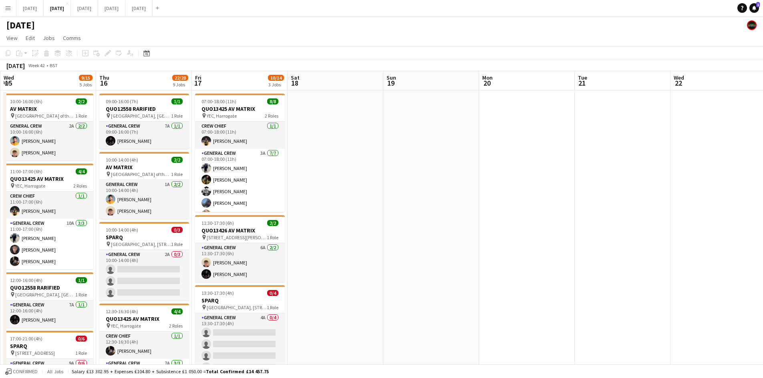
drag, startPoint x: 468, startPoint y: 233, endPoint x: 644, endPoint y: 217, distance: 176.9
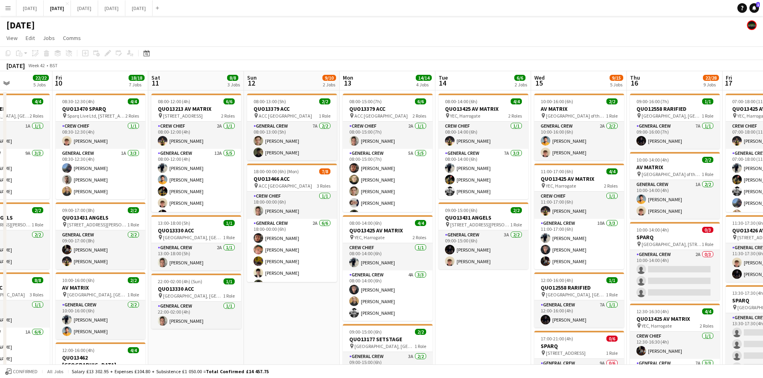
drag, startPoint x: 473, startPoint y: 231, endPoint x: 611, endPoint y: 222, distance: 137.6
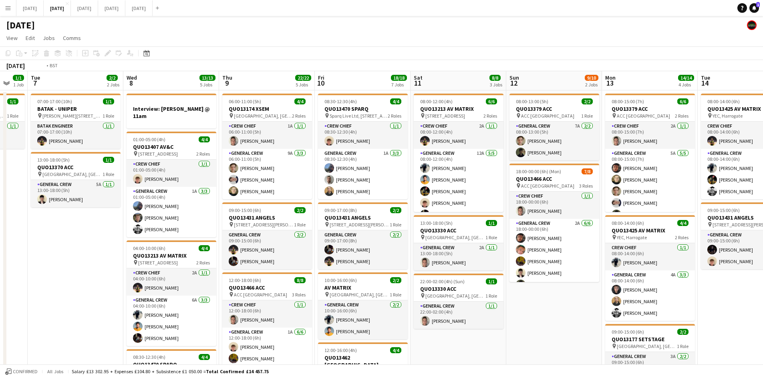
drag, startPoint x: 367, startPoint y: 232, endPoint x: 566, endPoint y: 235, distance: 199.1
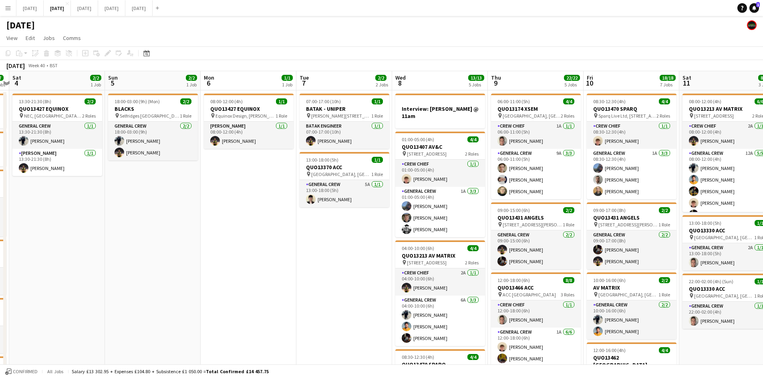
drag, startPoint x: 306, startPoint y: 249, endPoint x: 422, endPoint y: 245, distance: 115.4
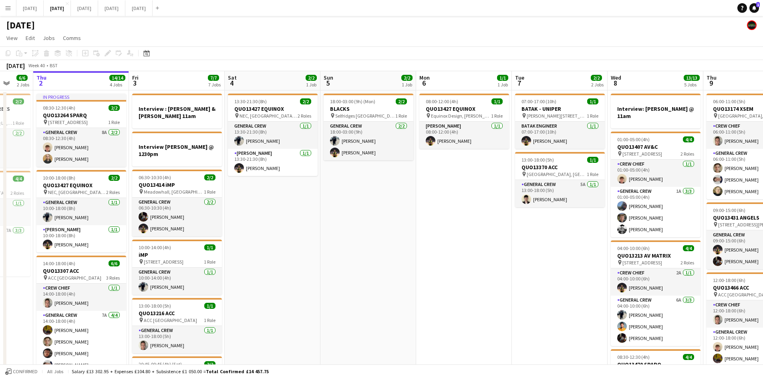
scroll to position [0, 248]
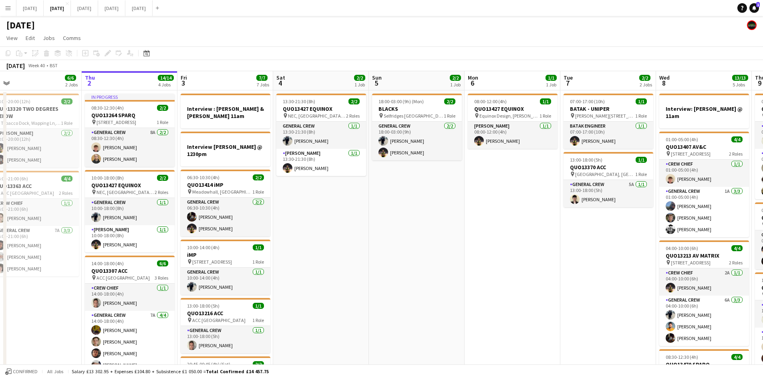
drag, startPoint x: 419, startPoint y: 276, endPoint x: 530, endPoint y: 284, distance: 111.6
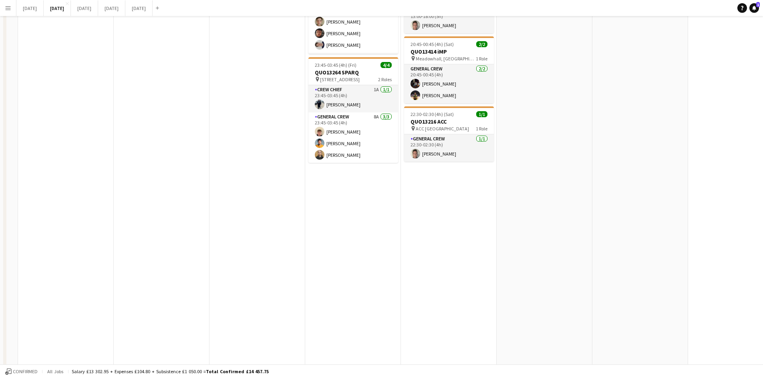
scroll to position [0, 0]
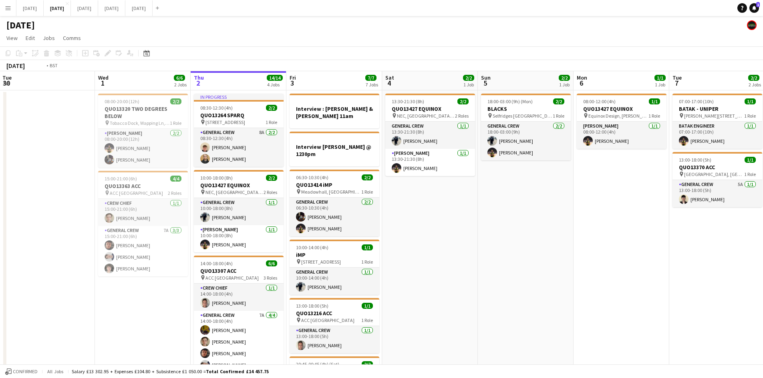
drag, startPoint x: 643, startPoint y: 296, endPoint x: 487, endPoint y: 237, distance: 166.9
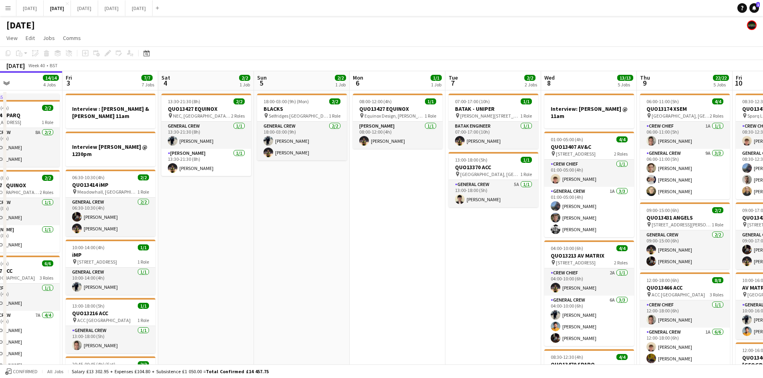
drag, startPoint x: 515, startPoint y: 243, endPoint x: 285, endPoint y: 191, distance: 235.3
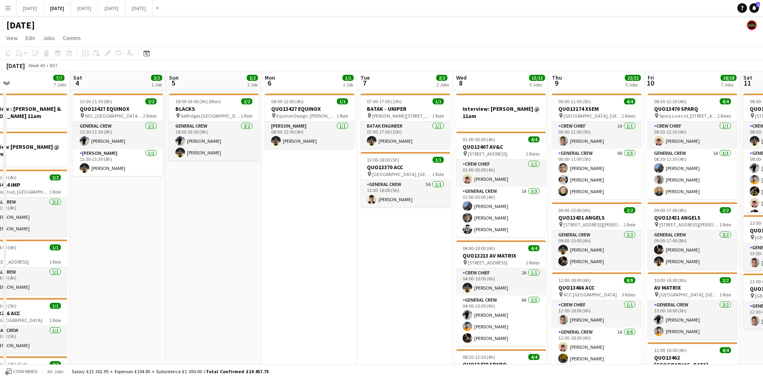
drag, startPoint x: 355, startPoint y: 225, endPoint x: 175, endPoint y: 187, distance: 183.6
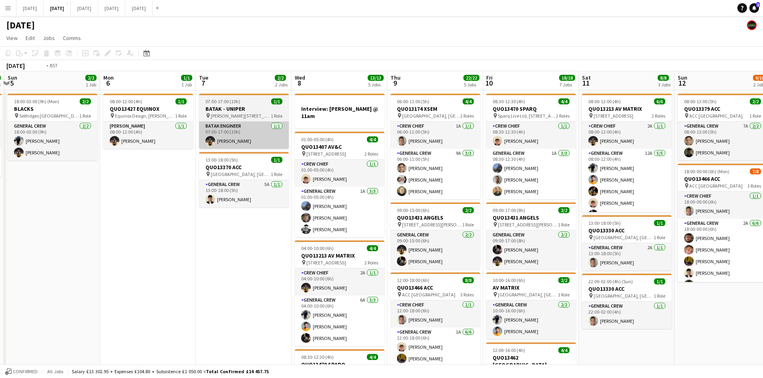
drag, startPoint x: 225, startPoint y: 219, endPoint x: 16, endPoint y: 145, distance: 222.0
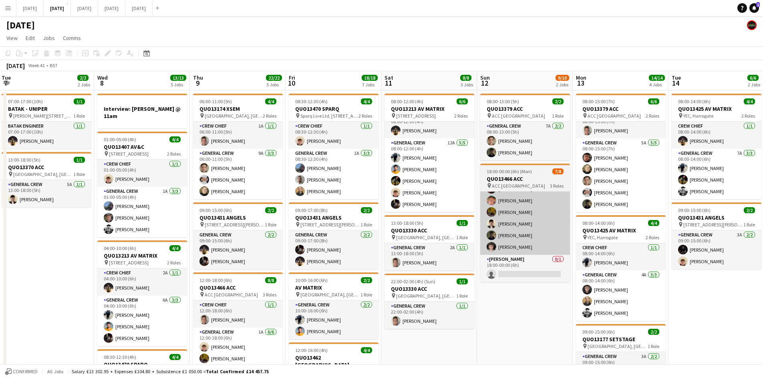
drag, startPoint x: 584, startPoint y: 247, endPoint x: 439, endPoint y: 222, distance: 147.1
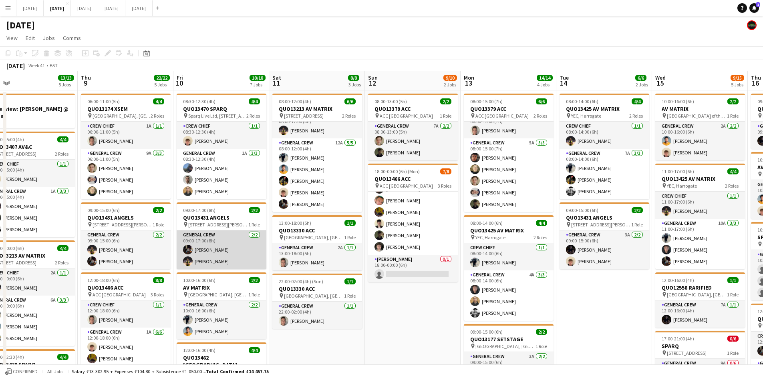
drag, startPoint x: 246, startPoint y: 262, endPoint x: 419, endPoint y: 262, distance: 173.0
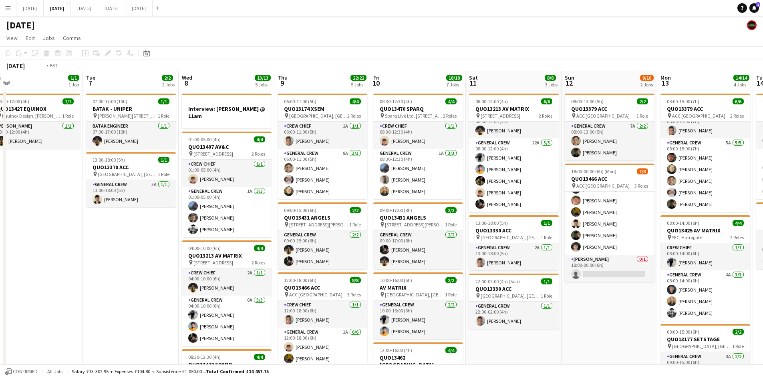
drag, startPoint x: 325, startPoint y: 265, endPoint x: 406, endPoint y: 262, distance: 80.6
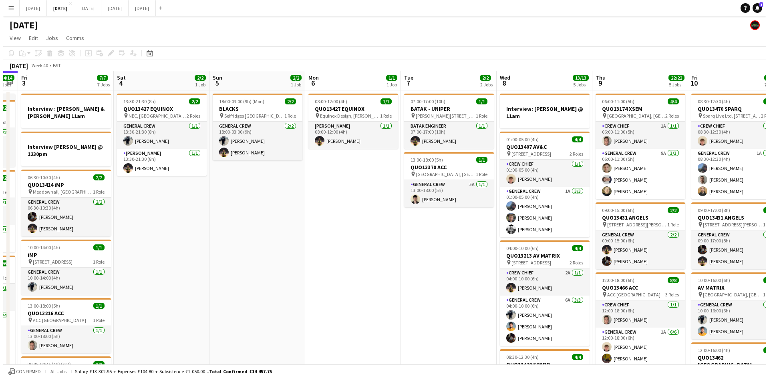
scroll to position [0, 220]
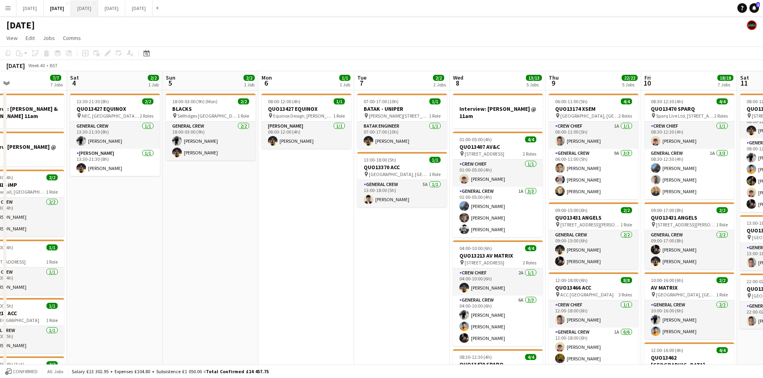
click at [98, 13] on button "[DATE] Close" at bounding box center [84, 8] width 27 height 16
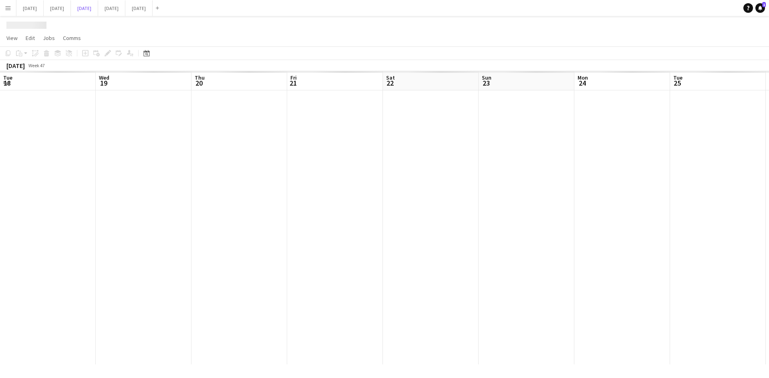
scroll to position [0, 236]
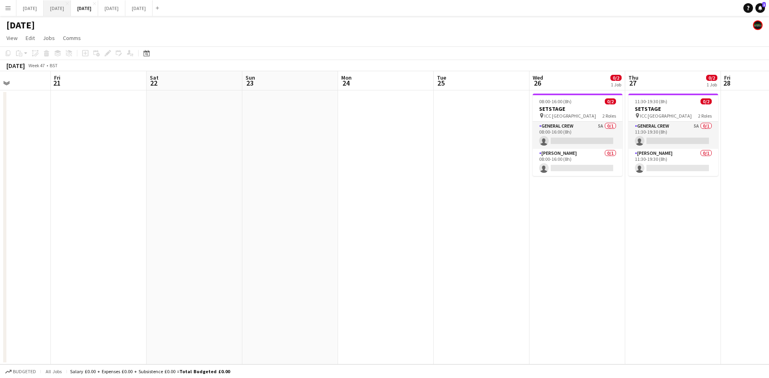
click at [71, 10] on button "[DATE] Close" at bounding box center [57, 8] width 27 height 16
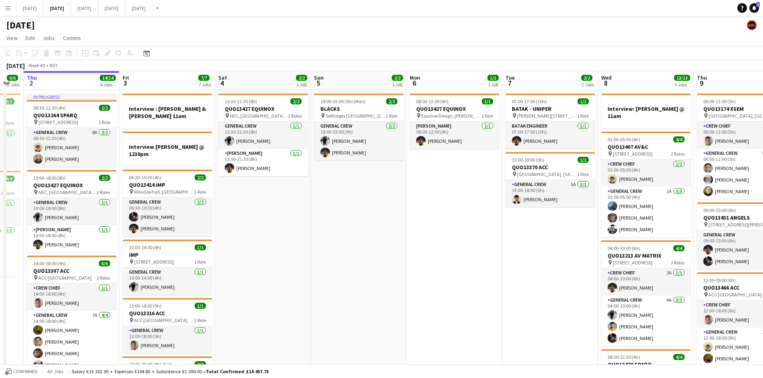
drag, startPoint x: 319, startPoint y: 273, endPoint x: 424, endPoint y: 264, distance: 105.3
click at [417, 267] on app-calendar-viewport "Tue 30 Wed 1 6/6 2 Jobs Thu 2 14/14 4 Jobs Fri 3 7/7 7 Jobs Sat 4 2/2 1 Job Sun…" at bounding box center [381, 383] width 763 height 624
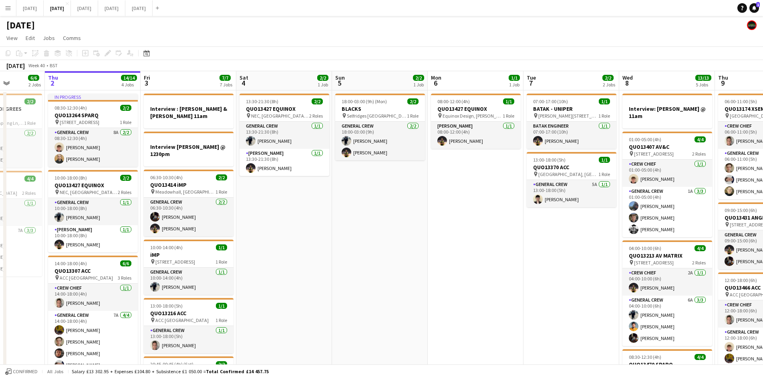
click at [558, 272] on app-calendar-viewport "Mon 29 Tue 30 Wed 1 6/6 2 Jobs Thu 2 14/14 4 Jobs Fri 3 7/7 7 Jobs Sat 4 2/2 1 …" at bounding box center [381, 383] width 763 height 624
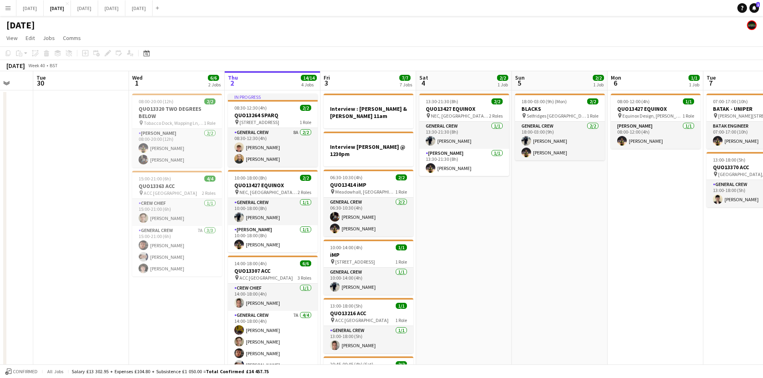
scroll to position [80, 0]
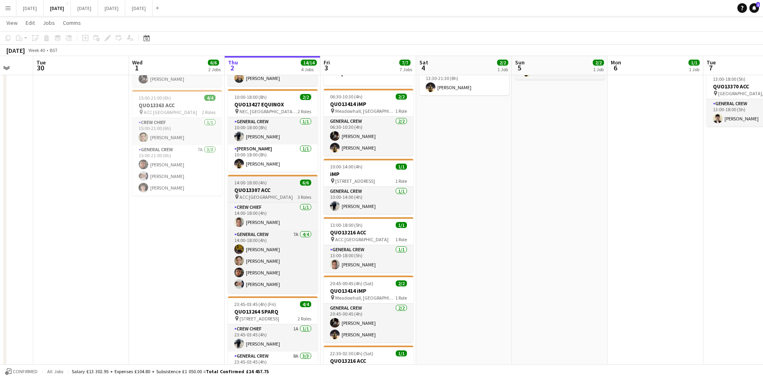
click at [271, 190] on h3 "QUO13307 ACC" at bounding box center [273, 190] width 90 height 7
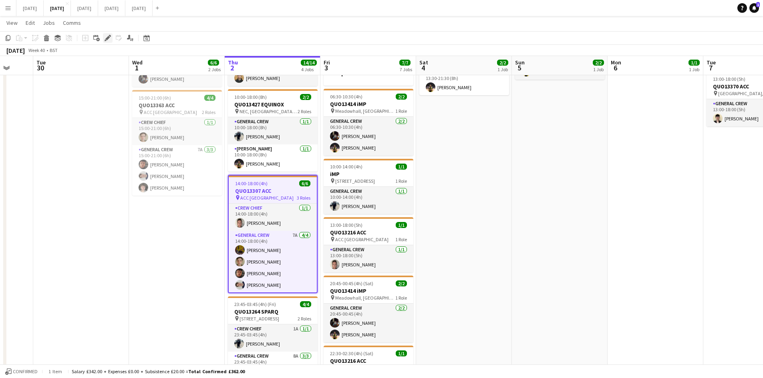
click at [108, 38] on icon at bounding box center [107, 38] width 4 height 4
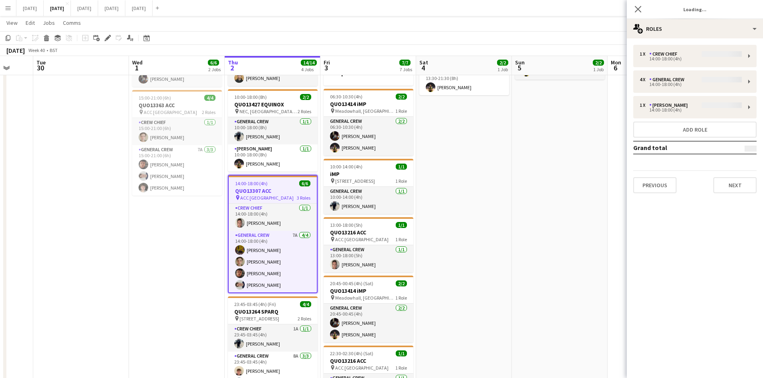
type input "**********"
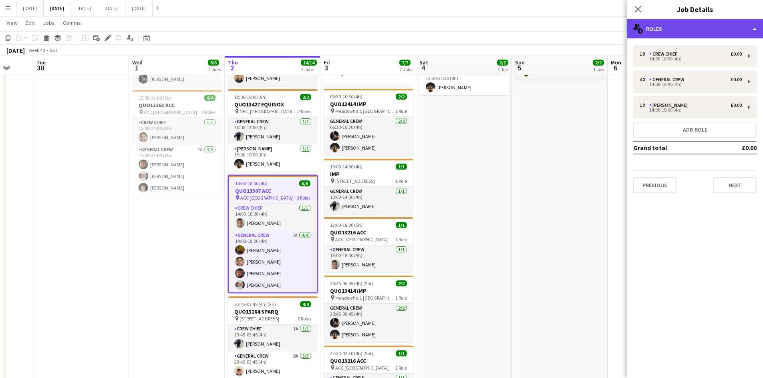
click at [726, 28] on div "multiple-users-add Roles" at bounding box center [695, 28] width 136 height 19
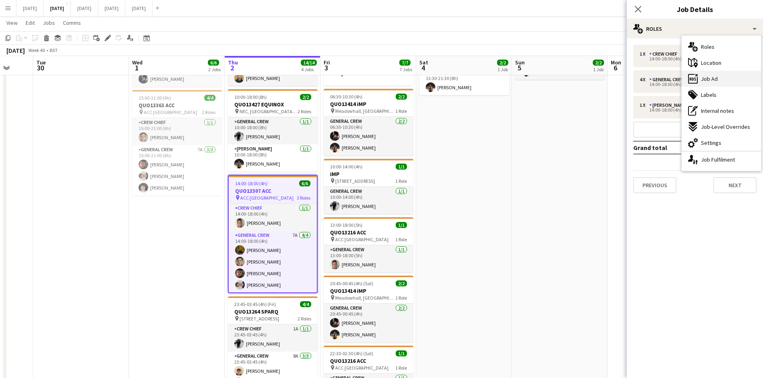
click at [718, 80] on div "ads-window Job Ad" at bounding box center [721, 79] width 79 height 16
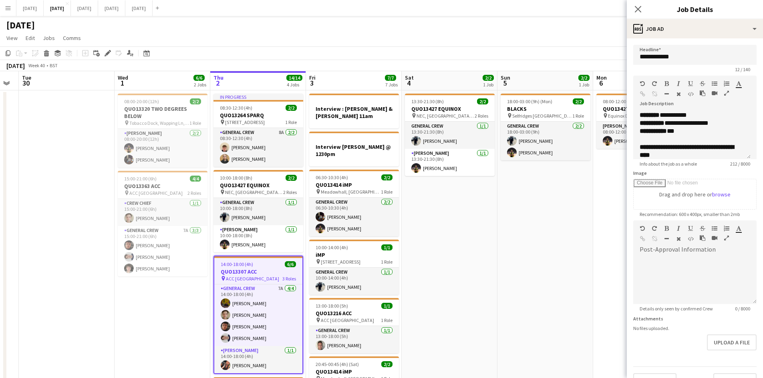
scroll to position [0, 270]
drag, startPoint x: 463, startPoint y: 253, endPoint x: 451, endPoint y: 253, distance: 12.0
click at [451, 253] on app-calendar-viewport "Sat 27 Sun 28 Mon 29 Tue 30 Wed 1 6/6 2 Jobs Thu 2 14/14 4 Jobs Fri 3 7/7 7 Job…" at bounding box center [381, 383] width 763 height 624
click at [638, 9] on icon at bounding box center [638, 9] width 8 height 8
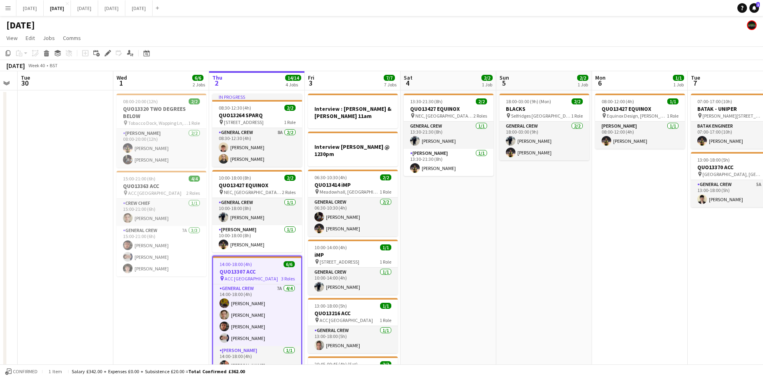
scroll to position [0, 215]
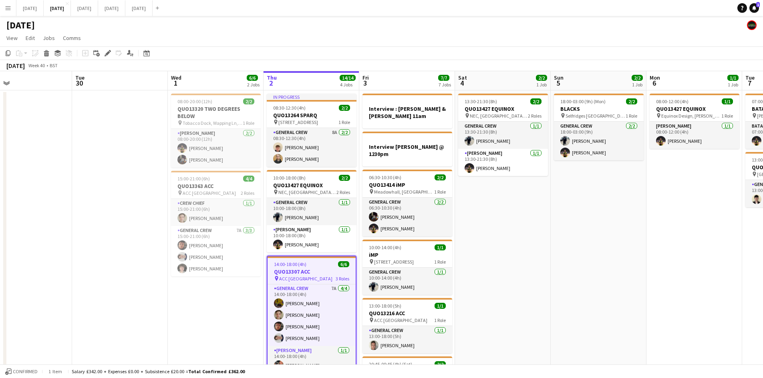
drag, startPoint x: 445, startPoint y: 211, endPoint x: 500, endPoint y: 218, distance: 54.9
click at [500, 218] on app-calendar-viewport "Sat 27 Sun 28 Mon 29 Tue 30 Wed 1 6/6 2 Jobs Thu 2 14/14 4 Jobs Fri 3 7/7 7 Job…" at bounding box center [381, 383] width 763 height 624
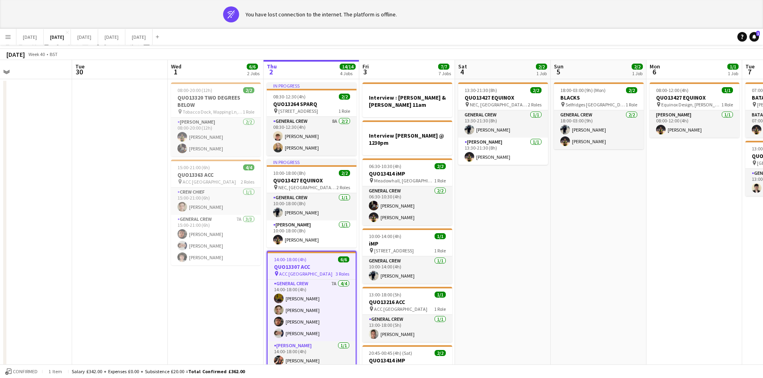
scroll to position [0, 0]
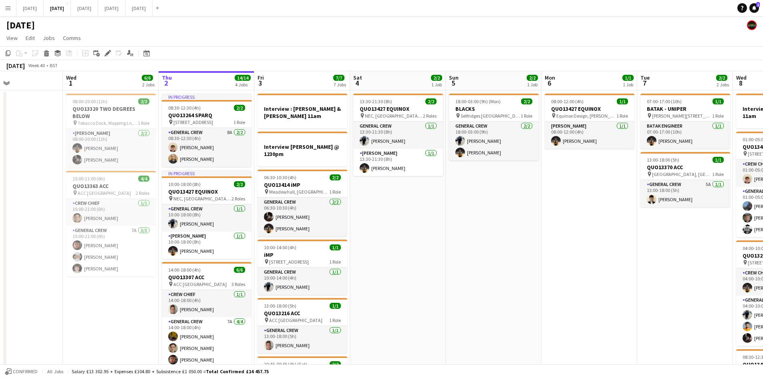
drag, startPoint x: 527, startPoint y: 233, endPoint x: 461, endPoint y: 221, distance: 66.8
click at [463, 221] on app-calendar-viewport "Sat 27 Sun 28 Mon 29 Tue 30 Wed 1 6/6 2 Jobs Thu 2 14/14 4 Jobs Fri 3 7/7 7 Job…" at bounding box center [381, 336] width 763 height 530
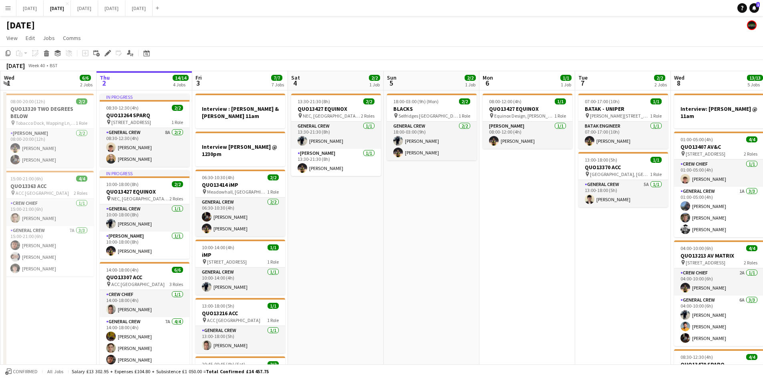
click at [397, 227] on app-calendar-viewport "Sun 28 Mon 29 Tue 30 Wed 1 6/6 2 Jobs Thu 2 14/14 4 Jobs Fri 3 7/7 7 Jobs Sat 4…" at bounding box center [381, 383] width 763 height 624
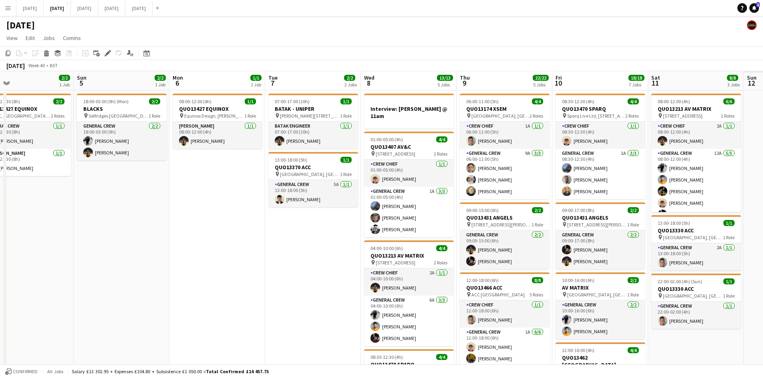
drag, startPoint x: 532, startPoint y: 277, endPoint x: 340, endPoint y: 255, distance: 193.5
click at [350, 256] on app-calendar-viewport "Wed 1 6/6 2 Jobs Thu 2 14/14 4 Jobs Fri 3 7/7 7 Jobs Sat 4 2/2 1 Job Sun 5 2/2 …" at bounding box center [381, 383] width 763 height 624
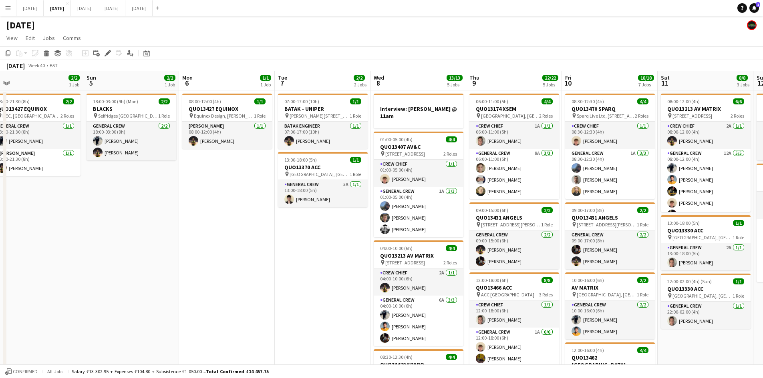
drag, startPoint x: 420, startPoint y: 243, endPoint x: 431, endPoint y: 248, distance: 12.0
click at [423, 245] on app-calendar-viewport "Wed 1 6/6 2 Jobs Thu 2 14/14 4 Jobs Fri 3 7/7 7 Jobs Sat 4 2/2 1 Job Sun 5 2/2 …" at bounding box center [381, 383] width 763 height 624
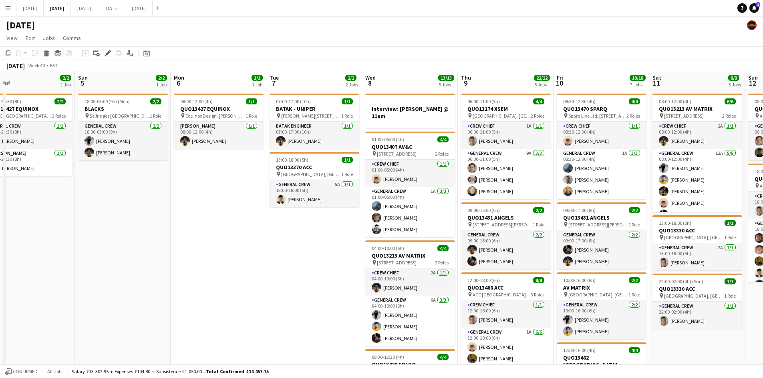
click at [436, 235] on app-calendar-viewport "Wed 1 6/6 2 Jobs Thu 2 14/14 4 Jobs Fri 3 7/7 7 Jobs Sat 4 2/2 1 Job Sun 5 2/2 …" at bounding box center [381, 383] width 763 height 624
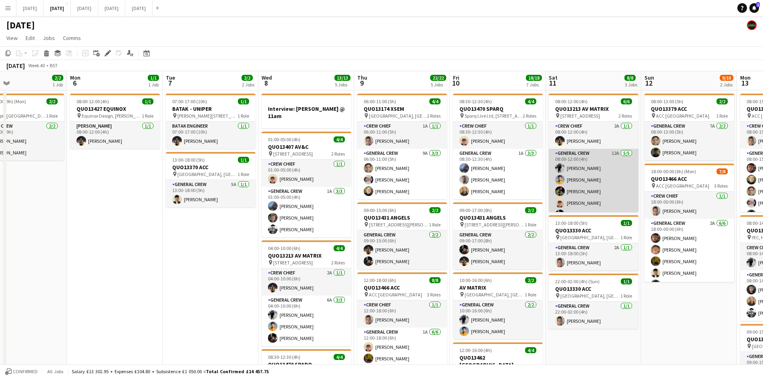
scroll to position [10, 0]
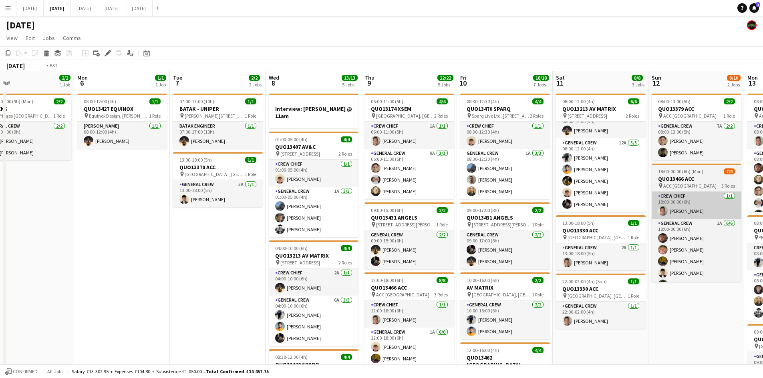
drag, startPoint x: 643, startPoint y: 255, endPoint x: 422, endPoint y: 217, distance: 223.9
click at [405, 209] on app-calendar-viewport "Thu 2 14/14 4 Jobs Fri 3 7/7 7 Jobs Sat 4 2/2 1 Job Sun 5 2/2 1 Job Mon 6 1/1 1…" at bounding box center [381, 383] width 763 height 624
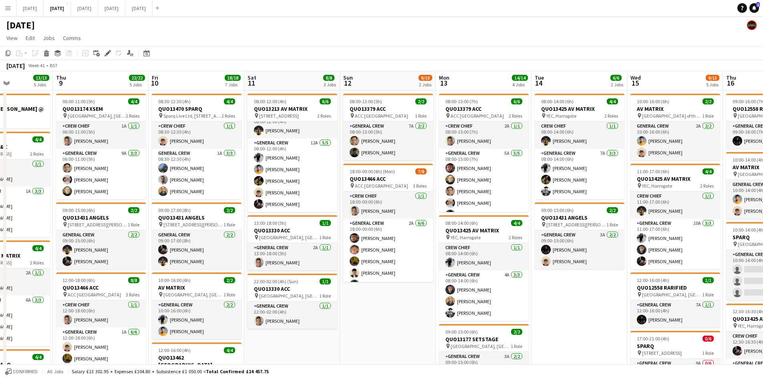
drag, startPoint x: 456, startPoint y: 232, endPoint x: 325, endPoint y: 208, distance: 133.1
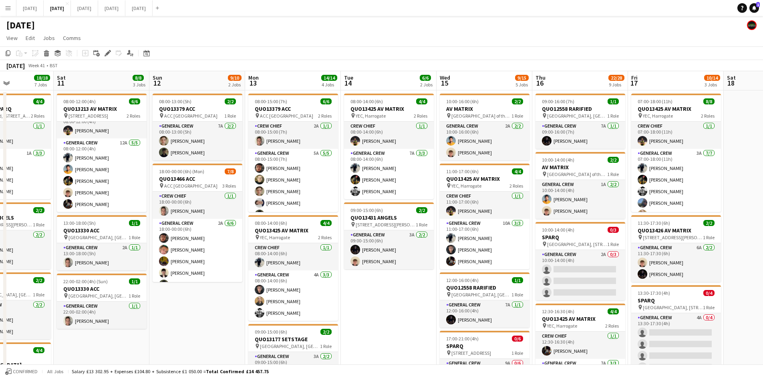
drag, startPoint x: 441, startPoint y: 219, endPoint x: 342, endPoint y: 207, distance: 99.9
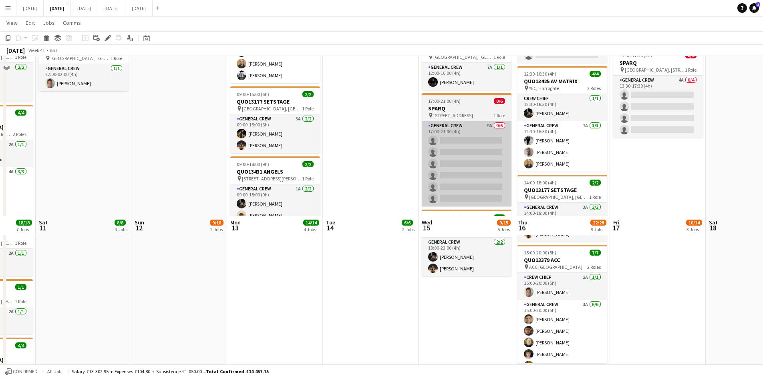
scroll to position [197, 0]
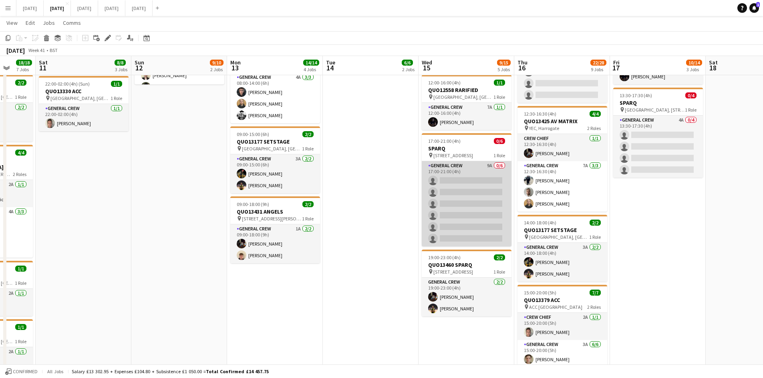
click at [471, 209] on app-card-role "General Crew 9A 0/6 17:00-21:00 (4h) single-neutral-actions single-neutral-acti…" at bounding box center [467, 203] width 90 height 85
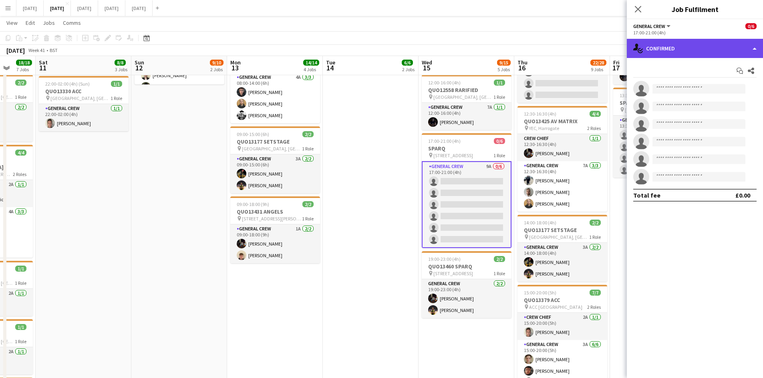
click at [710, 52] on div "single-neutral-actions-check-2 Confirmed" at bounding box center [695, 48] width 136 height 19
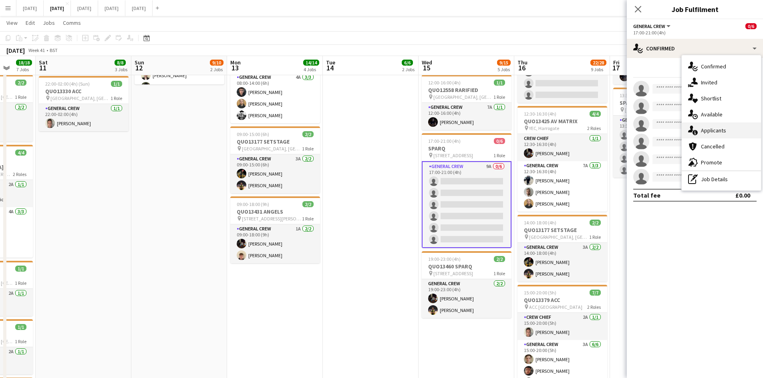
click at [707, 127] on span "Applicants" at bounding box center [713, 130] width 25 height 7
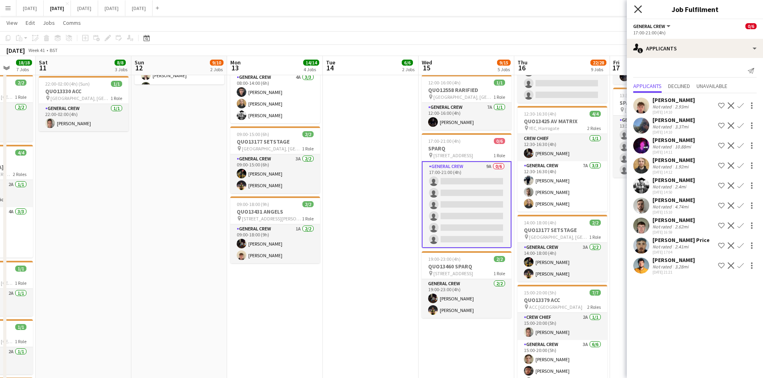
click at [638, 9] on icon at bounding box center [638, 9] width 8 height 8
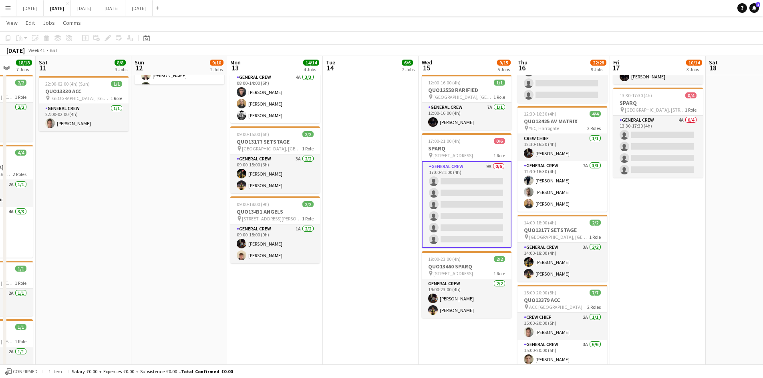
scroll to position [0, 237]
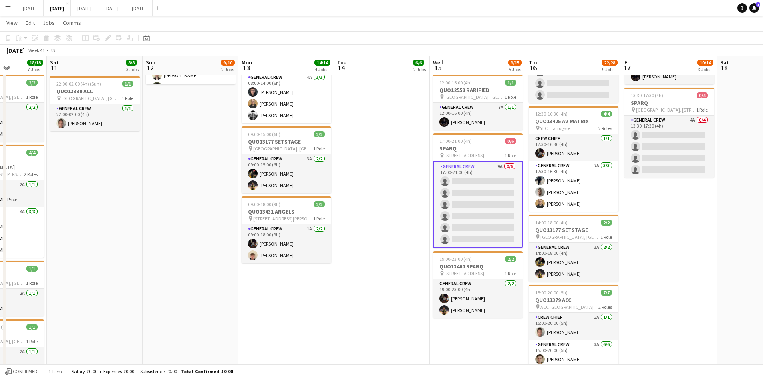
drag, startPoint x: 666, startPoint y: 203, endPoint x: 583, endPoint y: 199, distance: 82.2
click at [587, 200] on app-calendar-viewport "Wed 8 13/13 5 Jobs Thu 9 22/22 5 Jobs Fri 10 18/18 7 Jobs Sat 11 8/8 3 Jobs Sun…" at bounding box center [381, 259] width 763 height 851
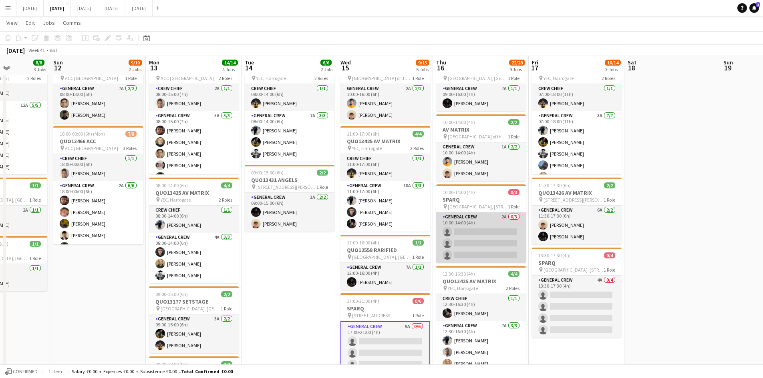
scroll to position [197, 0]
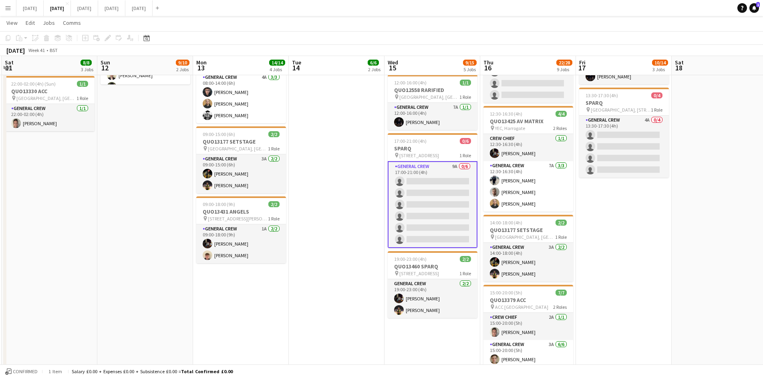
drag, startPoint x: 247, startPoint y: 244, endPoint x: 453, endPoint y: 243, distance: 205.8
click at [430, 244] on app-calendar-viewport "Thu 9 22/22 5 Jobs Fri 10 18/18 7 Jobs Sat 11 8/8 3 Jobs Sun 12 9/10 2 Jobs Mon…" at bounding box center [381, 259] width 763 height 851
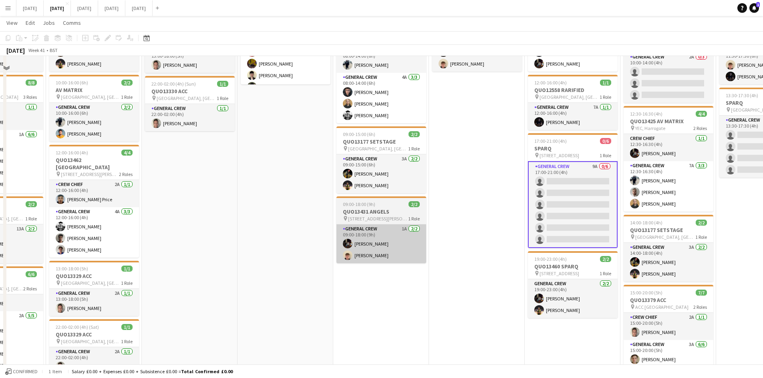
scroll to position [0, 0]
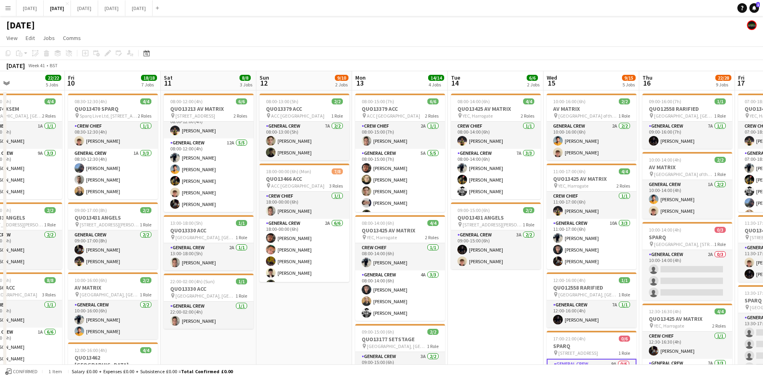
drag, startPoint x: 325, startPoint y: 263, endPoint x: 400, endPoint y: 251, distance: 75.8
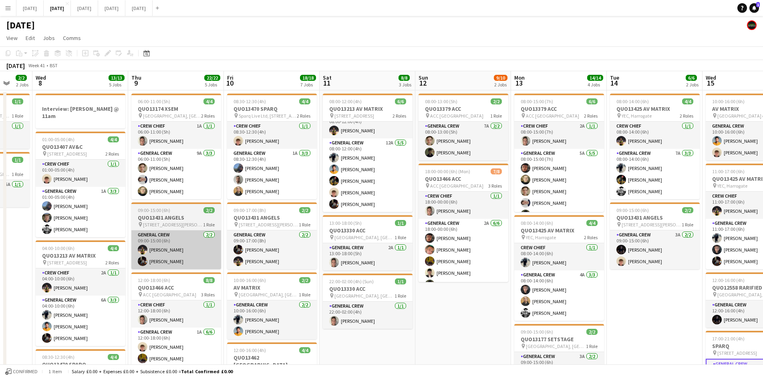
drag, startPoint x: 261, startPoint y: 249, endPoint x: 364, endPoint y: 233, distance: 104.2
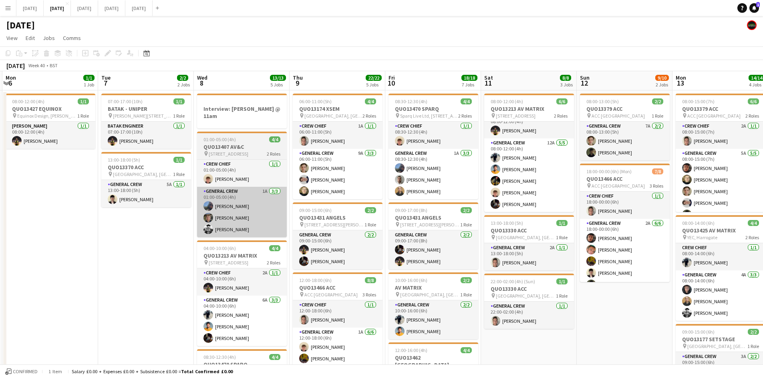
drag, startPoint x: 315, startPoint y: 235, endPoint x: 446, endPoint y: 217, distance: 132.1
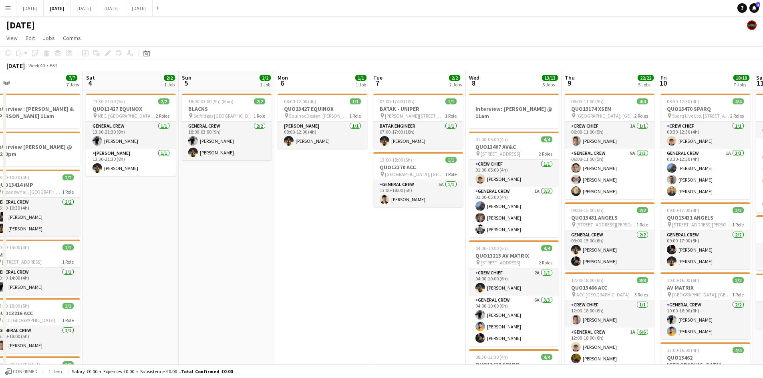
drag, startPoint x: 296, startPoint y: 252, endPoint x: 594, endPoint y: 221, distance: 299.5
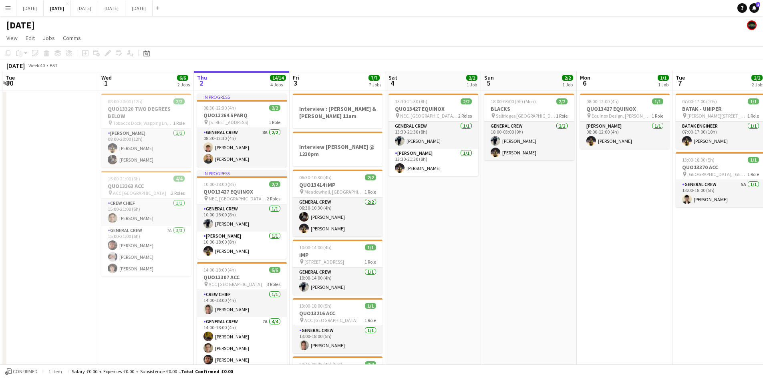
drag, startPoint x: 427, startPoint y: 231, endPoint x: 321, endPoint y: 202, distance: 110.1
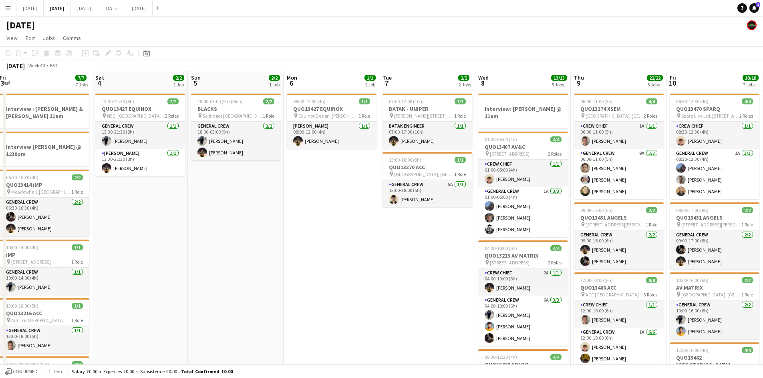
drag, startPoint x: 446, startPoint y: 251, endPoint x: 372, endPoint y: 228, distance: 77.5
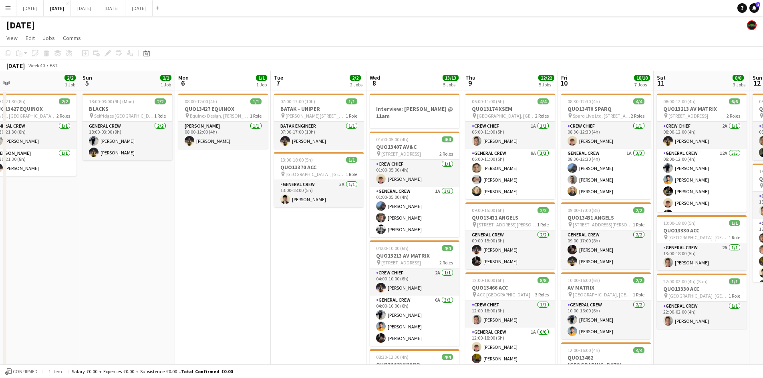
drag, startPoint x: 395, startPoint y: 238, endPoint x: 286, endPoint y: 234, distance: 109.0
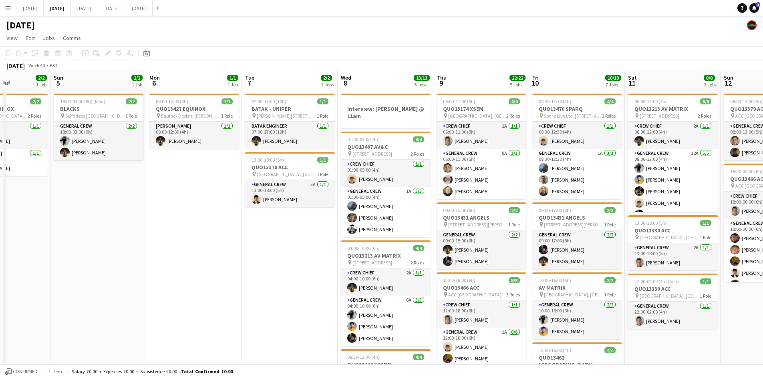
drag, startPoint x: 318, startPoint y: 241, endPoint x: 182, endPoint y: 228, distance: 136.8
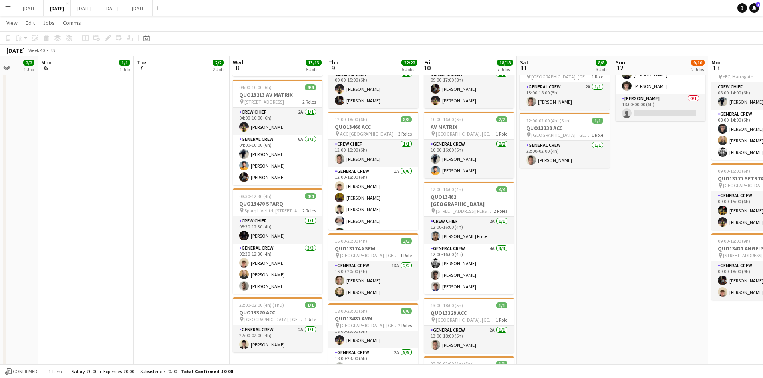
scroll to position [49, 0]
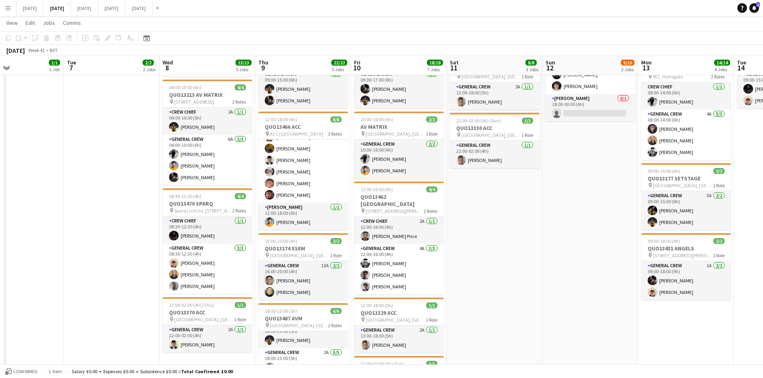
drag, startPoint x: 594, startPoint y: 240, endPoint x: 497, endPoint y: 224, distance: 98.6
click at [497, 224] on app-calendar-viewport "Fri 3 7/7 7 Jobs Sat 4 2/2 1 Job Sun 5 2/2 1 Job Mon 6 1/1 1 Job Tue 7 2/2 2 Jo…" at bounding box center [381, 296] width 763 height 851
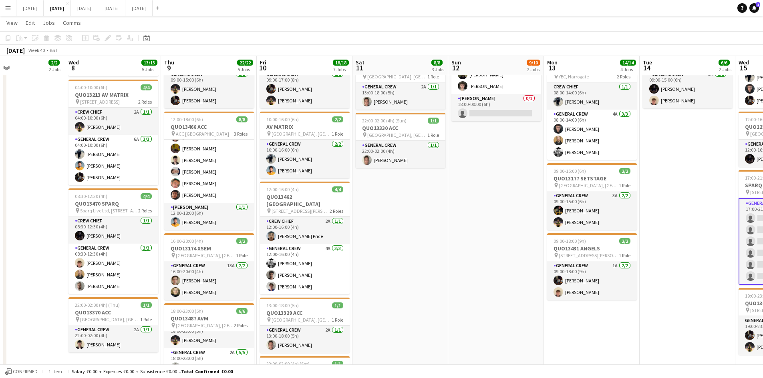
drag, startPoint x: 553, startPoint y: 240, endPoint x: 485, endPoint y: 232, distance: 67.8
click at [485, 232] on app-calendar-viewport "Sat 4 2/2 1 Job Sun 5 2/2 1 Job Mon 6 1/1 1 Job Tue 7 2/2 2 Jobs Wed 8 13/13 5 …" at bounding box center [381, 296] width 763 height 851
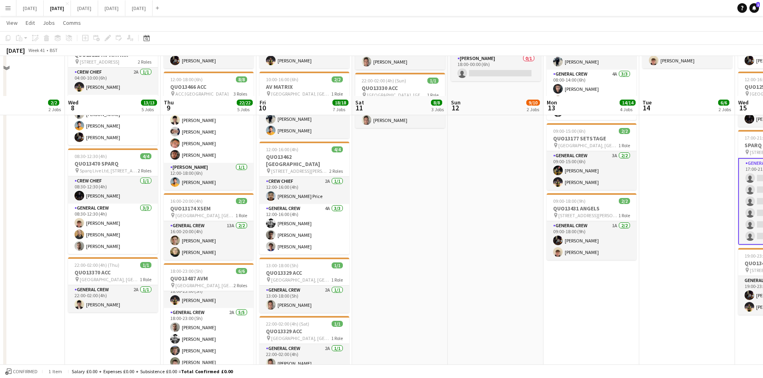
scroll to position [240, 0]
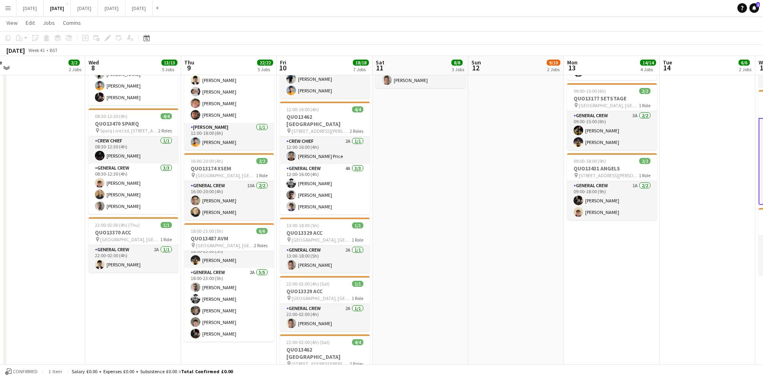
drag, startPoint x: 433, startPoint y: 227, endPoint x: 520, endPoint y: 234, distance: 87.6
click at [520, 234] on app-calendar-viewport "Sat 4 2/2 1 Job Sun 5 2/2 1 Job Mon 6 1/1 1 Job Tue 7 2/2 2 Jobs Wed 8 13/13 5 …" at bounding box center [381, 216] width 763 height 851
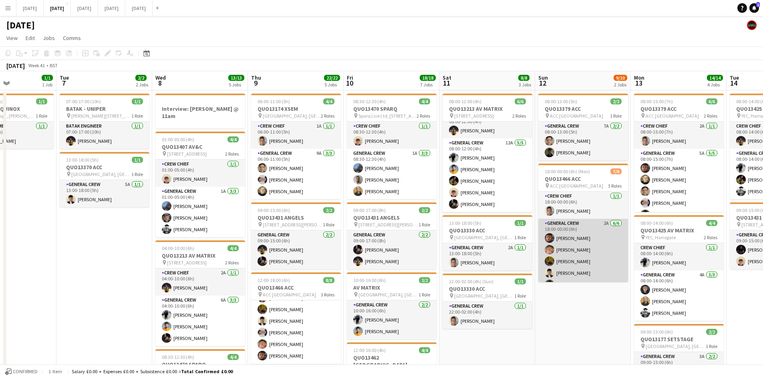
scroll to position [49, 0]
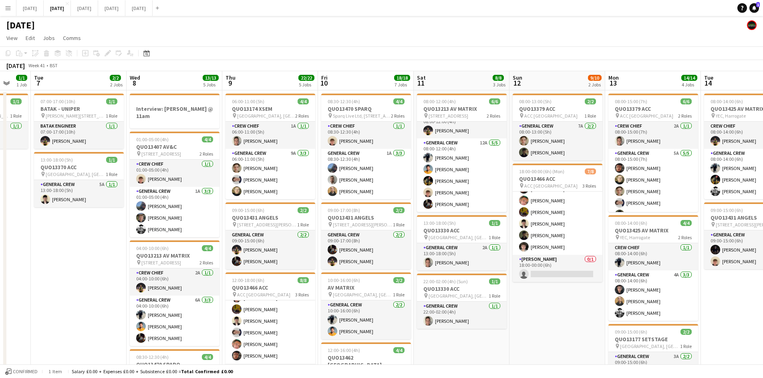
drag, startPoint x: 590, startPoint y: 296, endPoint x: 544, endPoint y: 292, distance: 46.2
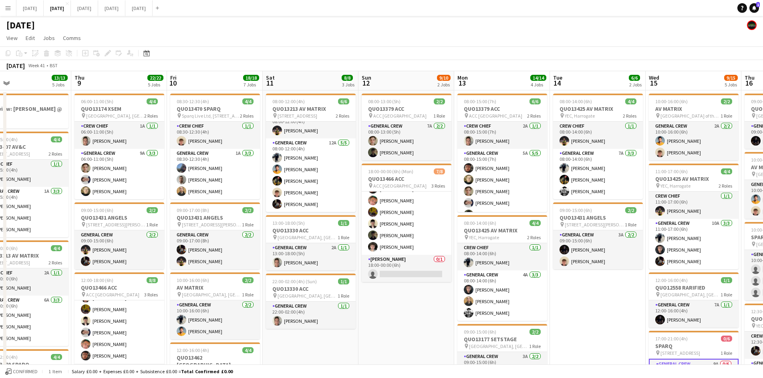
drag, startPoint x: 554, startPoint y: 298, endPoint x: 495, endPoint y: 284, distance: 60.7
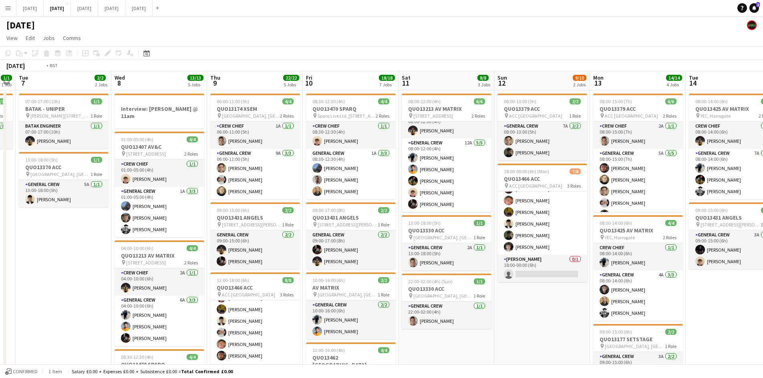
drag, startPoint x: 310, startPoint y: 209, endPoint x: 521, endPoint y: 199, distance: 211.3
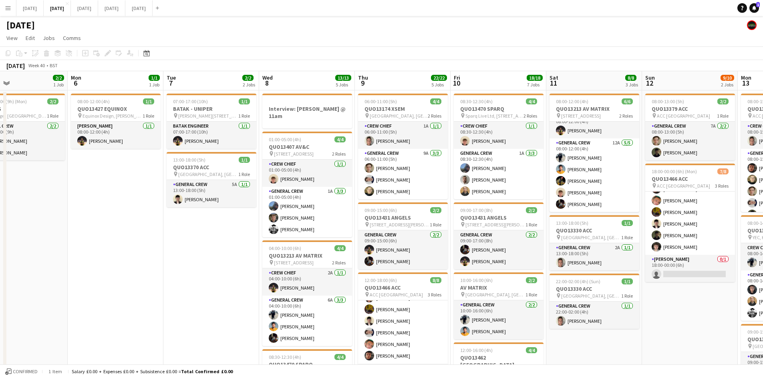
drag, startPoint x: 514, startPoint y: 201, endPoint x: 414, endPoint y: 208, distance: 99.5
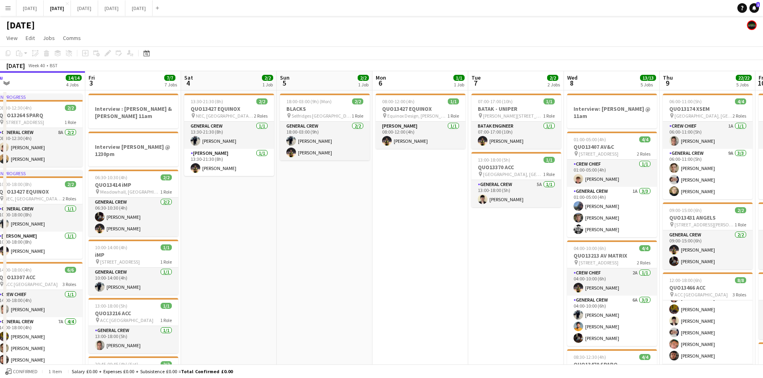
drag, startPoint x: 383, startPoint y: 216, endPoint x: 447, endPoint y: 218, distance: 64.1
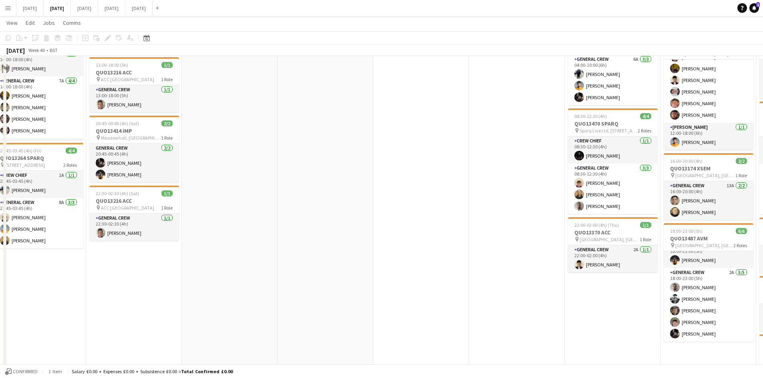
scroll to position [0, 0]
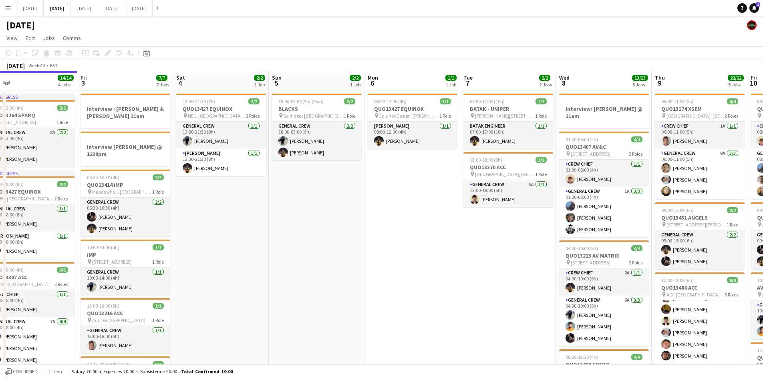
drag, startPoint x: 304, startPoint y: 268, endPoint x: 473, endPoint y: 241, distance: 170.5
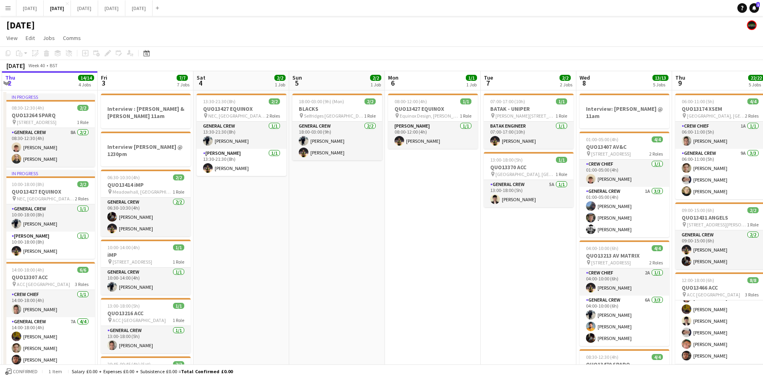
drag, startPoint x: 437, startPoint y: 226, endPoint x: 427, endPoint y: 223, distance: 10.5
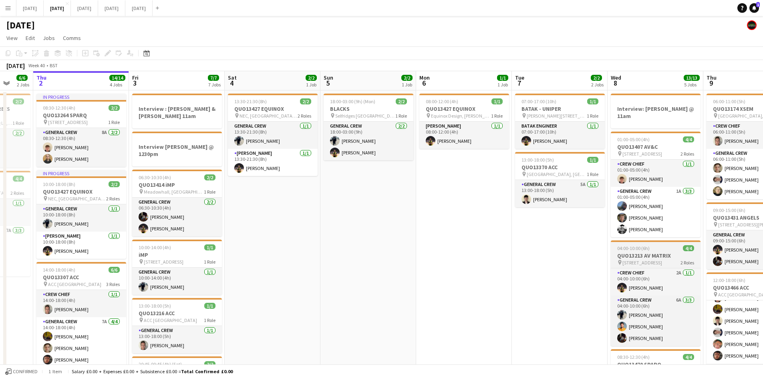
drag, startPoint x: 493, startPoint y: 258, endPoint x: 418, endPoint y: 260, distance: 74.9
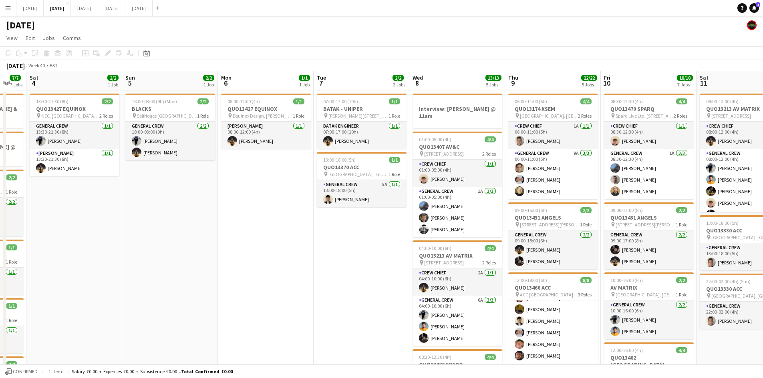
drag, startPoint x: 418, startPoint y: 260, endPoint x: 256, endPoint y: 216, distance: 167.3
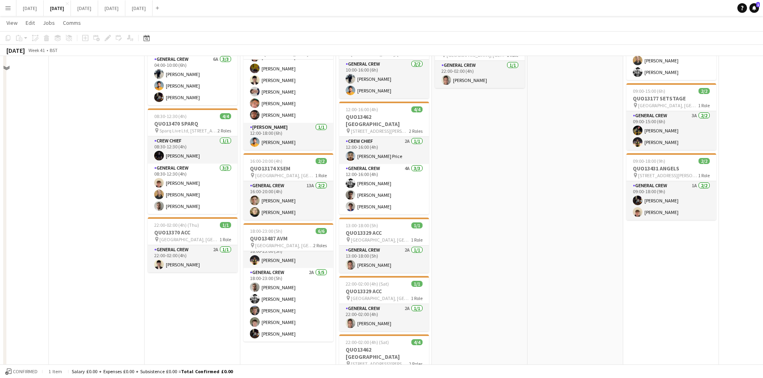
scroll to position [120, 0]
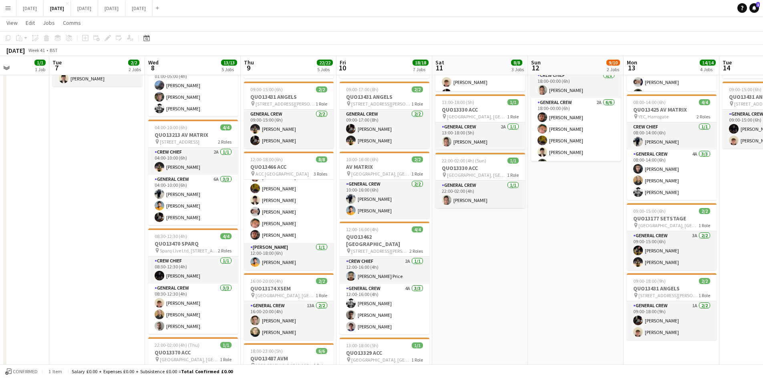
drag, startPoint x: 554, startPoint y: 247, endPoint x: 412, endPoint y: 234, distance: 142.3
click at [415, 234] on app-calendar-viewport "Sat 4 2/2 1 Job Sun 5 2/2 1 Job Mon 6 1/1 1 Job Tue 7 2/2 2 Jobs Wed 8 13/13 5 …" at bounding box center [381, 336] width 763 height 851
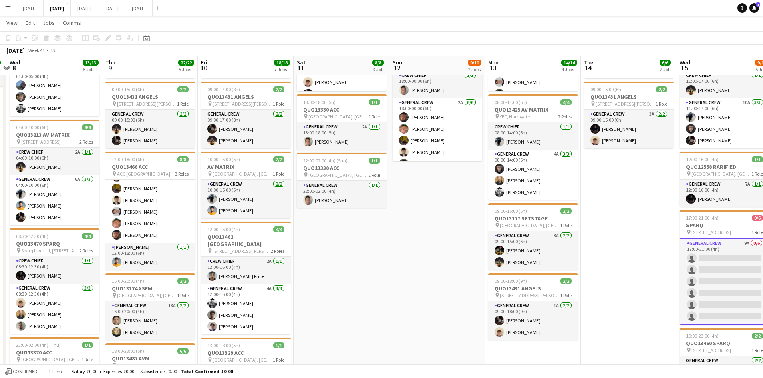
scroll to position [0, 0]
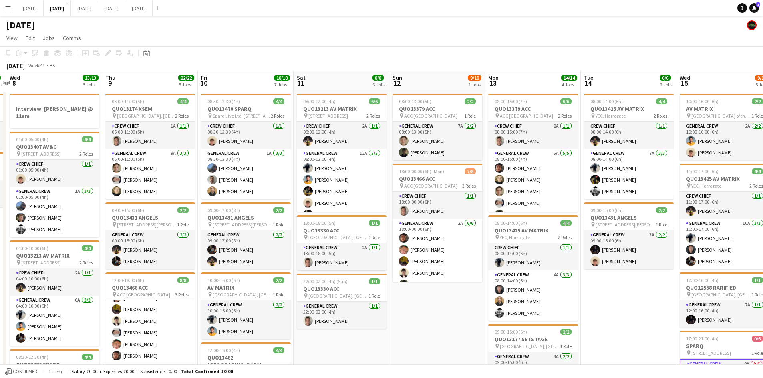
drag, startPoint x: 518, startPoint y: 243, endPoint x: 305, endPoint y: 223, distance: 213.6
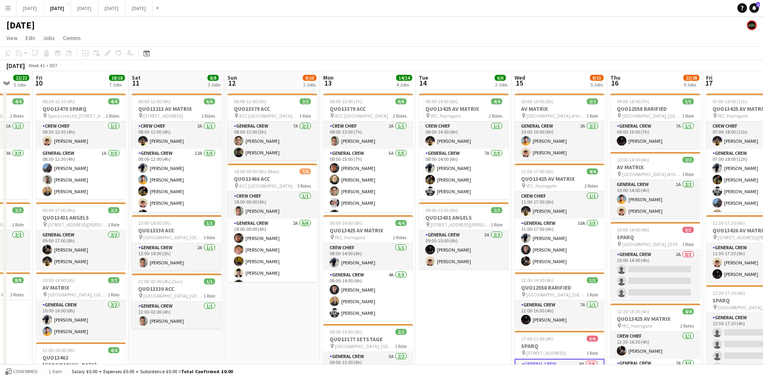
drag, startPoint x: 217, startPoint y: 230, endPoint x: 459, endPoint y: 206, distance: 242.7
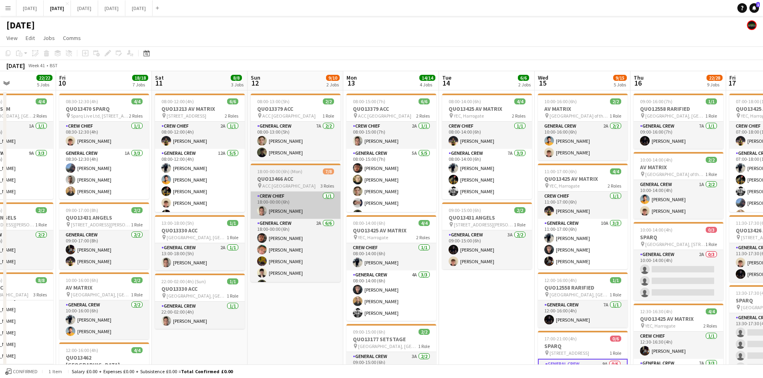
drag, startPoint x: 315, startPoint y: 229, endPoint x: 461, endPoint y: 205, distance: 147.4
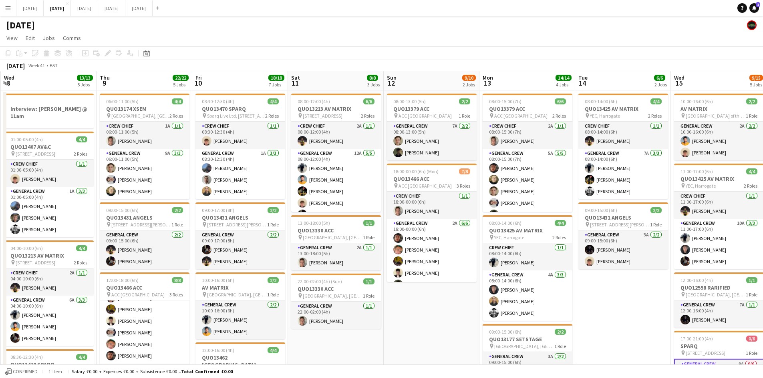
drag, startPoint x: 418, startPoint y: 229, endPoint x: 534, endPoint y: 219, distance: 116.2
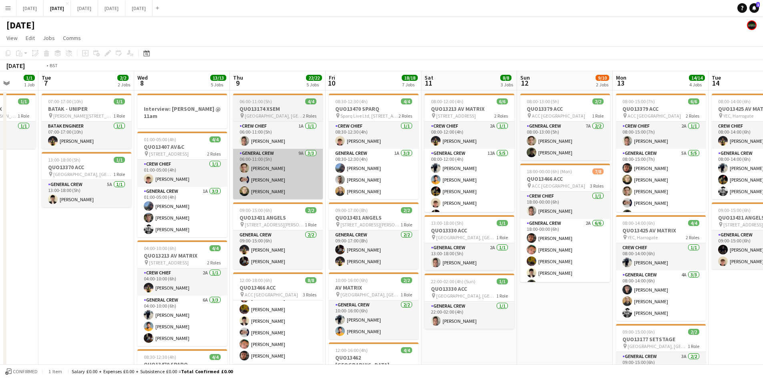
drag, startPoint x: 350, startPoint y: 235, endPoint x: 435, endPoint y: 173, distance: 105.2
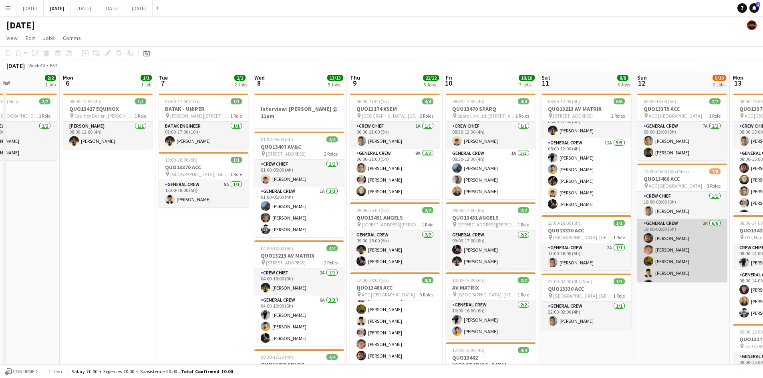
scroll to position [49, 0]
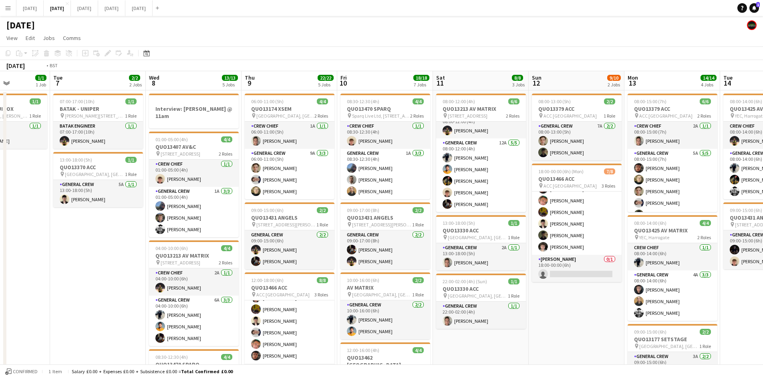
drag, startPoint x: 696, startPoint y: 305, endPoint x: 569, endPoint y: 296, distance: 126.5
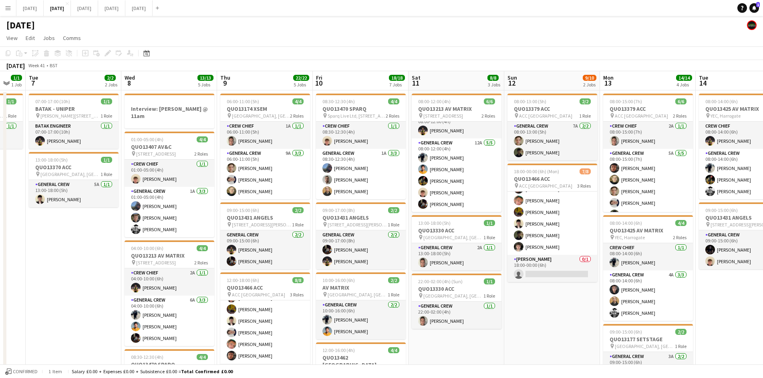
drag, startPoint x: 593, startPoint y: 306, endPoint x: 487, endPoint y: 291, distance: 107.2
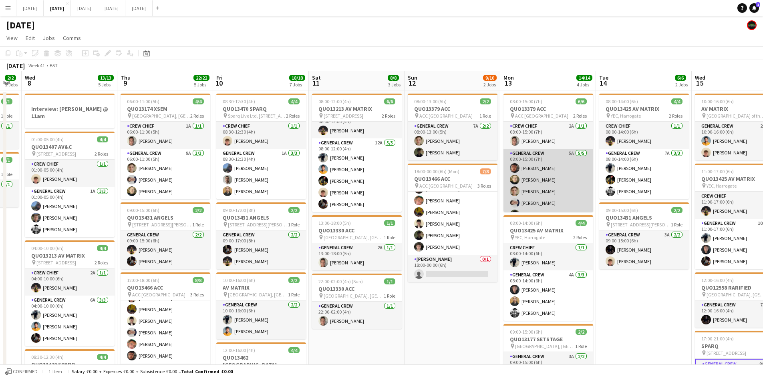
scroll to position [10, 0]
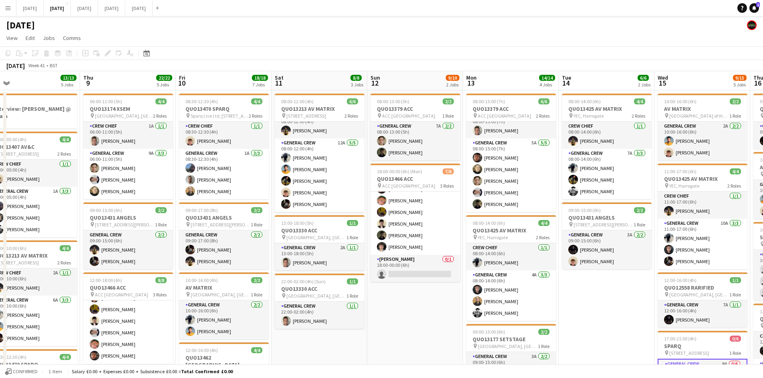
drag, startPoint x: 545, startPoint y: 294, endPoint x: 521, endPoint y: 286, distance: 25.5
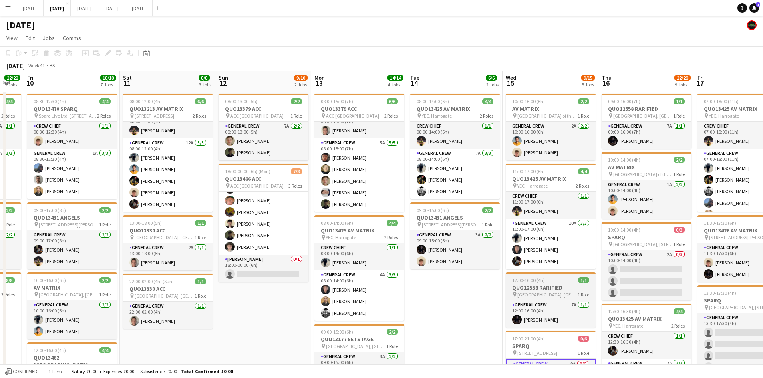
drag, startPoint x: 566, startPoint y: 295, endPoint x: 495, endPoint y: 282, distance: 72.8
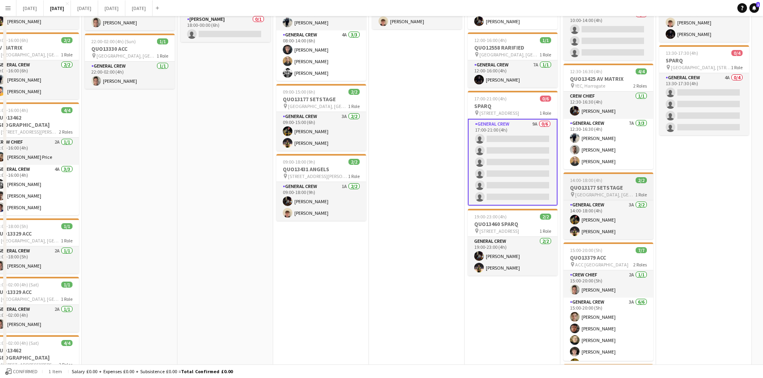
scroll to position [0, 0]
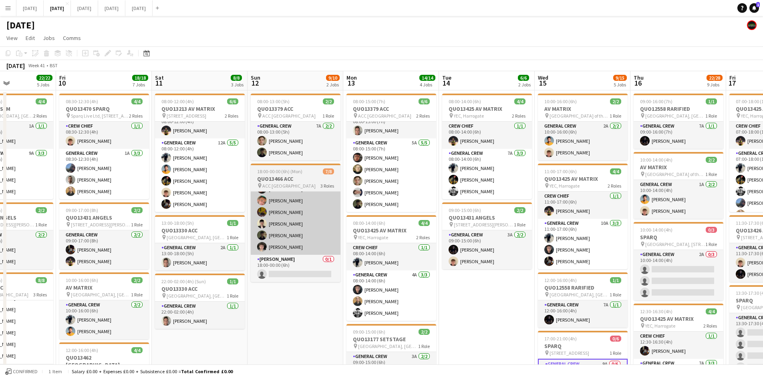
drag, startPoint x: 385, startPoint y: 224, endPoint x: 438, endPoint y: 214, distance: 54.1
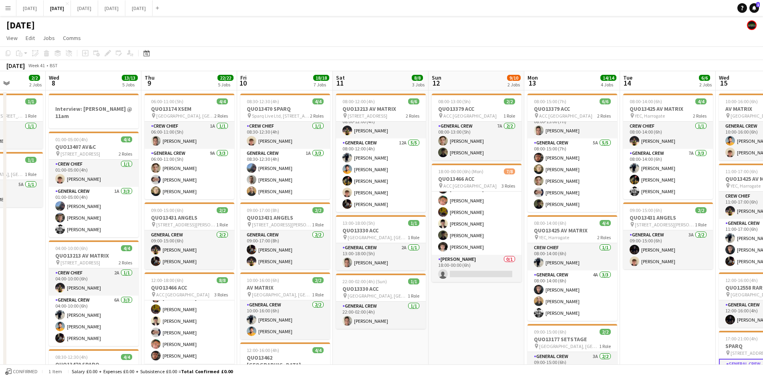
drag, startPoint x: 469, startPoint y: 230, endPoint x: 593, endPoint y: 198, distance: 127.5
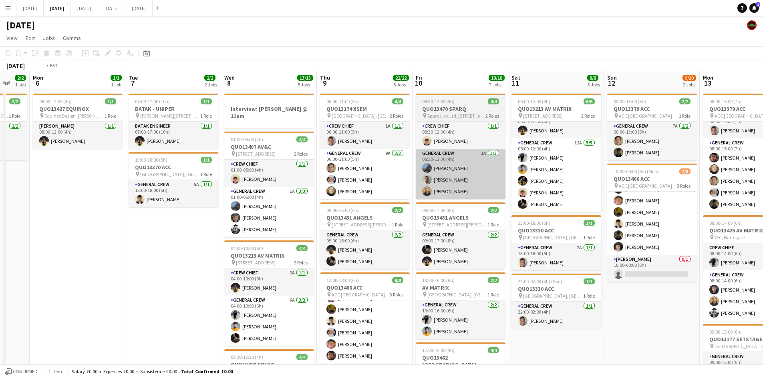
drag, startPoint x: 416, startPoint y: 214, endPoint x: 578, endPoint y: 191, distance: 163.8
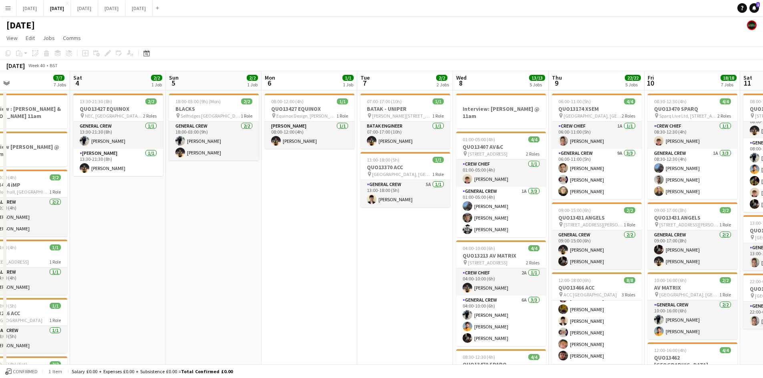
drag, startPoint x: 380, startPoint y: 204, endPoint x: 455, endPoint y: 195, distance: 74.7
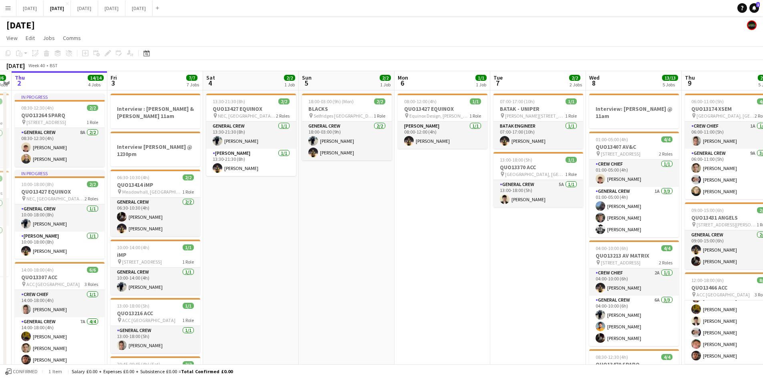
drag, startPoint x: 402, startPoint y: 265, endPoint x: 515, endPoint y: 250, distance: 113.5
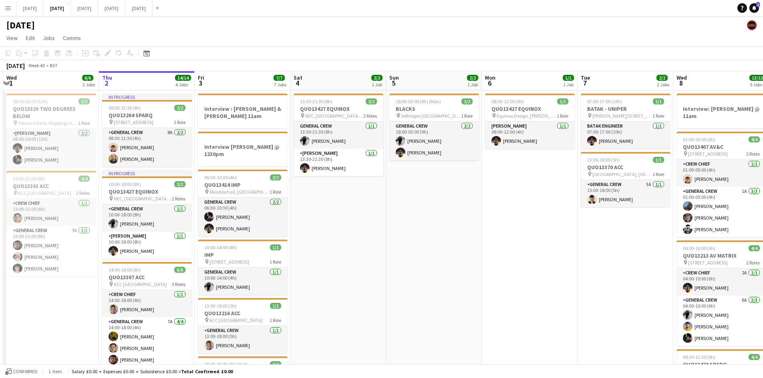
drag, startPoint x: 475, startPoint y: 258, endPoint x: 551, endPoint y: 244, distance: 77.4
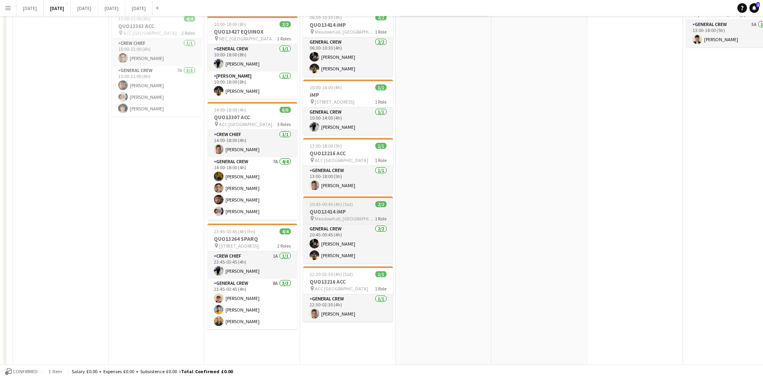
scroll to position [0, 0]
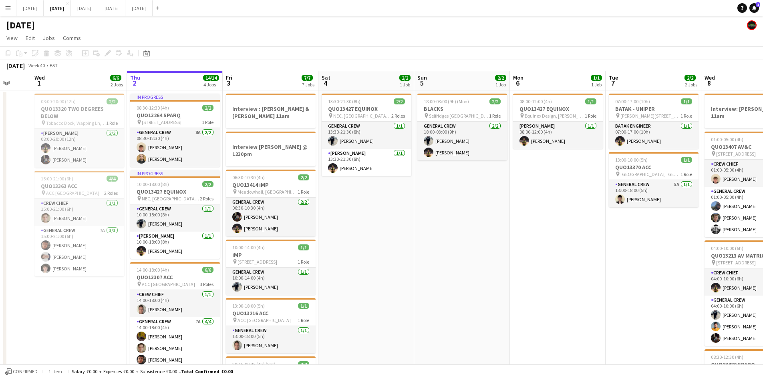
drag, startPoint x: 499, startPoint y: 271, endPoint x: 422, endPoint y: 266, distance: 77.5
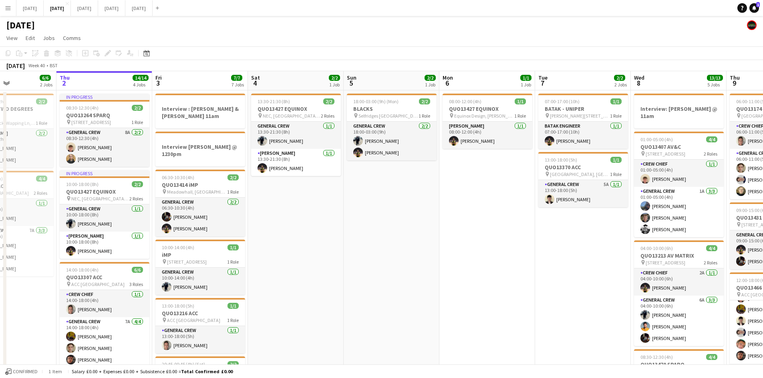
drag, startPoint x: 441, startPoint y: 271, endPoint x: 368, endPoint y: 264, distance: 72.8
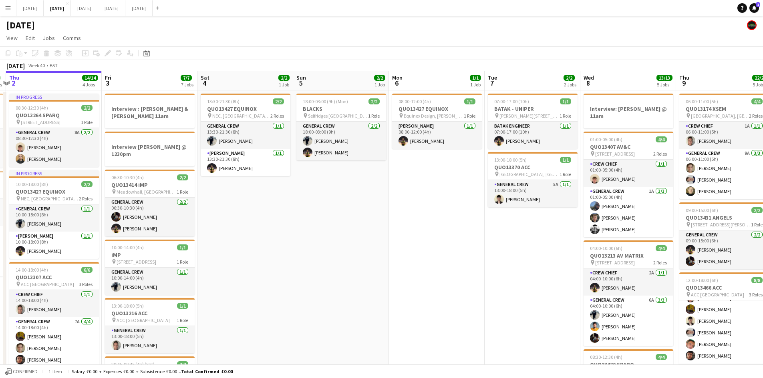
drag, startPoint x: 399, startPoint y: 264, endPoint x: 309, endPoint y: 263, distance: 90.1
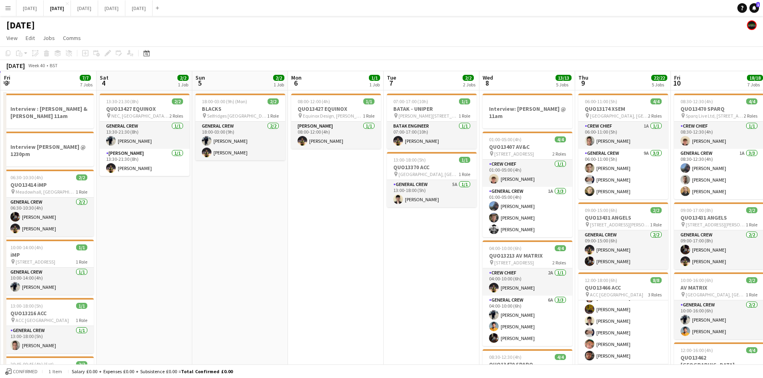
scroll to position [0, 263]
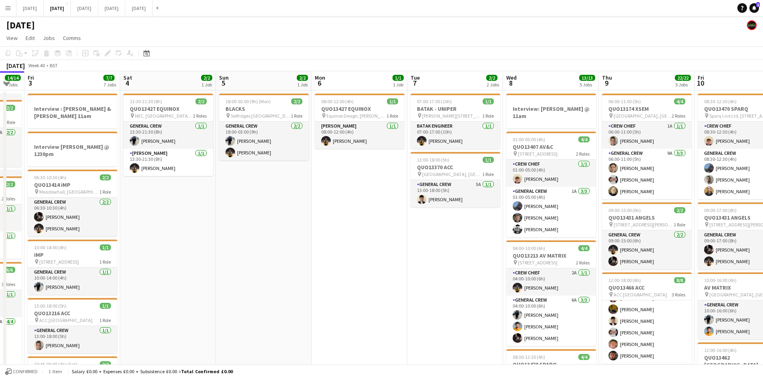
drag, startPoint x: 362, startPoint y: 278, endPoint x: 290, endPoint y: 279, distance: 72.1
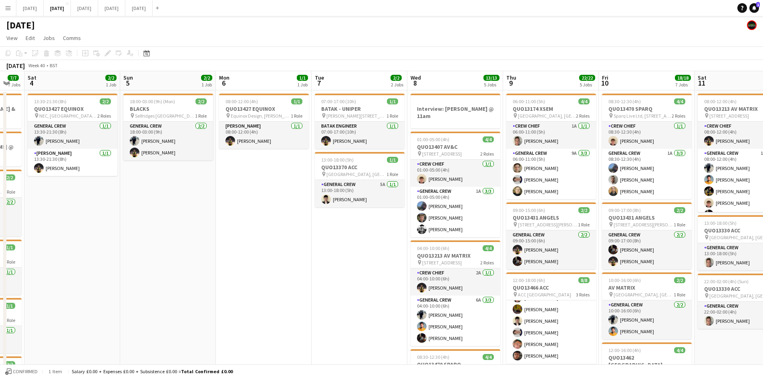
scroll to position [0, 302]
drag, startPoint x: 375, startPoint y: 263, endPoint x: 339, endPoint y: 258, distance: 36.4
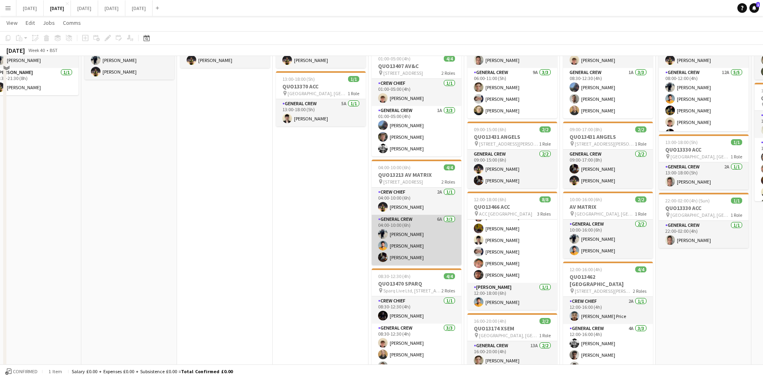
scroll to position [40, 0]
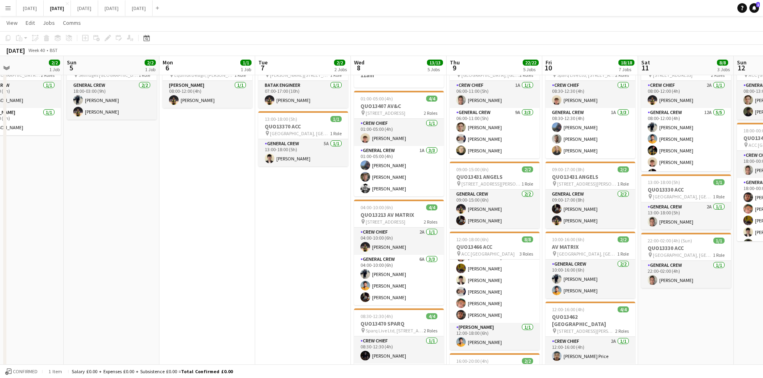
drag, startPoint x: 338, startPoint y: 276, endPoint x: 307, endPoint y: 274, distance: 31.3
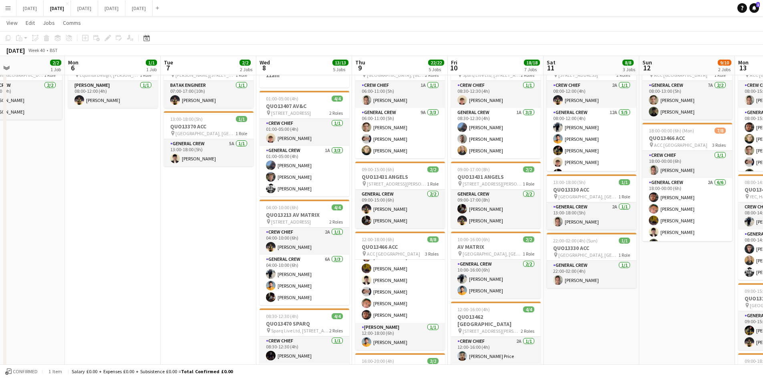
drag, startPoint x: 320, startPoint y: 273, endPoint x: 198, endPoint y: 275, distance: 121.8
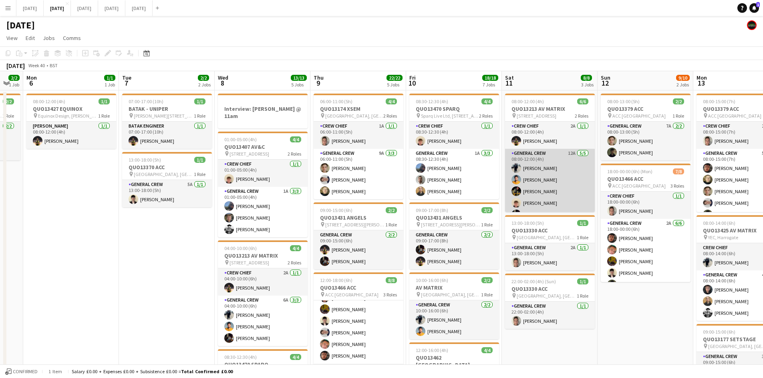
scroll to position [10, 0]
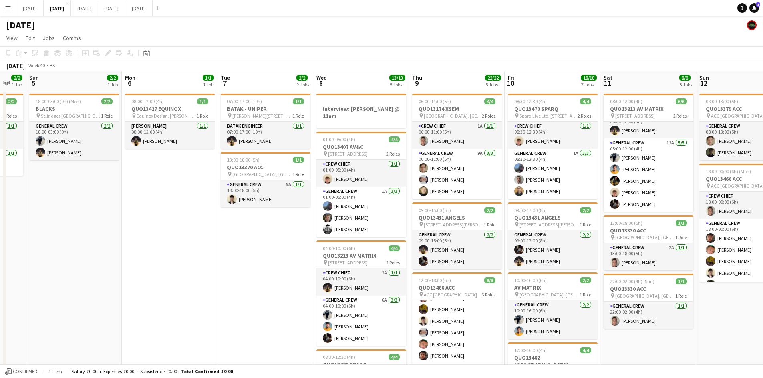
drag, startPoint x: 341, startPoint y: 237, endPoint x: 416, endPoint y: 221, distance: 77.5
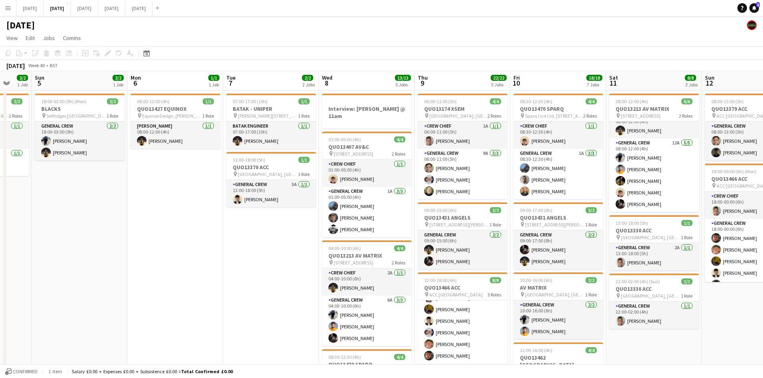
drag, startPoint x: 187, startPoint y: 257, endPoint x: 433, endPoint y: 229, distance: 247.4
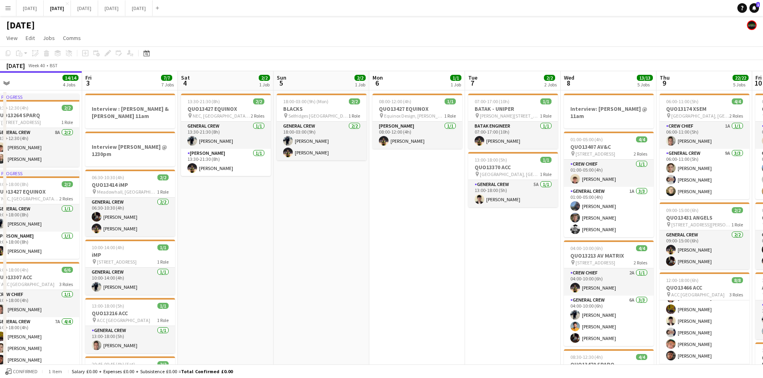
drag, startPoint x: 270, startPoint y: 260, endPoint x: 515, endPoint y: 233, distance: 245.7
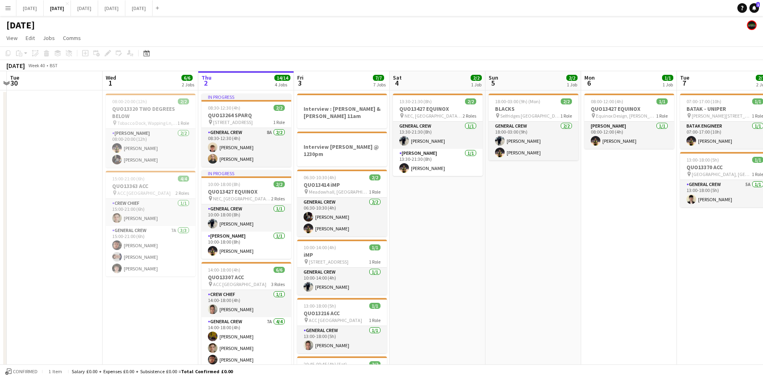
drag, startPoint x: 500, startPoint y: 243, endPoint x: 485, endPoint y: 243, distance: 14.8
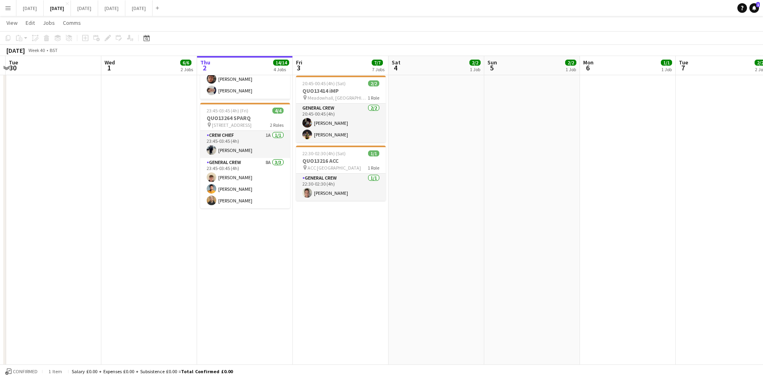
scroll to position [0, 0]
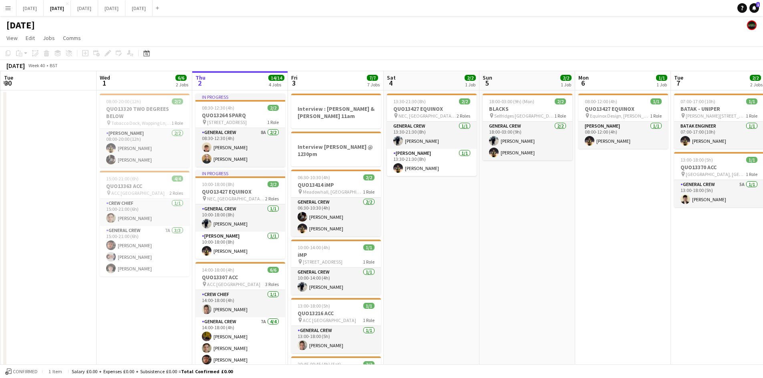
drag, startPoint x: 525, startPoint y: 243, endPoint x: 421, endPoint y: 217, distance: 107.5
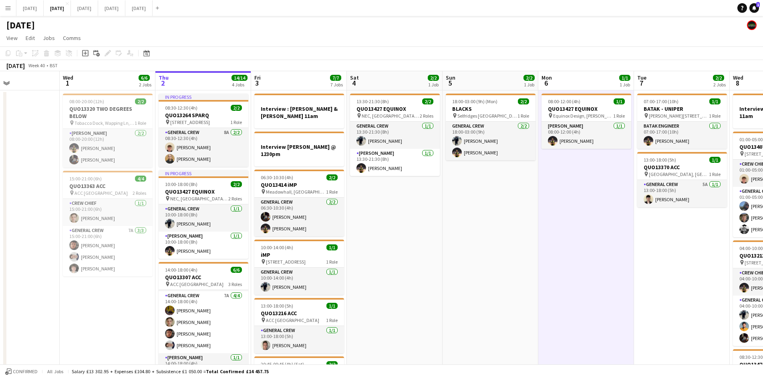
drag, startPoint x: 487, startPoint y: 248, endPoint x: 456, endPoint y: 247, distance: 31.7
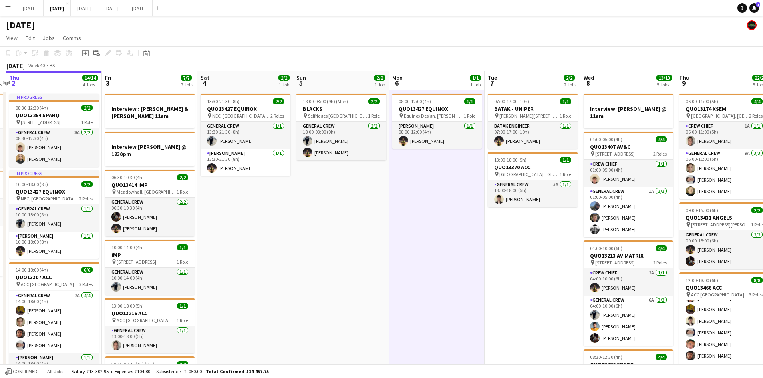
drag, startPoint x: 470, startPoint y: 257, endPoint x: 415, endPoint y: 257, distance: 54.5
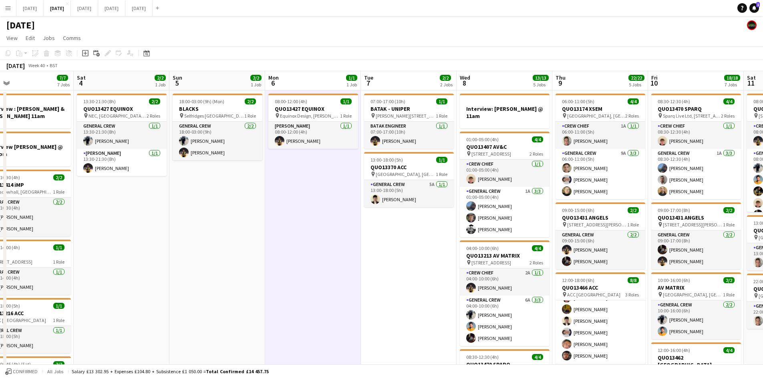
drag, startPoint x: 451, startPoint y: 272, endPoint x: 356, endPoint y: 265, distance: 95.2
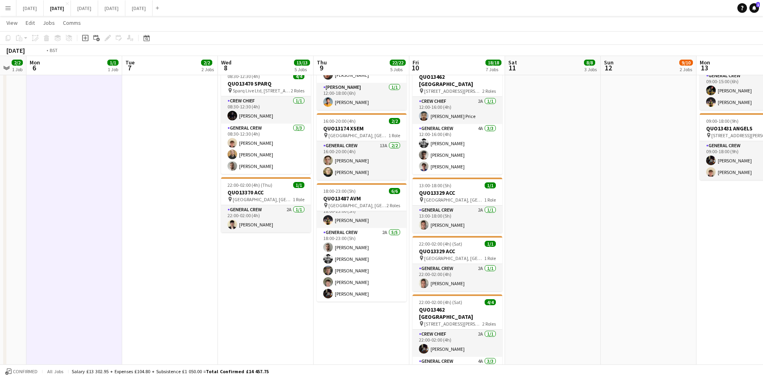
scroll to position [0, 317]
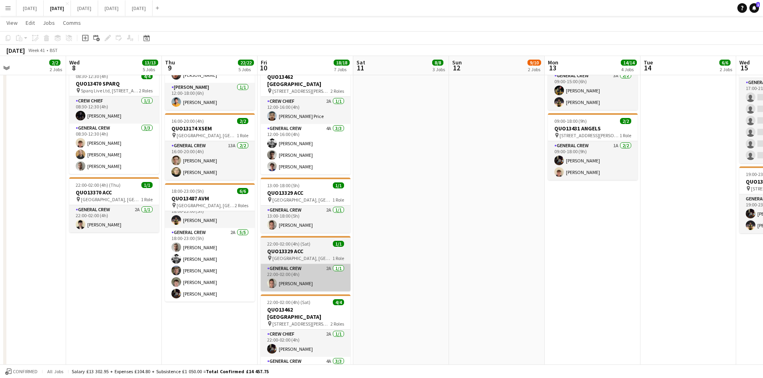
drag, startPoint x: 382, startPoint y: 284, endPoint x: 347, endPoint y: 261, distance: 42.0
click at [141, 302] on app-calendar-viewport "Sat 4 2/2 1 Job Sun 5 2/2 1 Job Mon 6 1/1 1 Job Tue 7 2/2 2 Jobs Wed 8 13/13 5 …" at bounding box center [381, 176] width 763 height 851
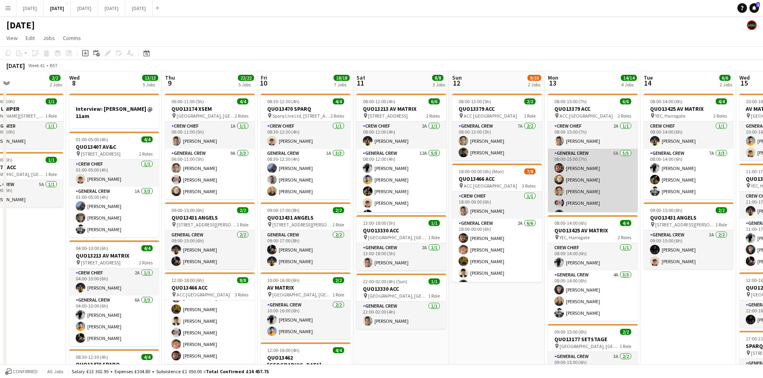
scroll to position [10, 0]
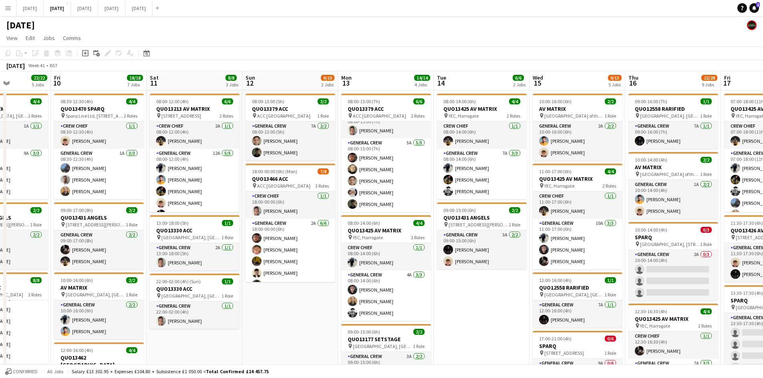
drag, startPoint x: 639, startPoint y: 227, endPoint x: 421, endPoint y: 204, distance: 219.9
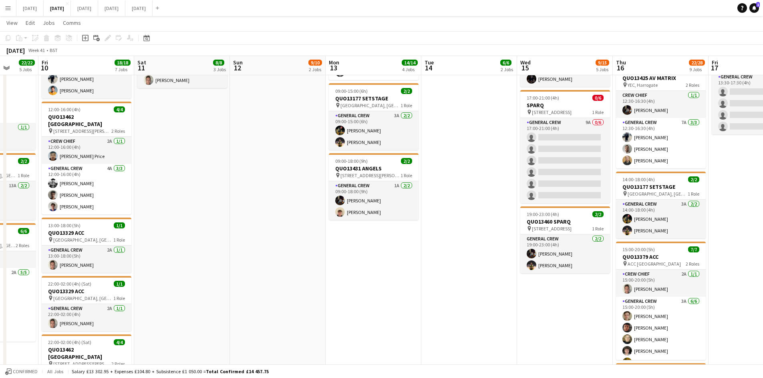
scroll to position [160, 0]
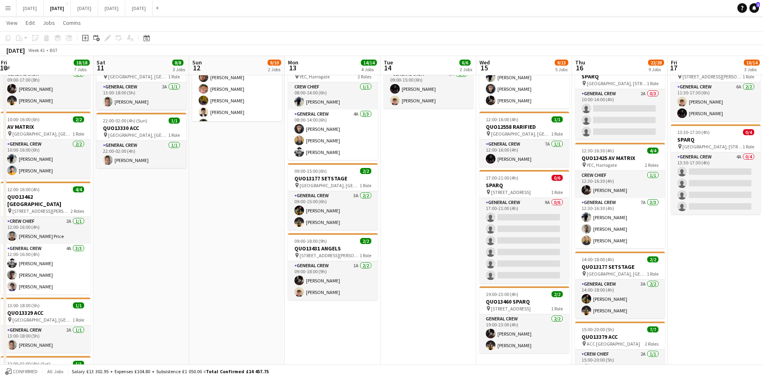
drag, startPoint x: 492, startPoint y: 230, endPoint x: 358, endPoint y: 232, distance: 133.8
click at [382, 231] on app-calendar-viewport "Tue 7 2/2 2 Jobs Wed 8 13/13 5 Jobs Thu 9 22/22 5 Jobs Fri 10 18/18 7 Jobs Sat …" at bounding box center [381, 296] width 763 height 851
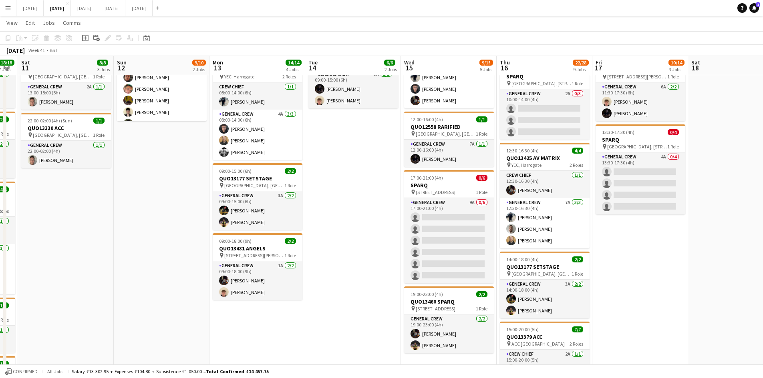
click at [579, 203] on app-calendar-viewport "Wed 8 13/13 5 Jobs Thu 9 22/22 5 Jobs Fri 10 18/18 7 Jobs Sat 11 8/8 3 Jobs Sun…" at bounding box center [381, 296] width 763 height 851
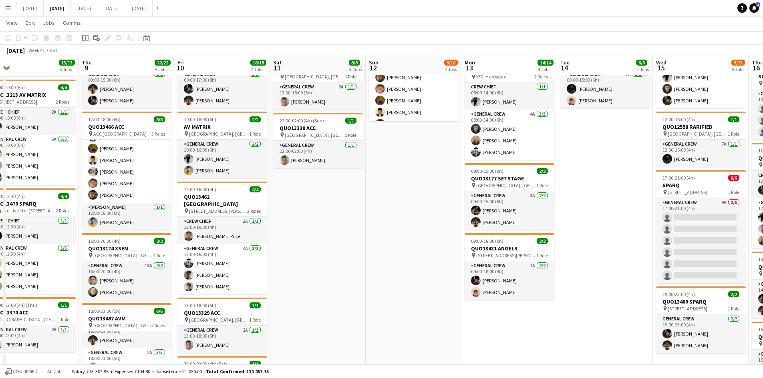
drag, startPoint x: 421, startPoint y: 217, endPoint x: 527, endPoint y: 205, distance: 106.8
click at [525, 205] on app-calendar-viewport "Mon 6 1/1 1 Job Tue 7 2/2 2 Jobs Wed 8 13/13 5 Jobs Thu 9 22/22 5 Jobs Fri 10 1…" at bounding box center [381, 296] width 763 height 851
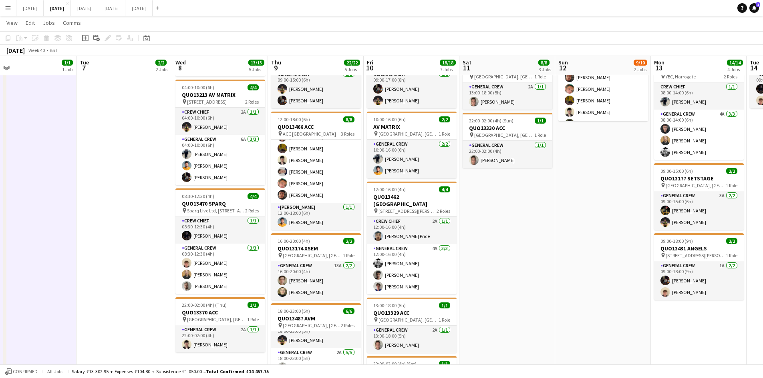
drag, startPoint x: 421, startPoint y: 229, endPoint x: 554, endPoint y: 213, distance: 134.4
click at [611, 211] on app-calendar-viewport "Sat 4 2/2 1 Job Sun 5 2/2 1 Job Mon 6 1/1 1 Job Tue 7 2/2 2 Jobs Wed 8 13/13 5 …" at bounding box center [381, 296] width 763 height 851
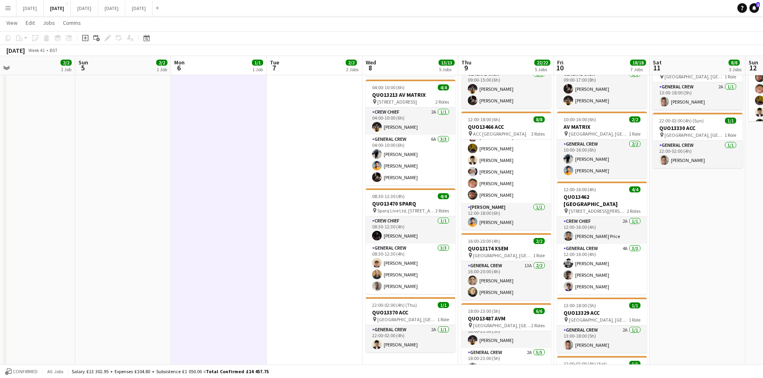
drag, startPoint x: 360, startPoint y: 221, endPoint x: 449, endPoint y: 193, distance: 93.9
click at [591, 203] on app-calendar-viewport "Thu 2 14/14 4 Jobs Fri 3 7/7 7 Jobs Sat 4 2/2 1 Job Sun 5 2/2 1 Job Mon 6 1/1 1…" at bounding box center [381, 296] width 763 height 851
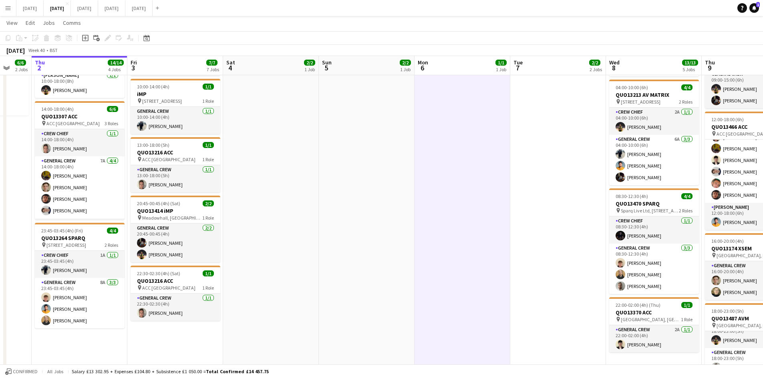
scroll to position [0, 0]
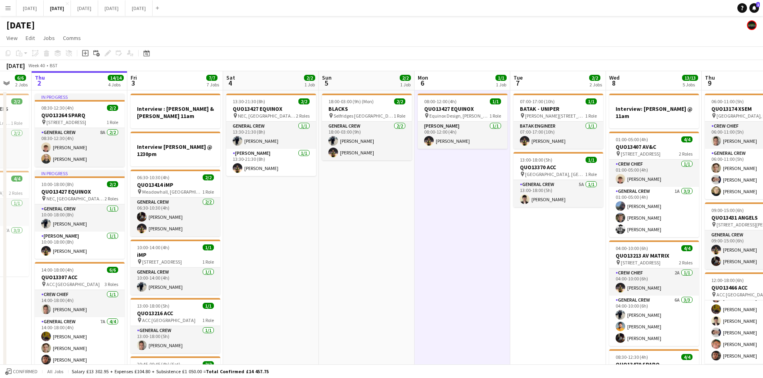
drag, startPoint x: 324, startPoint y: 248, endPoint x: 514, endPoint y: 213, distance: 193.5
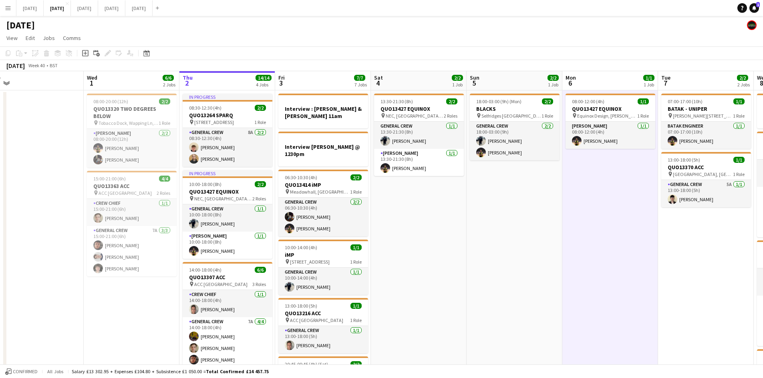
drag, startPoint x: 492, startPoint y: 213, endPoint x: 428, endPoint y: 214, distance: 63.7
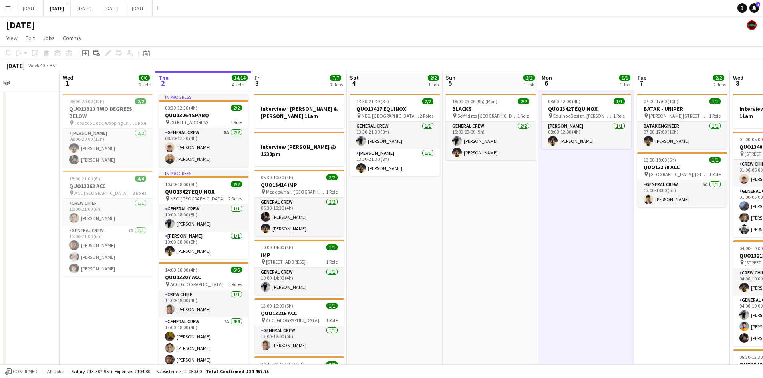
scroll to position [0, 235]
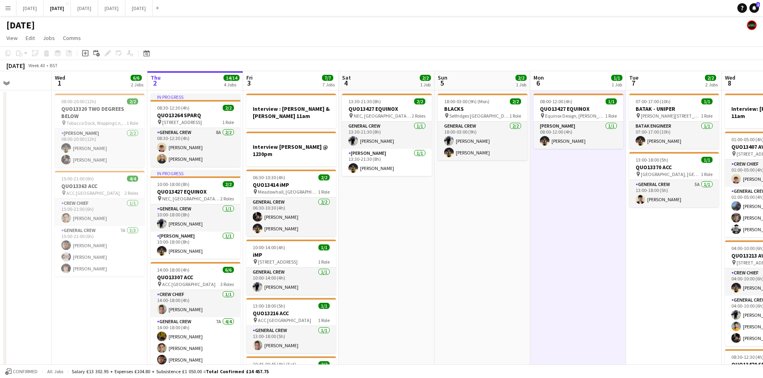
drag, startPoint x: 466, startPoint y: 220, endPoint x: 448, endPoint y: 219, distance: 18.0
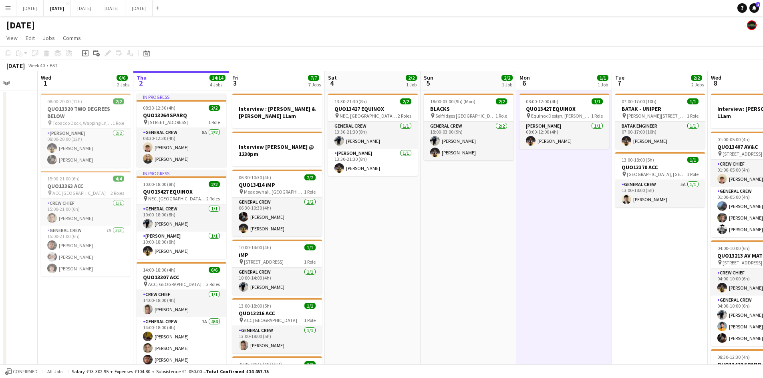
scroll to position [0, 250]
drag, startPoint x: 454, startPoint y: 221, endPoint x: 439, endPoint y: 225, distance: 15.2
